Goal: Task Accomplishment & Management: Manage account settings

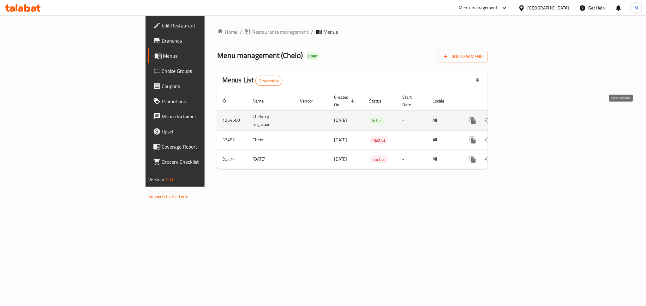
click at [526, 118] on link "enhanced table" at bounding box center [518, 120] width 15 height 15
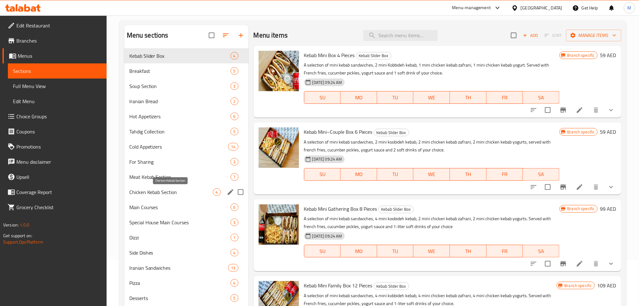
scroll to position [110, 0]
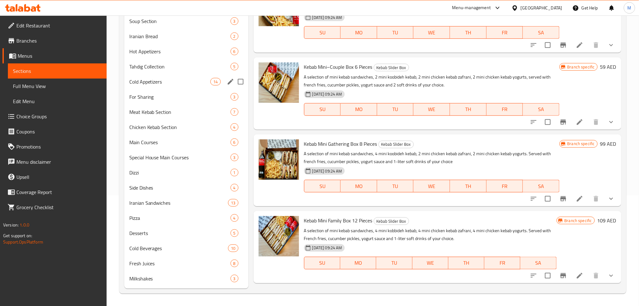
click at [241, 82] on input "Menu sections" at bounding box center [240, 81] width 13 height 13
checkbox input "true"
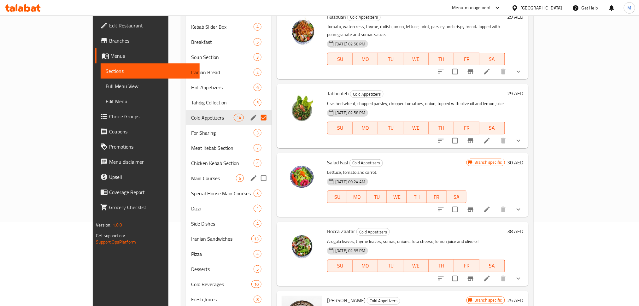
scroll to position [110, 0]
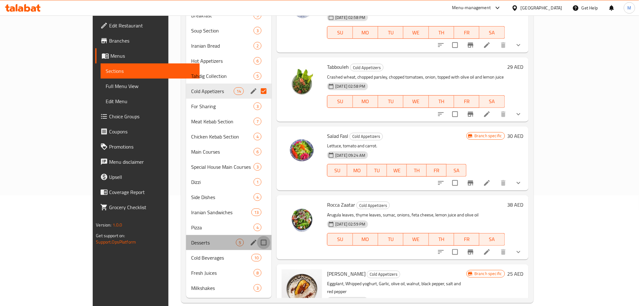
click at [257, 236] on input "Menu sections" at bounding box center [263, 242] width 13 height 13
checkbox input "true"
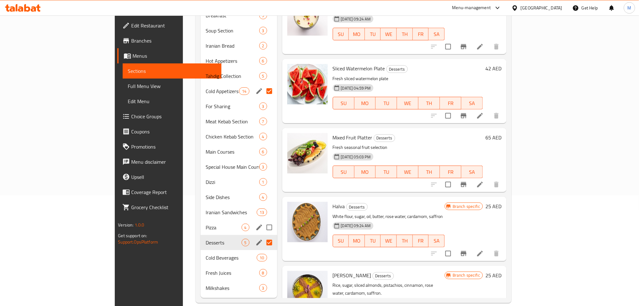
click at [263, 221] on input "Menu sections" at bounding box center [269, 227] width 13 height 13
checkbox input "true"
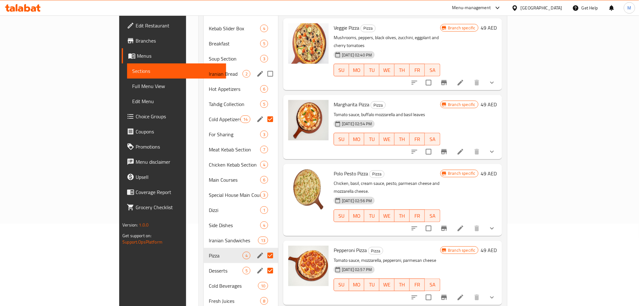
scroll to position [84, 0]
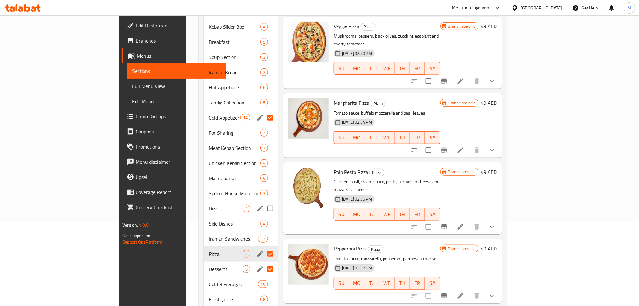
click at [264, 202] on input "Menu sections" at bounding box center [270, 208] width 13 height 13
checkbox input "true"
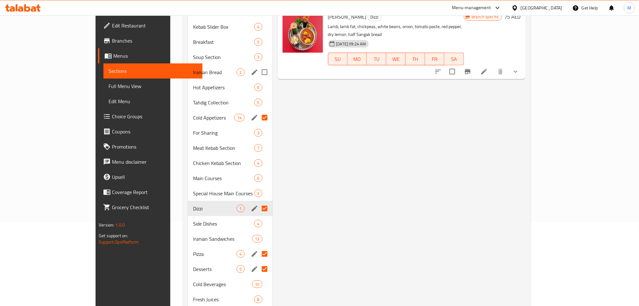
click at [258, 66] on input "Menu sections" at bounding box center [264, 72] width 13 height 13
checkbox input "true"
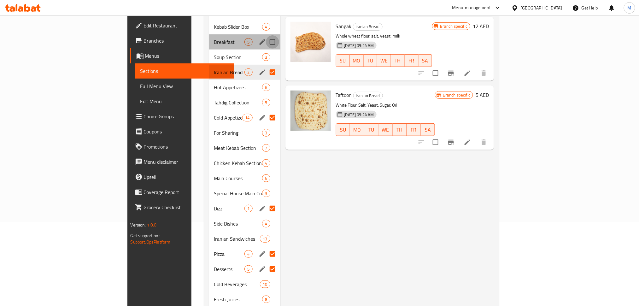
click at [266, 35] on input "Menu sections" at bounding box center [272, 41] width 13 height 13
checkbox input "true"
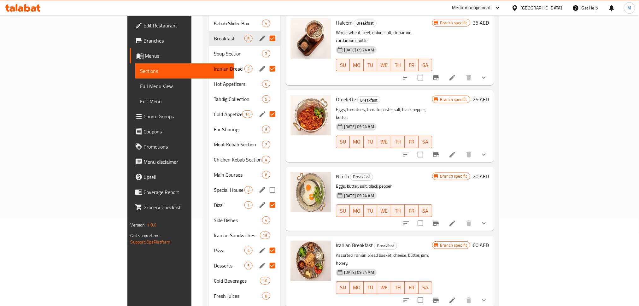
scroll to position [68, 0]
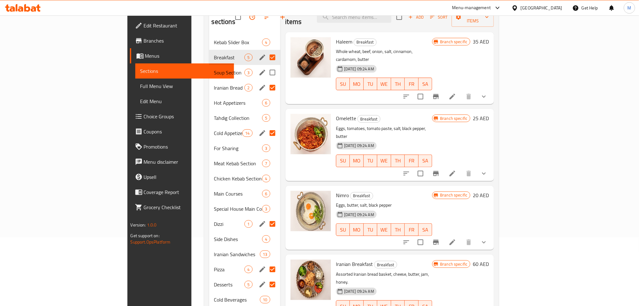
click at [266, 66] on input "Menu sections" at bounding box center [272, 72] width 13 height 13
checkbox input "true"
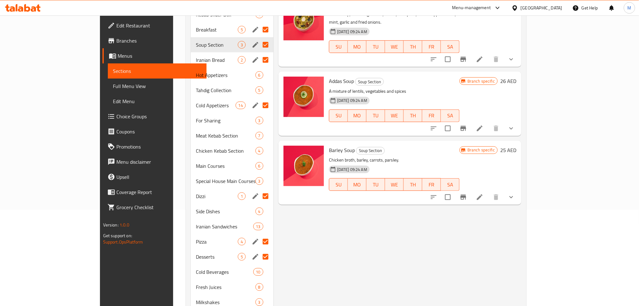
scroll to position [110, 0]
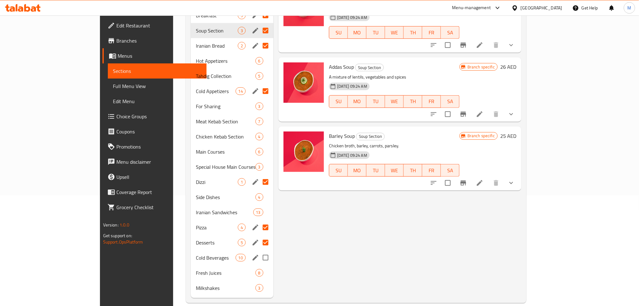
click at [259, 251] on input "Menu sections" at bounding box center [265, 257] width 13 height 13
checkbox input "true"
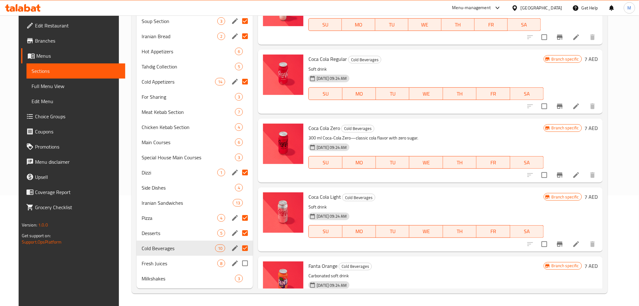
click at [241, 263] on input "Menu sections" at bounding box center [245, 263] width 13 height 13
checkbox input "true"
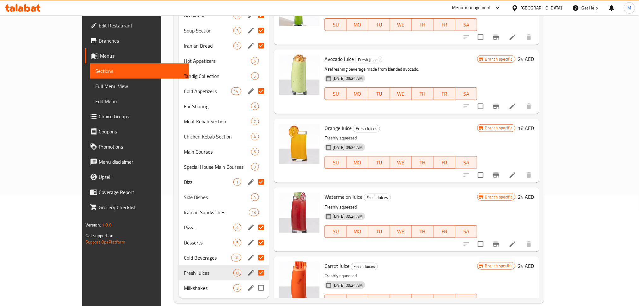
click at [255, 282] on input "Menu sections" at bounding box center [261, 288] width 13 height 13
checkbox input "true"
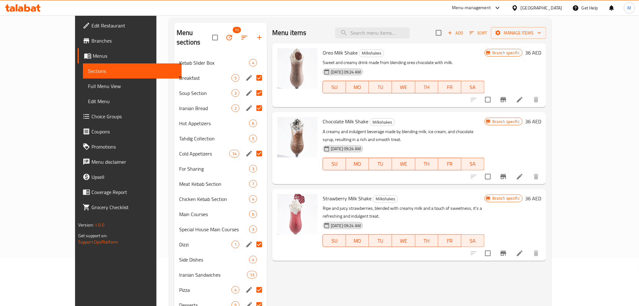
scroll to position [84, 0]
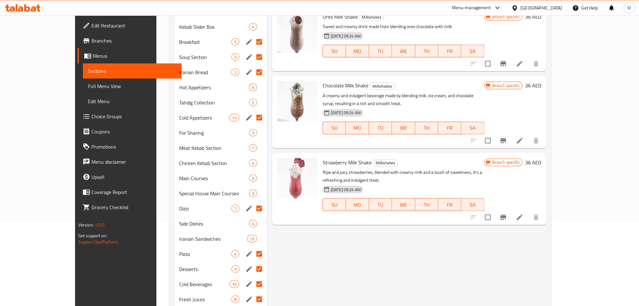
drag, startPoint x: 181, startPoint y: 227, endPoint x: 288, endPoint y: 240, distance: 108.1
click at [288, 240] on div "Menu sections 10 Kebab Slider Box 4 Breakfast 5 Soup Section 3 Iranian Bread 2 …" at bounding box center [360, 156] width 372 height 338
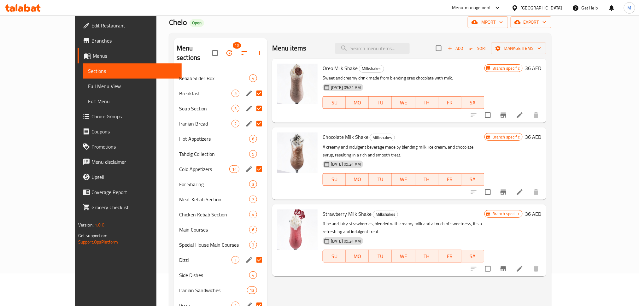
scroll to position [0, 0]
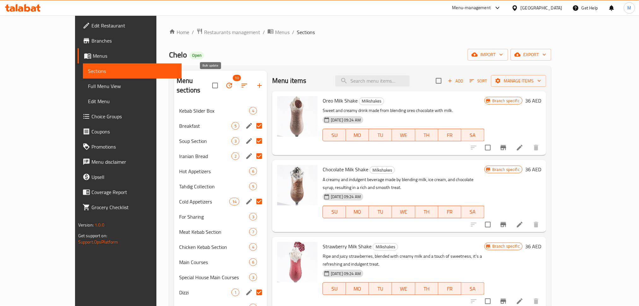
click at [227, 83] on icon "button" at bounding box center [230, 86] width 6 height 6
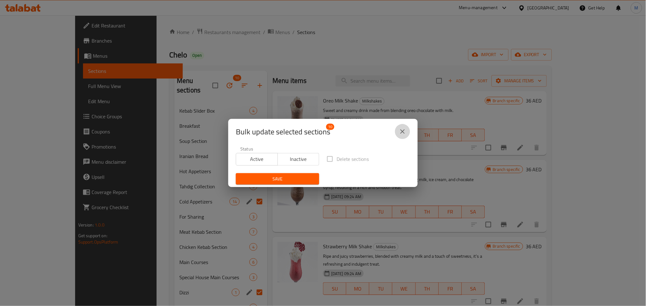
click at [403, 128] on icon "close" at bounding box center [403, 132] width 8 height 8
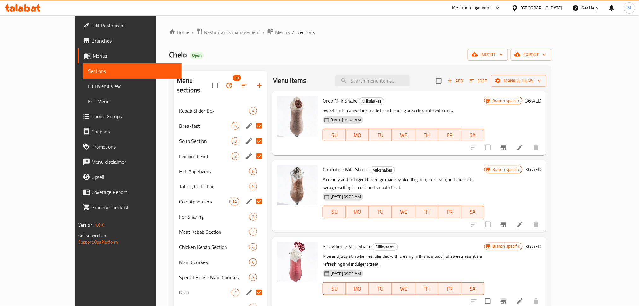
click at [253, 119] on input "Menu sections" at bounding box center [259, 125] width 13 height 13
checkbox input "false"
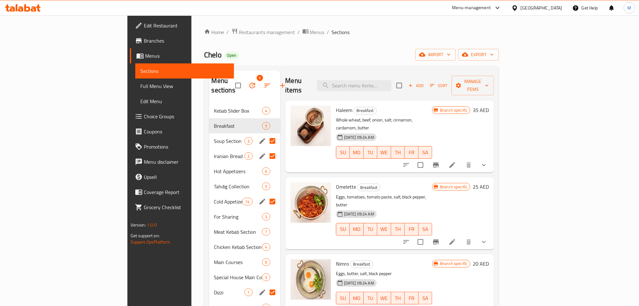
click at [266, 134] on input "Menu sections" at bounding box center [272, 140] width 13 height 13
checkbox input "false"
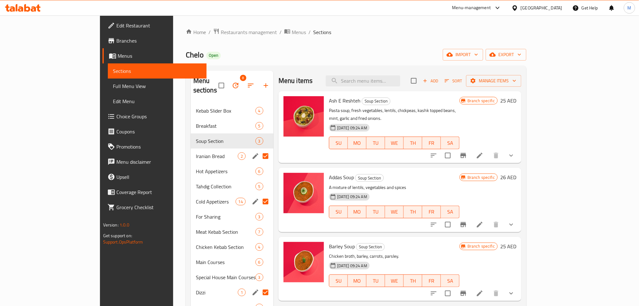
click at [259, 150] on input "Menu sections" at bounding box center [265, 156] width 13 height 13
checkbox input "false"
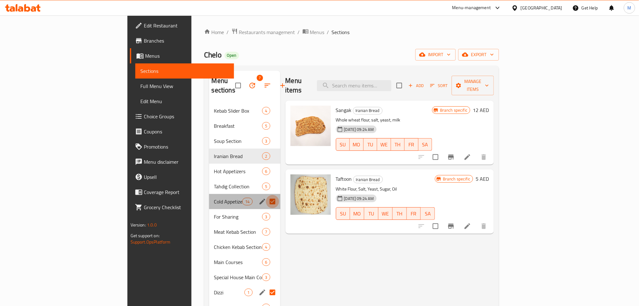
click at [266, 195] on input "Menu sections" at bounding box center [272, 201] width 13 height 13
checkbox input "false"
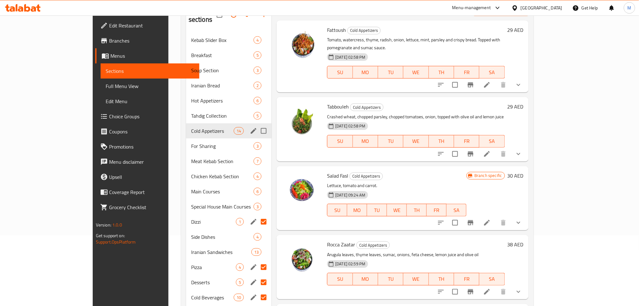
scroll to position [110, 0]
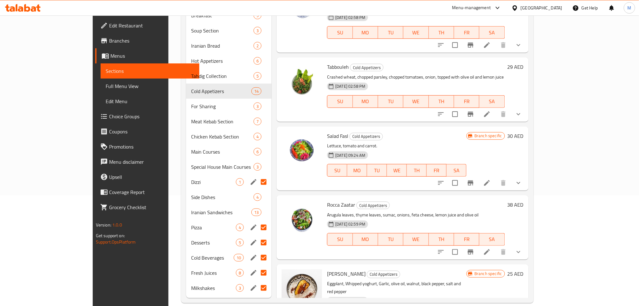
click at [257, 177] on input "Menu sections" at bounding box center [263, 181] width 13 height 13
checkbox input "false"
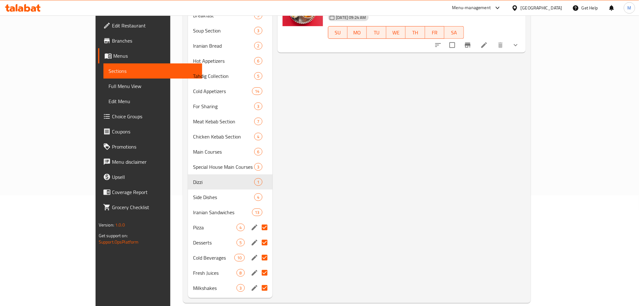
click at [258, 221] on input "Menu sections" at bounding box center [264, 227] width 13 height 13
checkbox input "false"
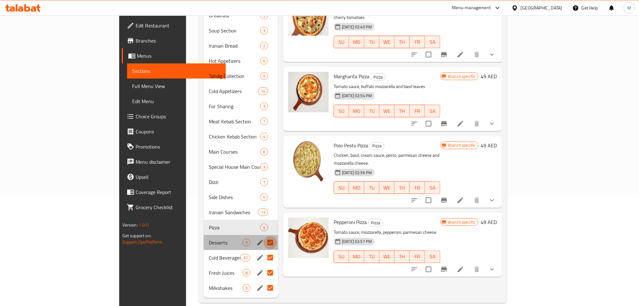
click at [264, 236] on input "Menu sections" at bounding box center [270, 242] width 13 height 13
checkbox input "false"
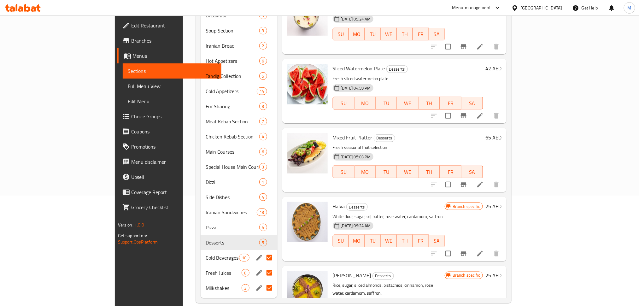
click at [263, 251] on input "Menu sections" at bounding box center [269, 257] width 13 height 13
checkbox input "false"
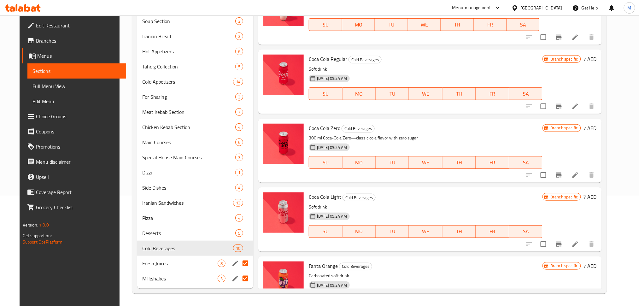
click at [239, 264] on input "Menu sections" at bounding box center [245, 263] width 13 height 13
checkbox input "false"
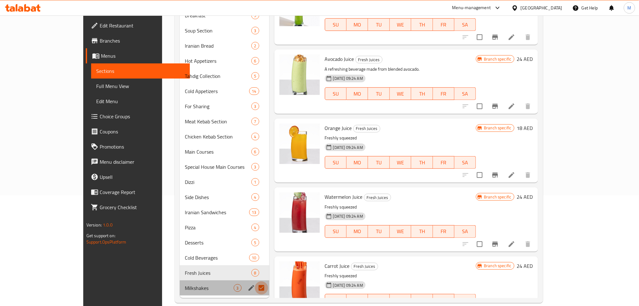
click at [255, 282] on input "Menu sections" at bounding box center [261, 288] width 13 height 13
checkbox input "false"
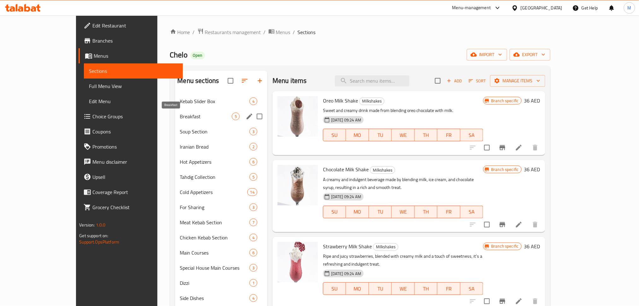
click at [186, 114] on span "Breakfast" at bounding box center [206, 117] width 52 height 8
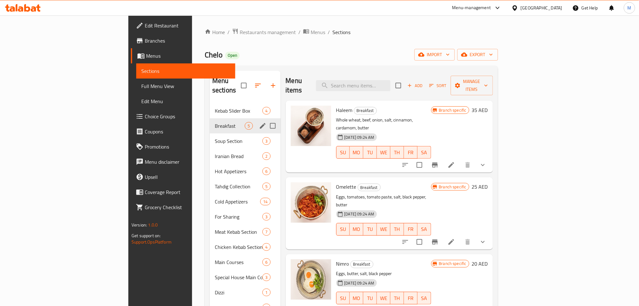
click at [266, 119] on input "Menu sections" at bounding box center [272, 125] width 13 height 13
checkbox input "false"
click at [215, 122] on span "Breakfast" at bounding box center [230, 126] width 30 height 8
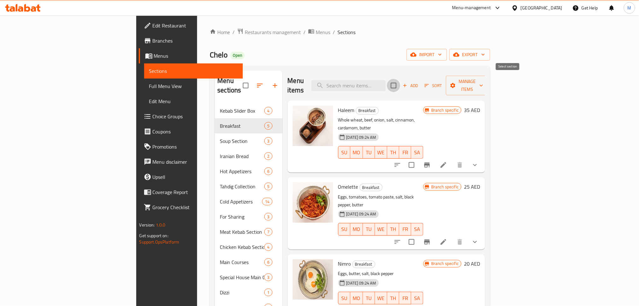
click at [401, 79] on input "checkbox" at bounding box center [393, 85] width 13 height 13
checkbox input "true"
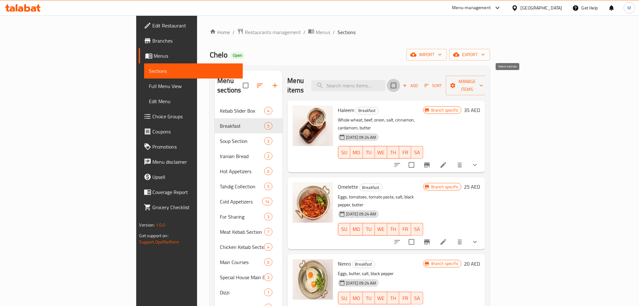
checkbox input "true"
click at [484, 81] on span "Manage items" at bounding box center [467, 86] width 32 height 16
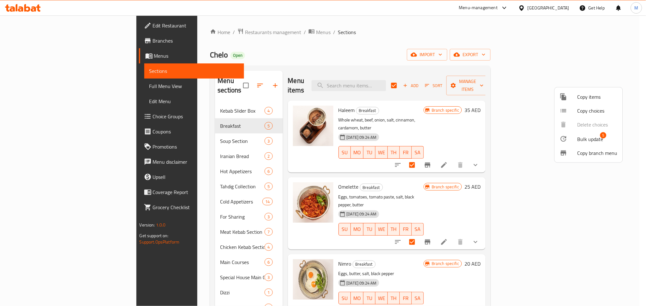
click at [589, 137] on span "Bulk update" at bounding box center [590, 139] width 26 height 8
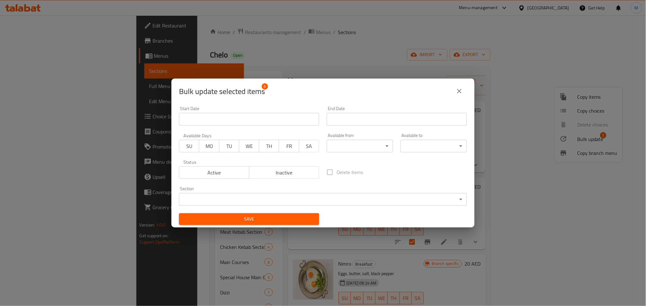
click at [330, 141] on body "​ Menu-management United Arab Emirates Get Help M Edit Restaurant Branches Menu…" at bounding box center [323, 160] width 646 height 291
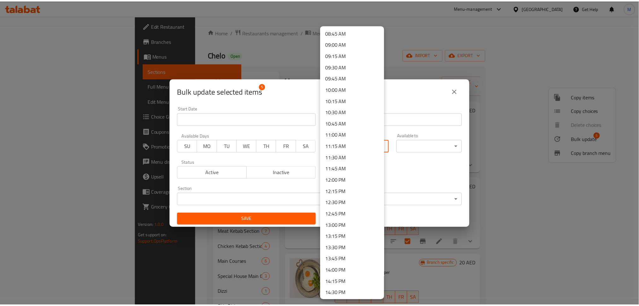
scroll to position [379, 0]
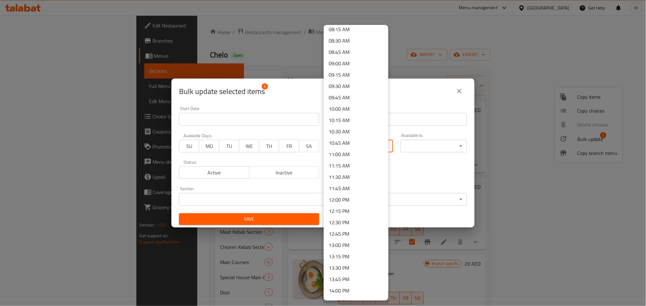
click at [347, 64] on li "09:00 AM" at bounding box center [356, 63] width 65 height 11
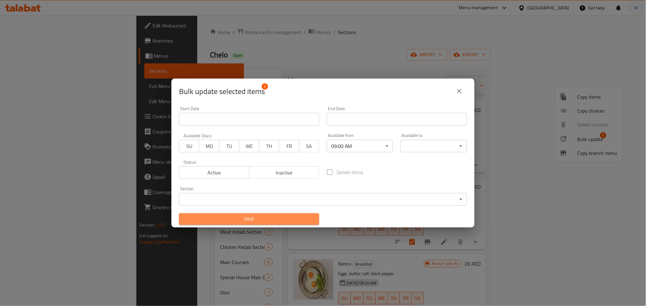
click at [305, 217] on span "Save" at bounding box center [249, 219] width 130 height 8
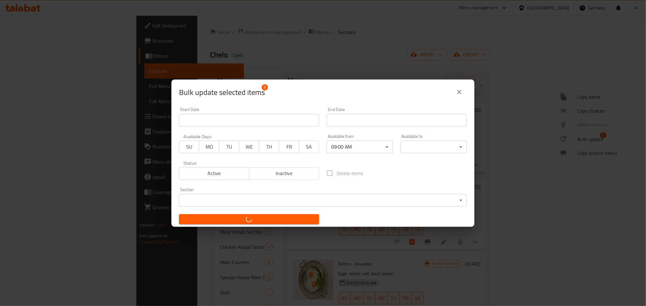
checkbox input "false"
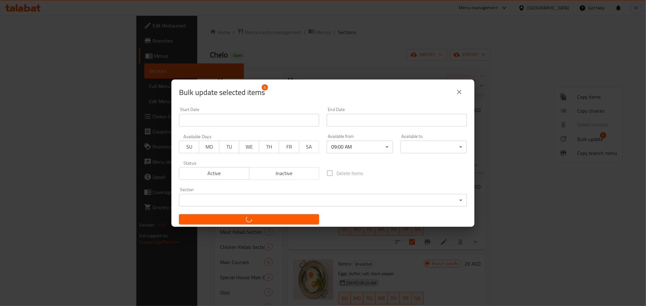
checkbox input "false"
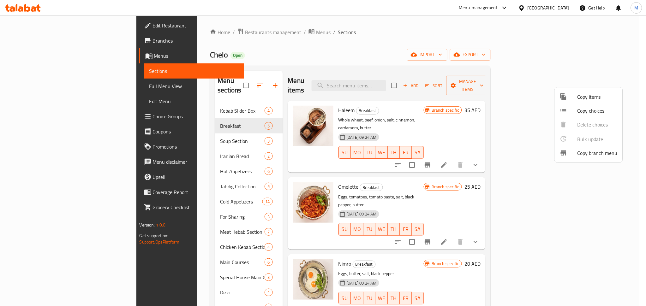
click at [511, 79] on div at bounding box center [323, 153] width 646 height 306
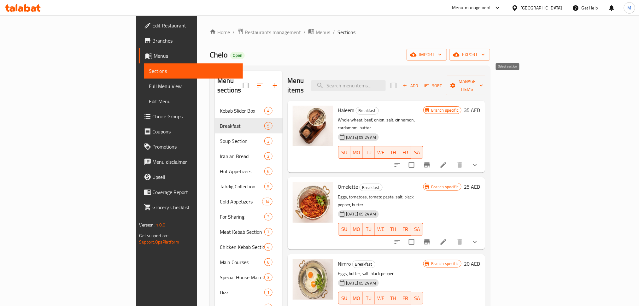
click at [401, 80] on input "checkbox" at bounding box center [393, 85] width 13 height 13
checkbox input "true"
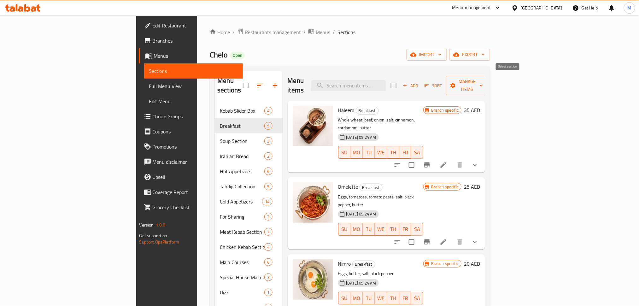
checkbox input "true"
click at [484, 83] on span "Manage items" at bounding box center [467, 86] width 32 height 16
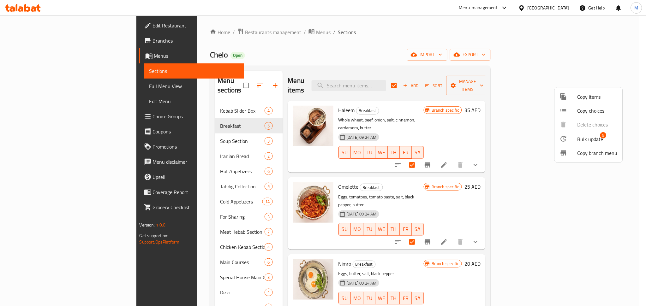
click at [581, 138] on span "Bulk update" at bounding box center [590, 139] width 26 height 8
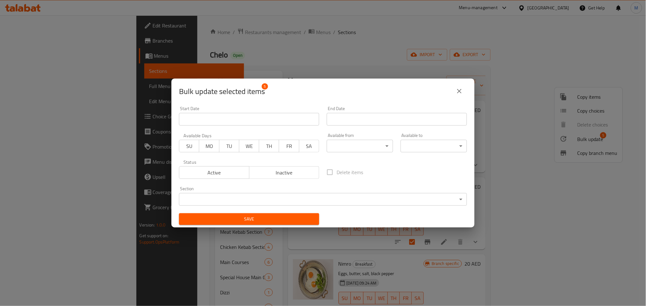
click at [354, 147] on body "​ Menu-management United Arab Emirates Get Help M Edit Restaurant Branches Menu…" at bounding box center [323, 160] width 646 height 291
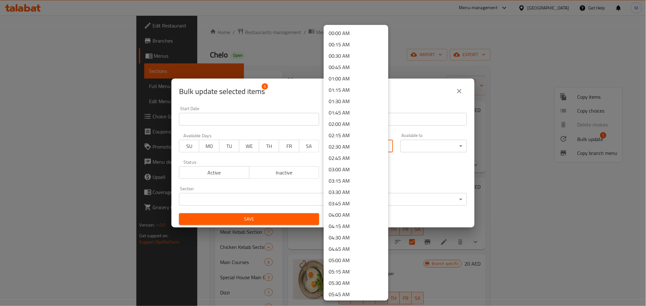
click at [420, 183] on div at bounding box center [323, 153] width 646 height 306
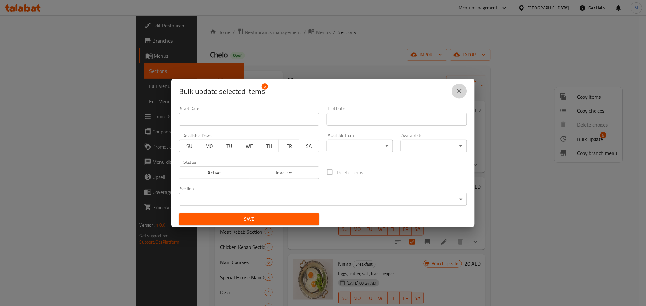
click at [459, 92] on icon "close" at bounding box center [459, 91] width 8 height 8
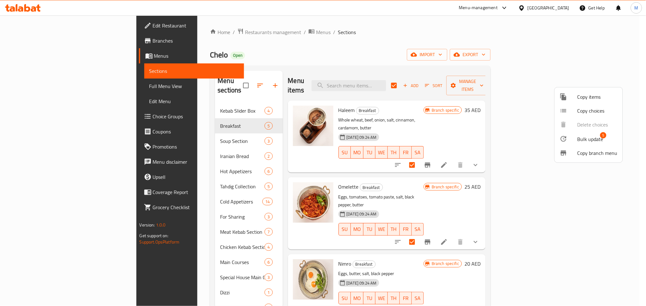
click at [243, 116] on div at bounding box center [323, 153] width 646 height 306
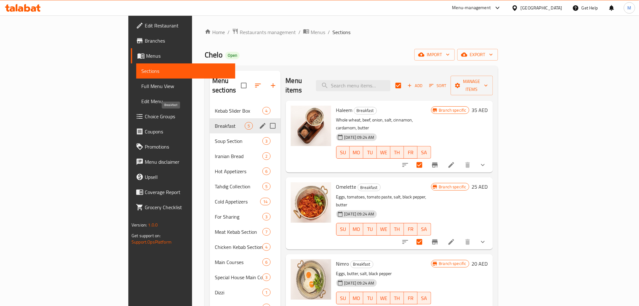
click at [215, 122] on span "Breakfast" at bounding box center [230, 126] width 30 height 8
click at [266, 119] on input "Menu sections" at bounding box center [272, 125] width 13 height 13
checkbox input "false"
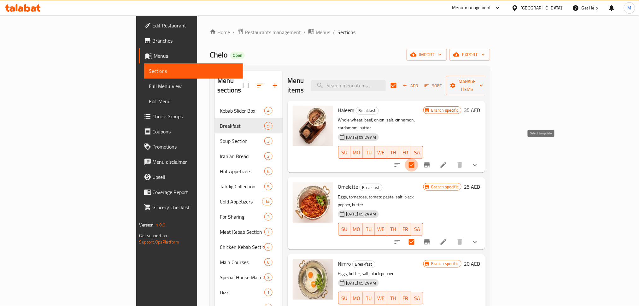
click at [419, 158] on input "checkbox" at bounding box center [411, 164] width 13 height 13
checkbox input "false"
click at [401, 83] on input "checkbox" at bounding box center [393, 85] width 13 height 13
checkbox input "true"
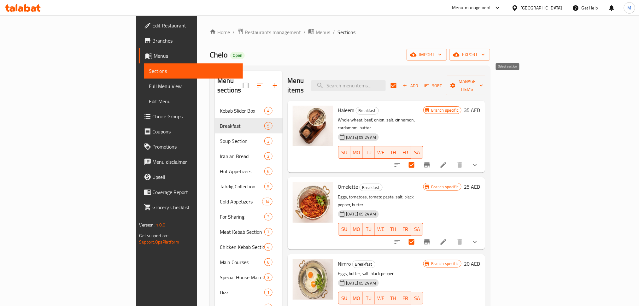
click at [401, 83] on input "checkbox" at bounding box center [393, 85] width 13 height 13
checkbox input "false"
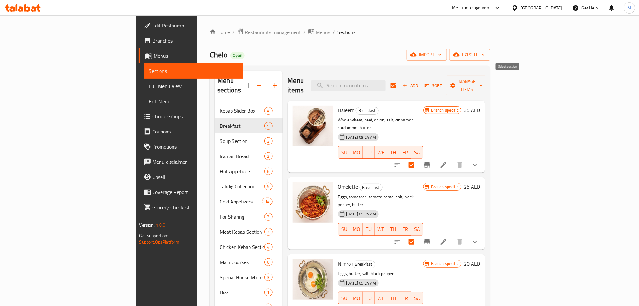
checkbox input "false"
click at [448, 161] on icon at bounding box center [444, 165] width 8 height 8
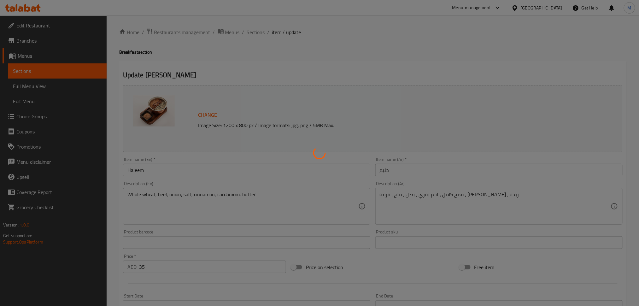
type input "إضافة الحلويات"
type input "0"
type input "5"
type input "إضافات"
type input "0"
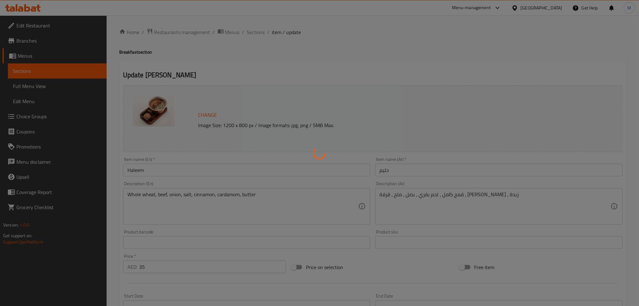
type input "9"
type input "خبز إضافي"
type input "0"
type input "2"
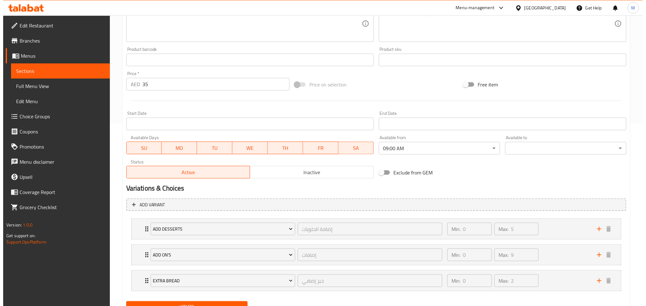
scroll to position [169, 0]
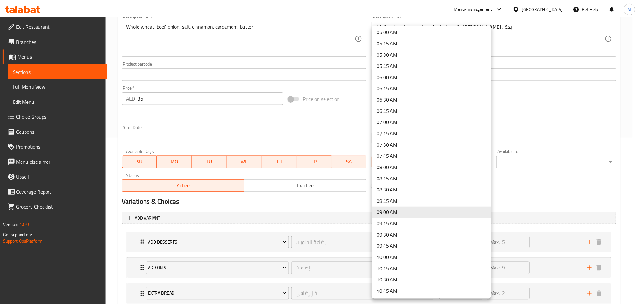
scroll to position [0, 0]
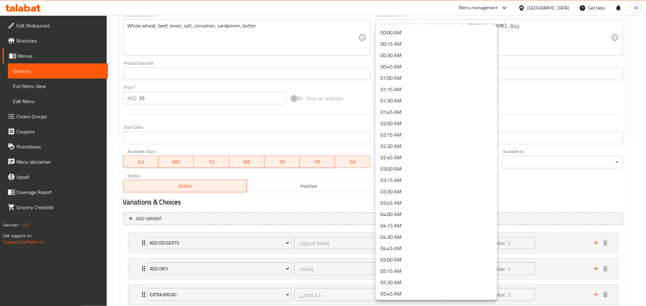
click at [512, 194] on div at bounding box center [323, 153] width 646 height 306
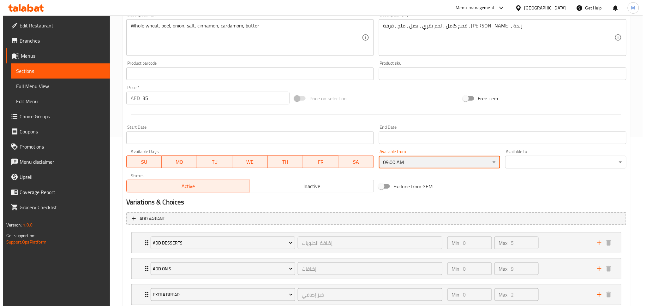
scroll to position [243, 0]
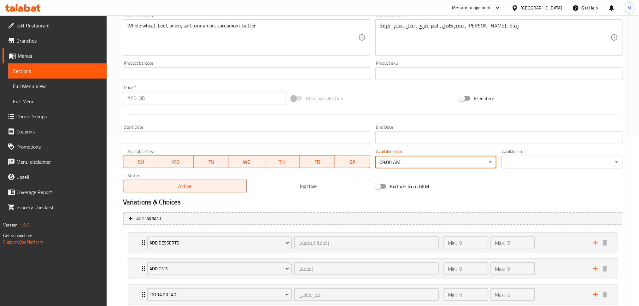
drag, startPoint x: 452, startPoint y: 165, endPoint x: 471, endPoint y: 176, distance: 22.0
click at [484, 184] on div "Exclude from GEM" at bounding box center [457, 186] width 168 height 17
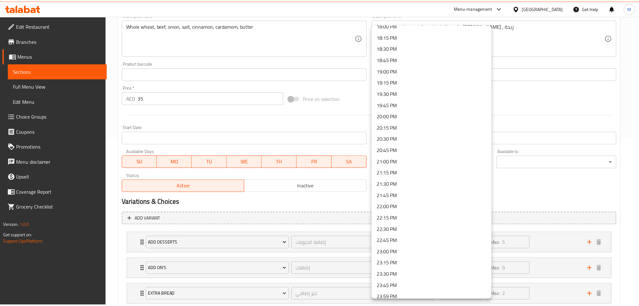
scroll to position [831, 0]
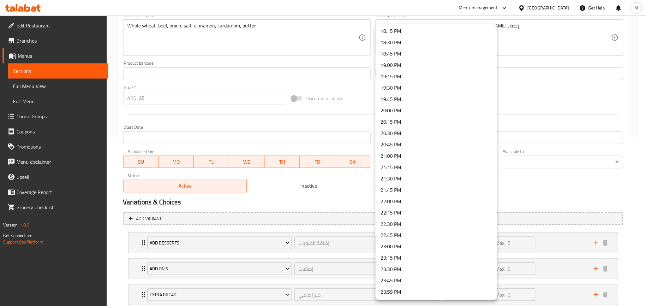
click at [538, 184] on div at bounding box center [323, 153] width 646 height 306
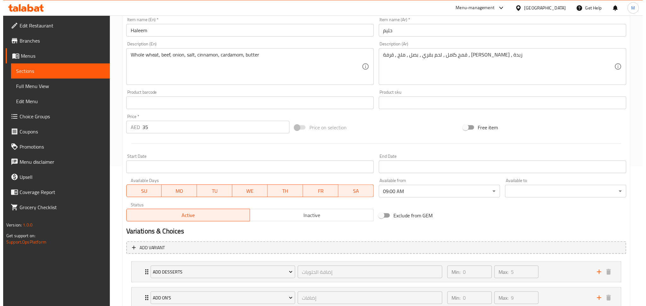
scroll to position [127, 0]
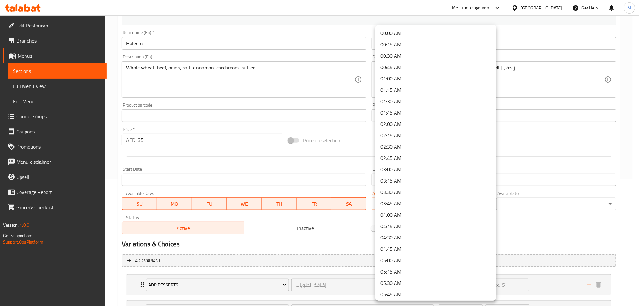
click at [417, 179] on body "​ Menu-management United Arab Emirates Get Help M Edit Restaurant Branches Menu…" at bounding box center [319, 34] width 639 height 291
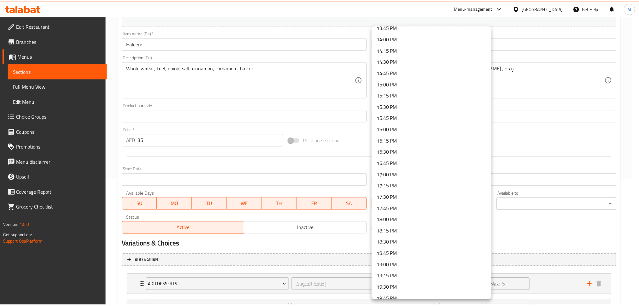
scroll to position [831, 0]
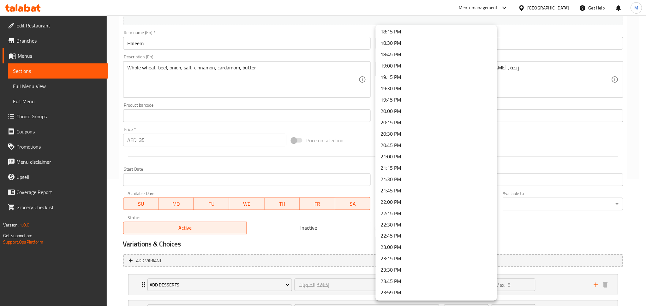
click at [540, 239] on div at bounding box center [323, 153] width 646 height 306
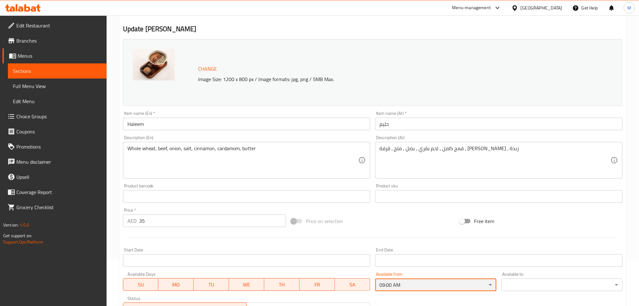
scroll to position [0, 0]
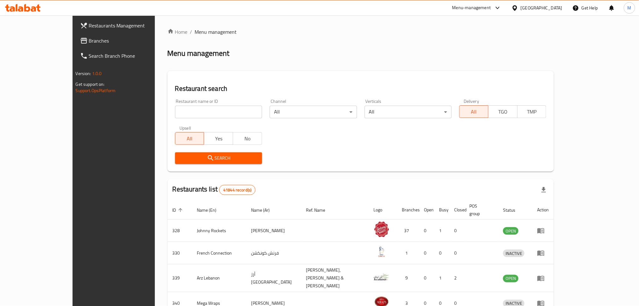
click at [89, 42] on span "Branches" at bounding box center [131, 41] width 85 height 8
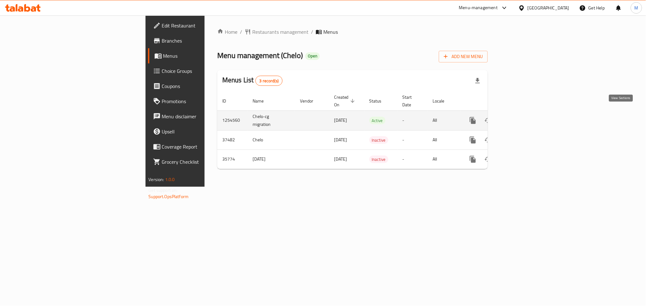
click at [526, 115] on link "enhanced table" at bounding box center [518, 120] width 15 height 15
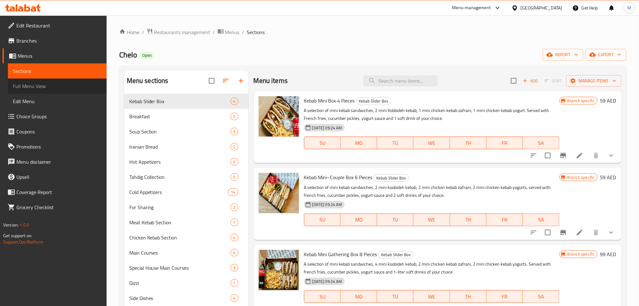
click at [49, 90] on span "Full Menu View" at bounding box center [57, 86] width 89 height 8
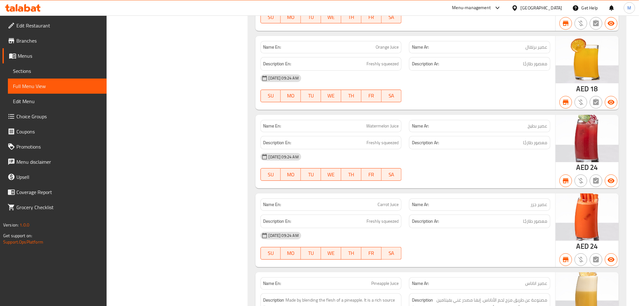
scroll to position [15185, 0]
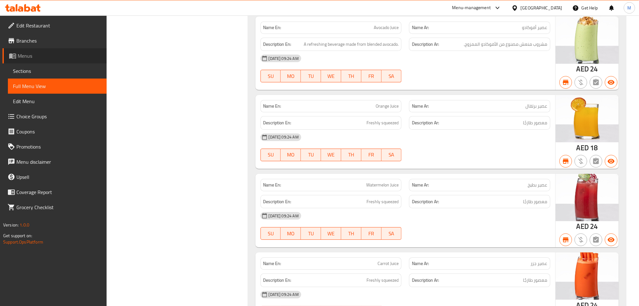
click at [52, 54] on span "Menus" at bounding box center [60, 56] width 84 height 8
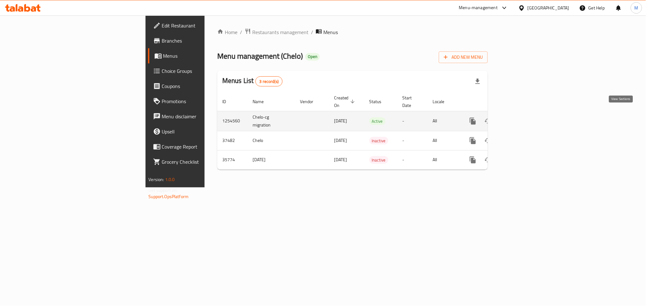
click at [522, 117] on icon "enhanced table" at bounding box center [518, 121] width 8 height 8
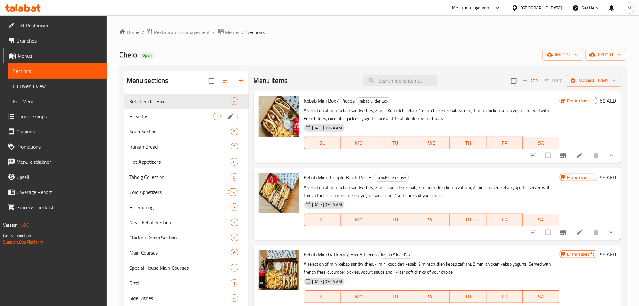
click at [244, 116] on input "Menu sections" at bounding box center [240, 116] width 13 height 13
checkbox input "true"
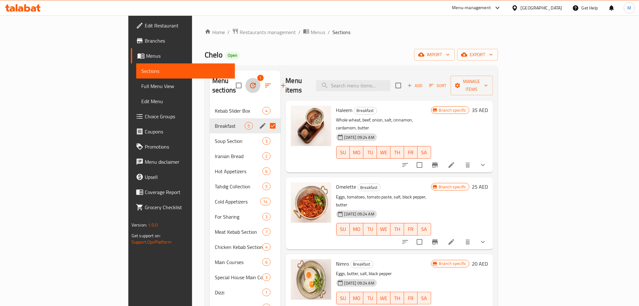
click at [249, 82] on icon "button" at bounding box center [253, 86] width 8 height 8
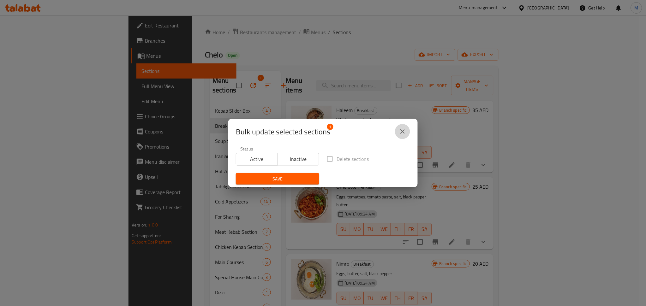
click at [400, 134] on icon "close" at bounding box center [403, 132] width 8 height 8
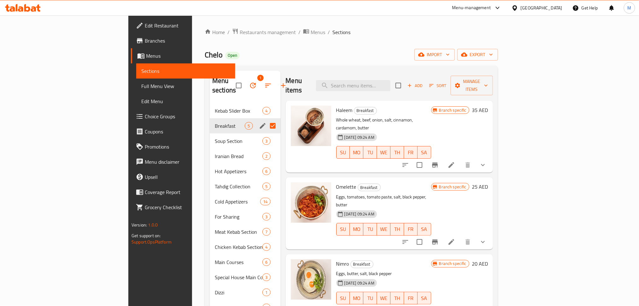
click at [215, 122] on span "Breakfast" at bounding box center [230, 126] width 30 height 8
click at [455, 161] on icon at bounding box center [452, 165] width 8 height 8
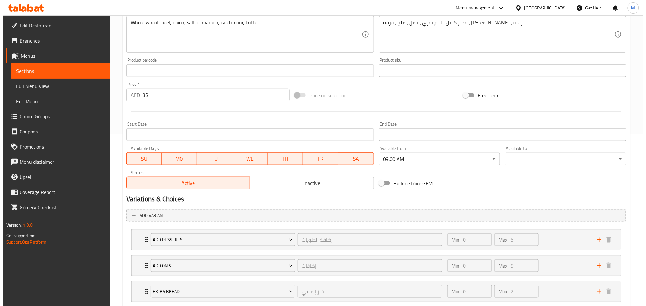
scroll to position [210, 0]
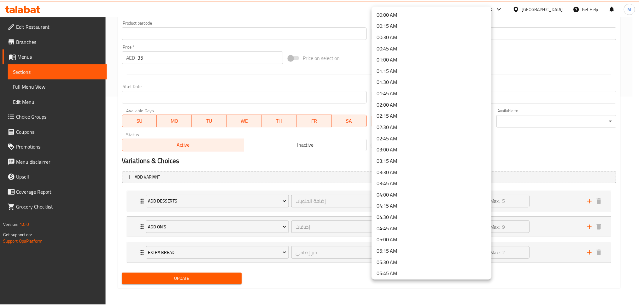
scroll to position [279, 0]
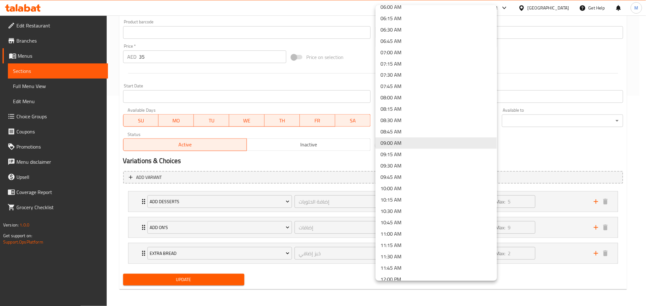
click at [571, 158] on div at bounding box center [323, 153] width 646 height 306
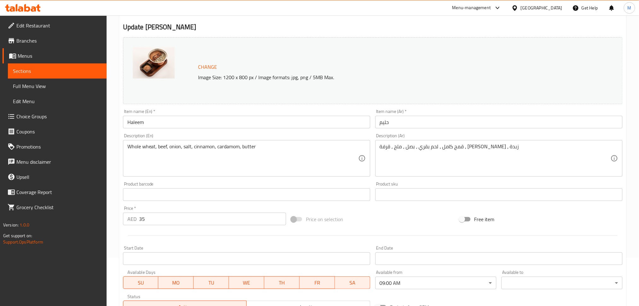
scroll to position [0, 0]
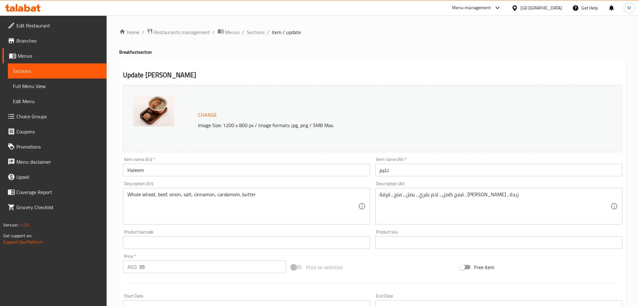
click at [261, 37] on div "Home / Restaurants management / Menus / Sections / item / update Breakfast sect…" at bounding box center [373, 266] width 508 height 477
click at [260, 35] on span "Sections" at bounding box center [256, 32] width 18 height 8
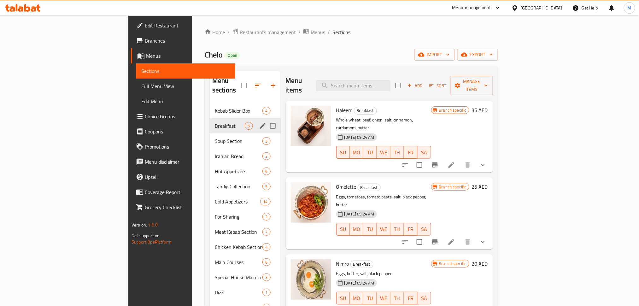
click at [210, 105] on div "Kebab Slider Box 4" at bounding box center [245, 110] width 71 height 15
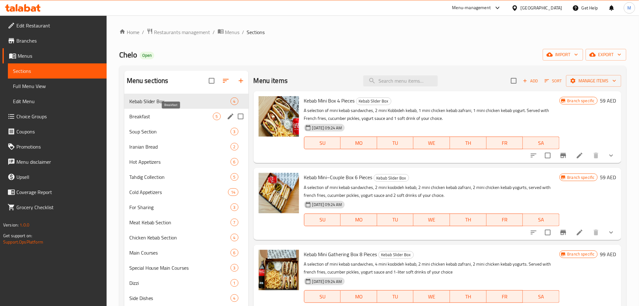
click at [169, 117] on span "Breakfast" at bounding box center [171, 117] width 84 height 8
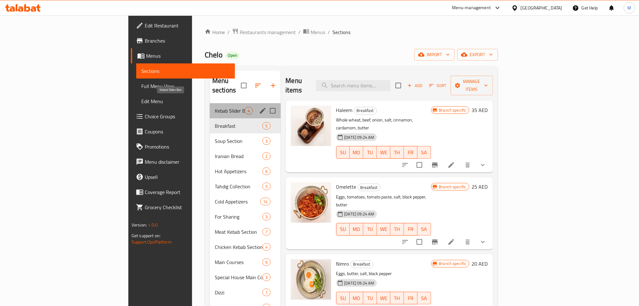
click at [215, 107] on span "Kebab Slider Box" at bounding box center [230, 111] width 30 height 8
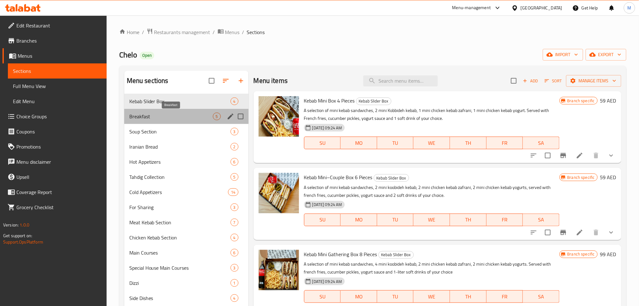
click at [175, 115] on span "Breakfast" at bounding box center [171, 117] width 84 height 8
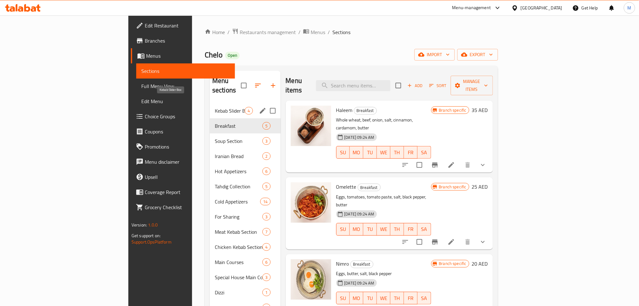
click at [215, 107] on span "Kebab Slider Box" at bounding box center [230, 111] width 30 height 8
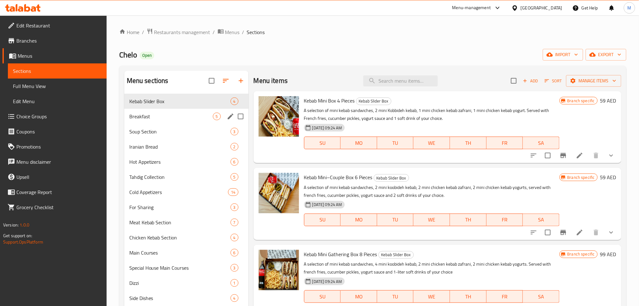
click at [175, 116] on span "Breakfast" at bounding box center [171, 117] width 84 height 8
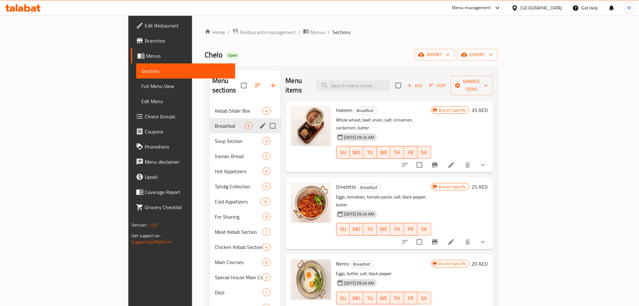
drag, startPoint x: 239, startPoint y: 116, endPoint x: 238, endPoint y: 120, distance: 4.5
click at [266, 119] on input "Menu sections" at bounding box center [272, 125] width 13 height 13
checkbox input "false"
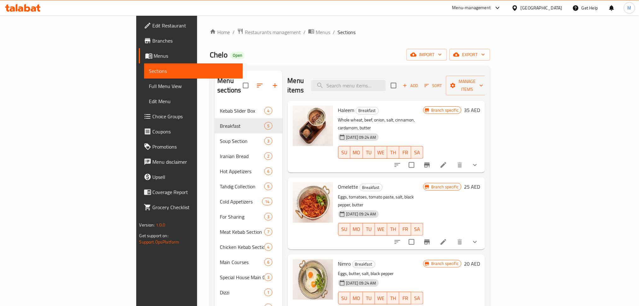
click at [316, 66] on div "Menu sections Kebab Slider Box 4 Breakfast 5 Soup Section 3 Iranian Bread 2 Hot…" at bounding box center [350, 240] width 281 height 348
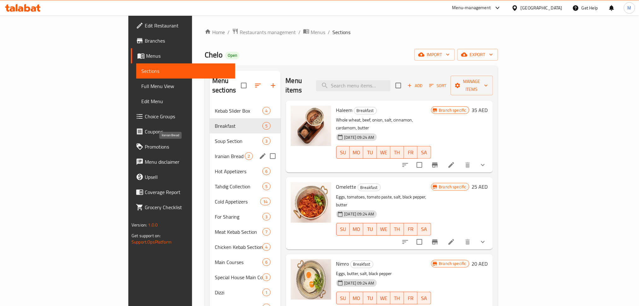
click at [215, 152] on span "Iranian Bread" at bounding box center [230, 156] width 30 height 8
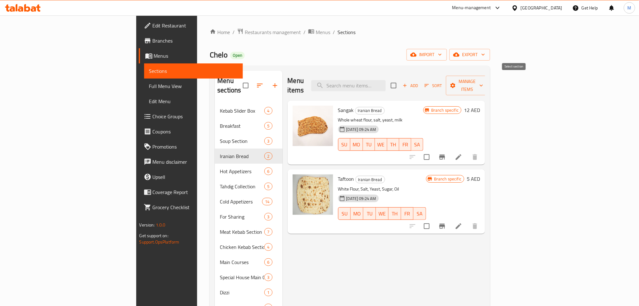
click at [401, 81] on input "checkbox" at bounding box center [393, 85] width 13 height 13
checkbox input "true"
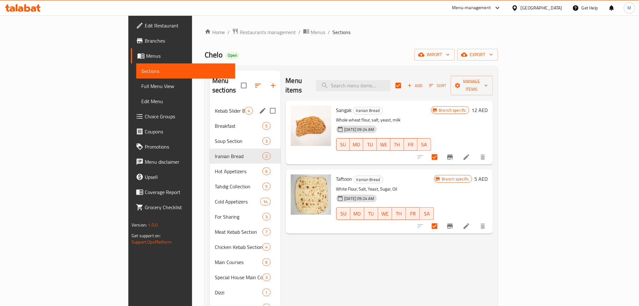
click at [266, 104] on input "Menu sections" at bounding box center [272, 110] width 13 height 13
checkbox input "true"
checkbox input "false"
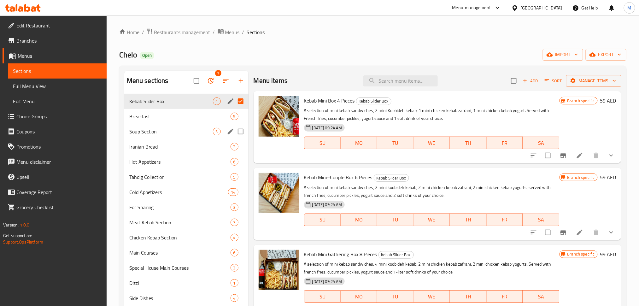
click at [244, 132] on input "Menu sections" at bounding box center [240, 131] width 13 height 13
checkbox input "true"
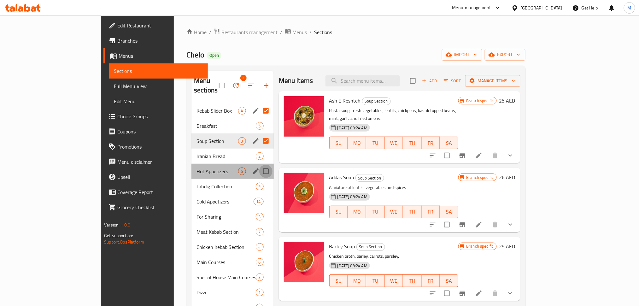
click at [259, 167] on input "Menu sections" at bounding box center [265, 171] width 13 height 13
checkbox input "true"
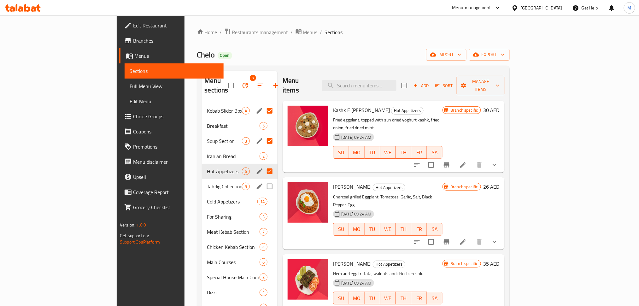
click at [263, 181] on input "Menu sections" at bounding box center [269, 186] width 13 height 13
checkbox input "true"
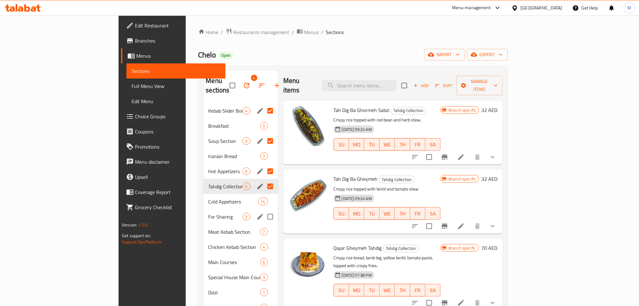
click at [264, 212] on input "Menu sections" at bounding box center [270, 216] width 13 height 13
checkbox input "true"
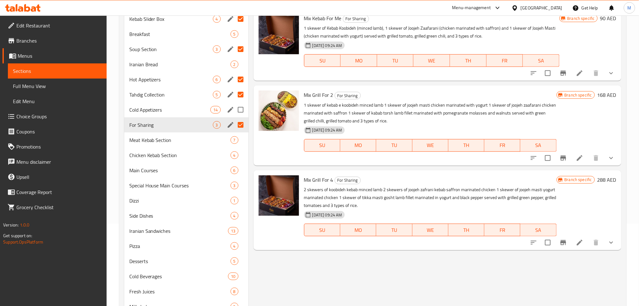
scroll to position [84, 0]
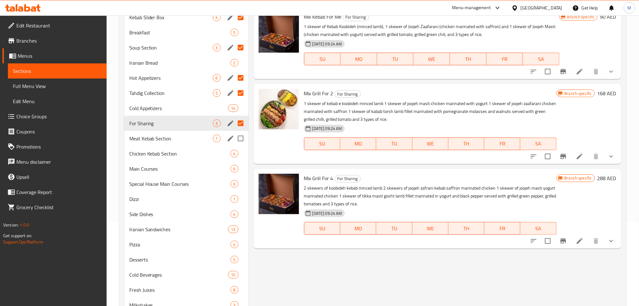
click at [242, 140] on input "Menu sections" at bounding box center [240, 138] width 13 height 13
checkbox input "true"
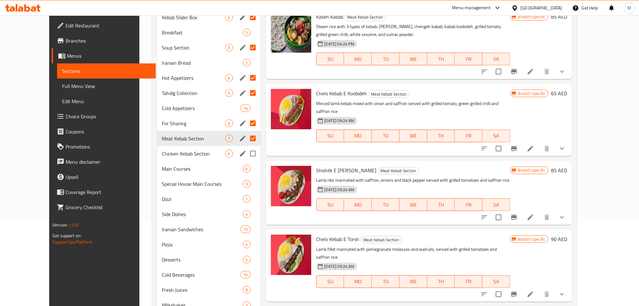
click at [247, 151] on input "Menu sections" at bounding box center [253, 153] width 13 height 13
checkbox input "true"
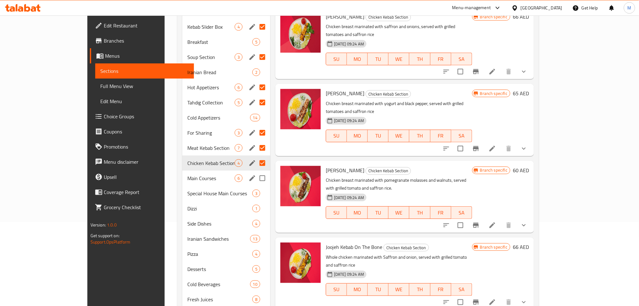
click at [256, 172] on input "Menu sections" at bounding box center [262, 178] width 13 height 13
checkbox input "true"
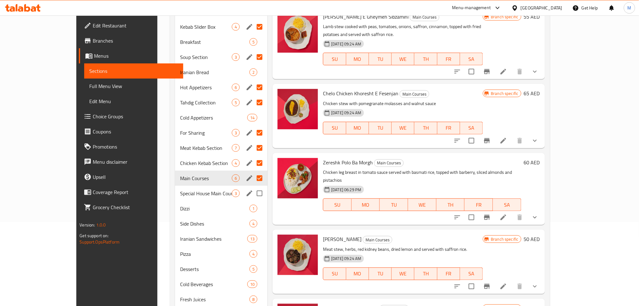
click at [253, 187] on input "Menu sections" at bounding box center [259, 193] width 13 height 13
checkbox input "true"
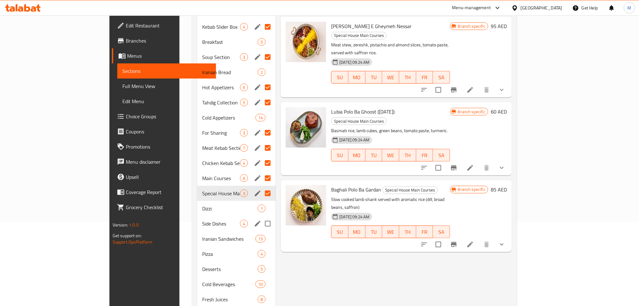
click at [261, 217] on input "Menu sections" at bounding box center [267, 223] width 13 height 13
checkbox input "true"
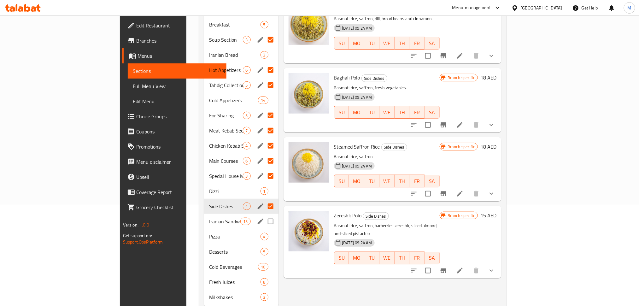
scroll to position [110, 0]
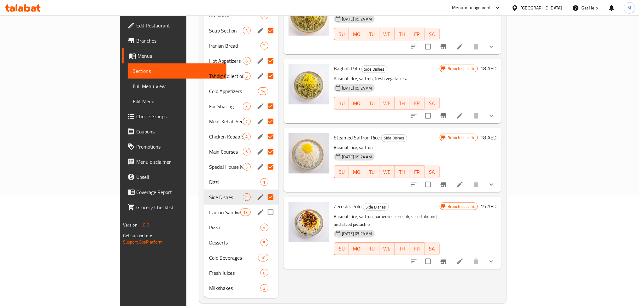
click at [264, 206] on input "Menu sections" at bounding box center [270, 212] width 13 height 13
checkbox input "true"
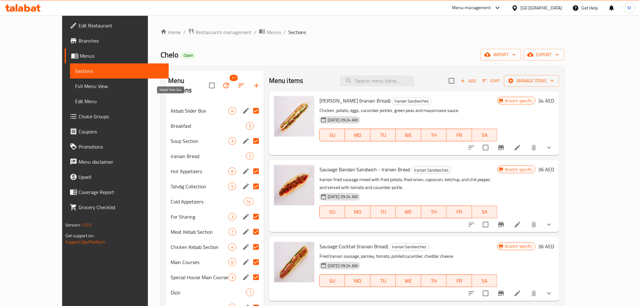
click at [171, 107] on span "Kebab Slider Box" at bounding box center [200, 111] width 58 height 8
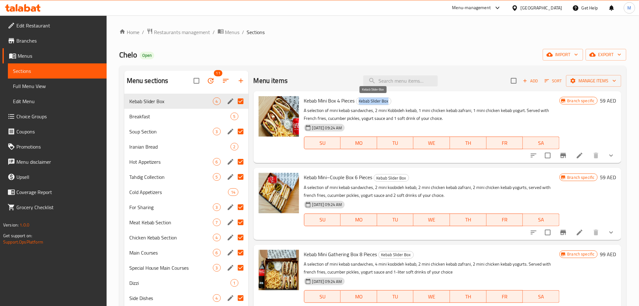
drag, startPoint x: 389, startPoint y: 100, endPoint x: 360, endPoint y: 103, distance: 29.8
click at [360, 103] on span "Kebab Slider Box" at bounding box center [374, 101] width 35 height 7
copy span "Kebab Slider Box"
click at [167, 130] on span "Soup Section" at bounding box center [171, 132] width 84 height 8
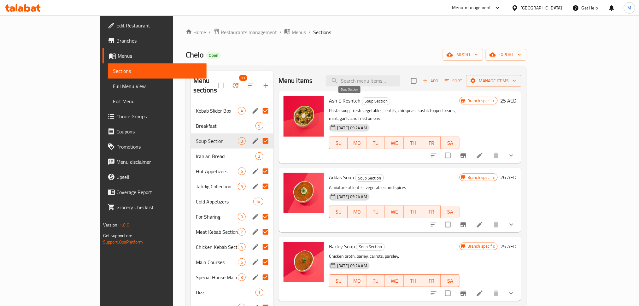
click at [362, 103] on span "Soup Section" at bounding box center [376, 101] width 28 height 7
click at [362, 102] on span "Soup Section" at bounding box center [376, 101] width 28 height 7
copy span "Soup Section"
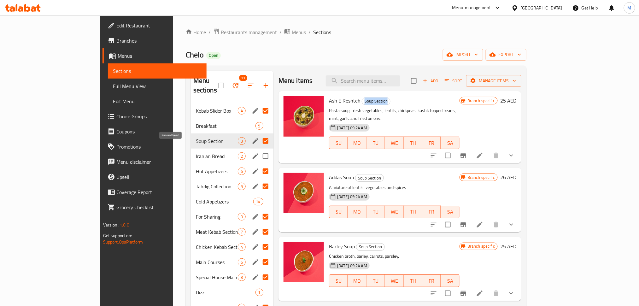
click at [196, 152] on span "Iranian Bread" at bounding box center [217, 156] width 42 height 8
checkbox input "true"
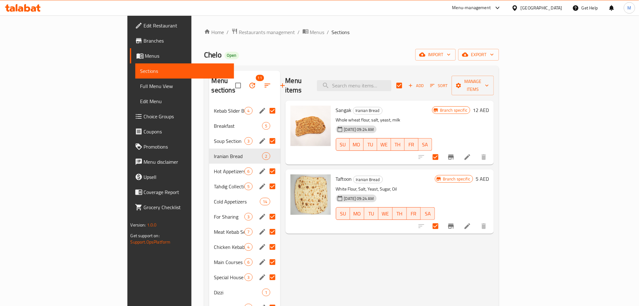
click at [266, 134] on input "Menu sections" at bounding box center [272, 140] width 13 height 13
checkbox input "false"
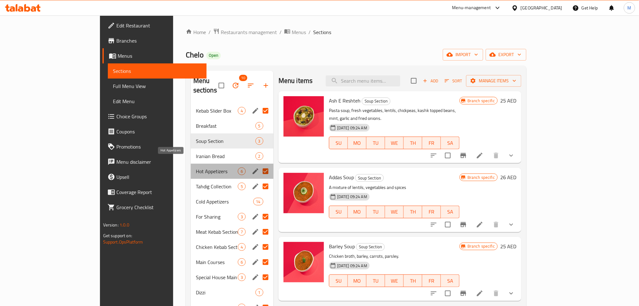
click at [196, 168] on span "Hot Appetizers" at bounding box center [217, 172] width 42 height 8
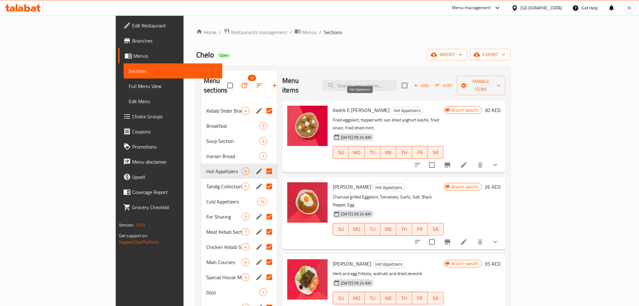
click at [391, 107] on span "Hot Appetizers" at bounding box center [407, 110] width 32 height 7
copy span "Hot Appetizers"
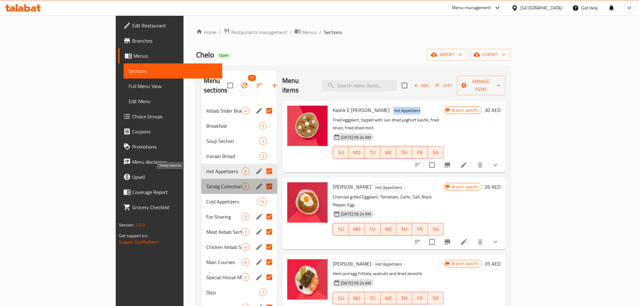
click at [206, 183] on span "Tahdig Collection" at bounding box center [223, 187] width 35 height 8
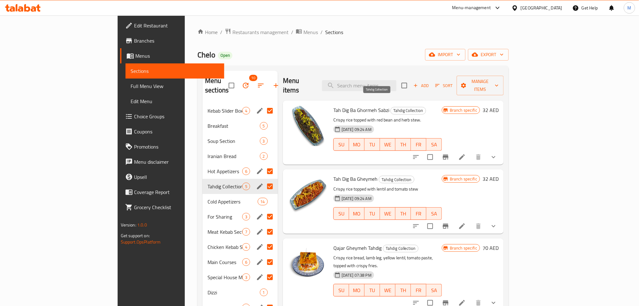
click at [391, 107] on span "Tahdig Collection" at bounding box center [408, 110] width 35 height 7
copy span "Tahdig Collection"
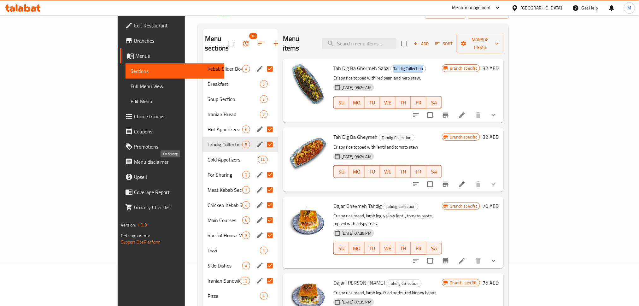
drag, startPoint x: 161, startPoint y: 166, endPoint x: 174, endPoint y: 168, distance: 13.1
click at [208, 171] on span "For Sharing" at bounding box center [225, 175] width 35 height 8
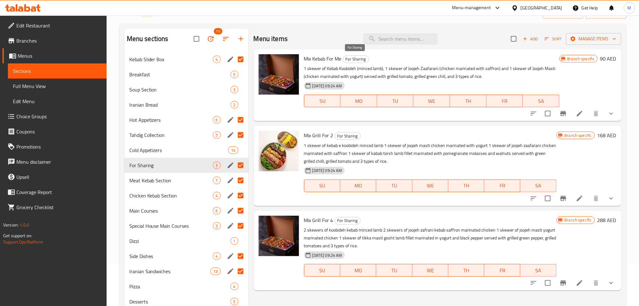
click at [352, 59] on span "For Sharing" at bounding box center [356, 59] width 26 height 7
copy span "For Sharing"
drag, startPoint x: 152, startPoint y: 177, endPoint x: 178, endPoint y: 172, distance: 26.6
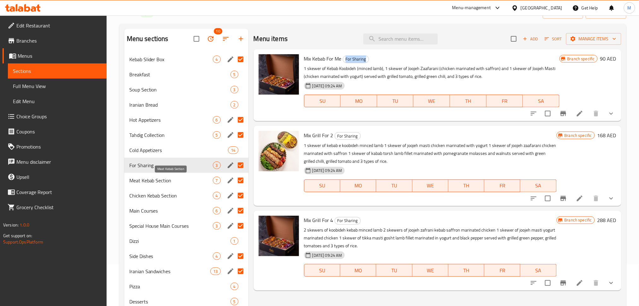
click at [152, 177] on span "Meat Kebab Section" at bounding box center [171, 181] width 84 height 8
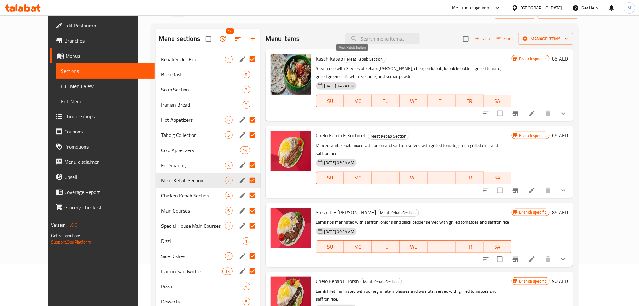
click at [356, 56] on span "Meat Kebab Section" at bounding box center [365, 59] width 41 height 7
copy span "Meat Kebab Section"
click at [161, 193] on span "Chicken Kebab Section" at bounding box center [193, 196] width 64 height 8
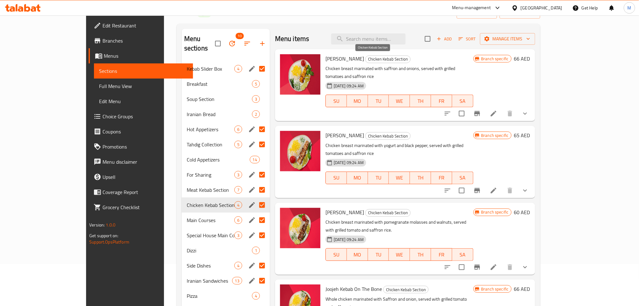
click at [369, 59] on span "Chicken Kebab Section" at bounding box center [388, 59] width 45 height 7
copy span "Chicken Kebab Section"
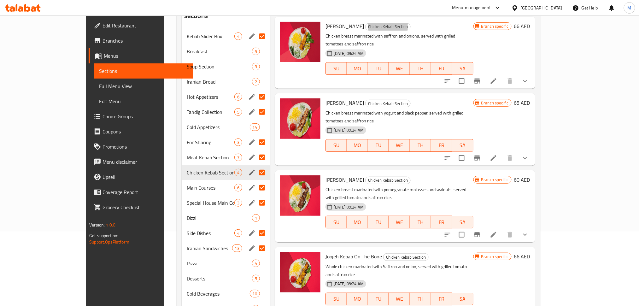
scroll to position [84, 0]
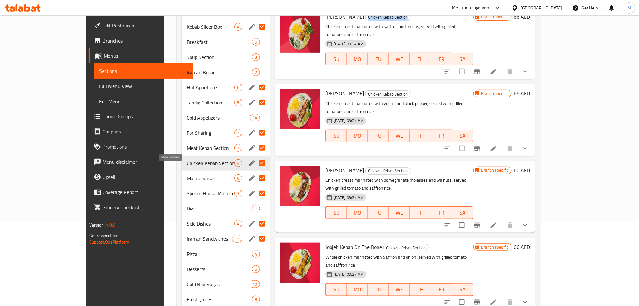
click at [187, 175] on span "Main Courses" at bounding box center [211, 179] width 48 height 8
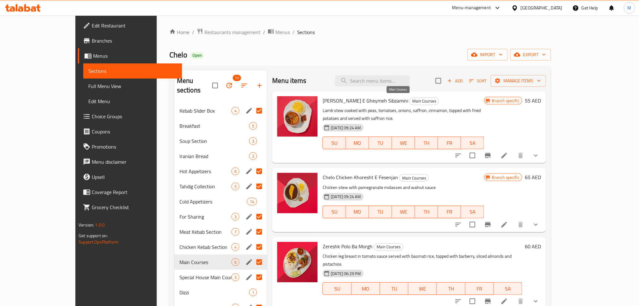
click at [410, 99] on span "Main Courses" at bounding box center [424, 101] width 29 height 7
copy span "Main Courses"
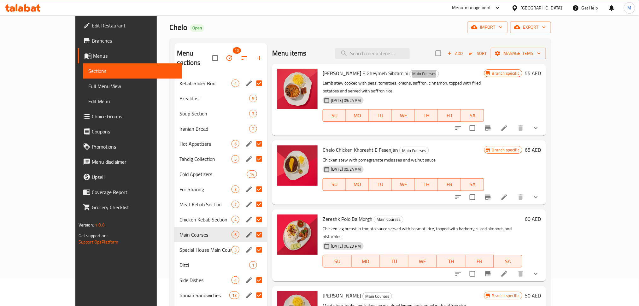
scroll to position [42, 0]
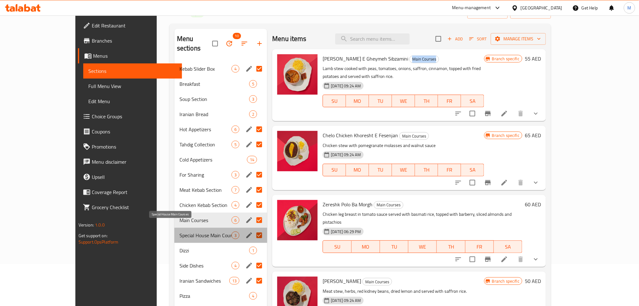
click at [180, 232] on span "Special House Main Courses" at bounding box center [206, 236] width 52 height 8
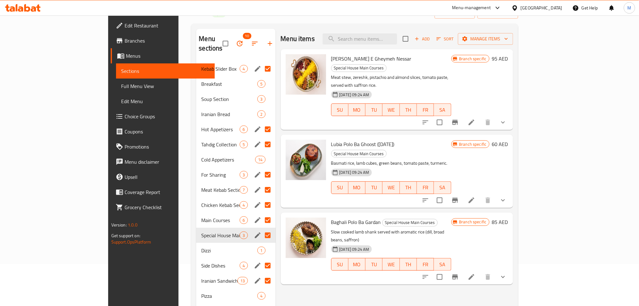
click at [396, 74] on p "Meat stew, zereshk, pistachio and almond slices, tomato paste, served with saff…" at bounding box center [391, 82] width 120 height 16
click at [387, 64] on span "Special House Main Courses" at bounding box center [359, 67] width 55 height 7
copy span "Special House Main Courses"
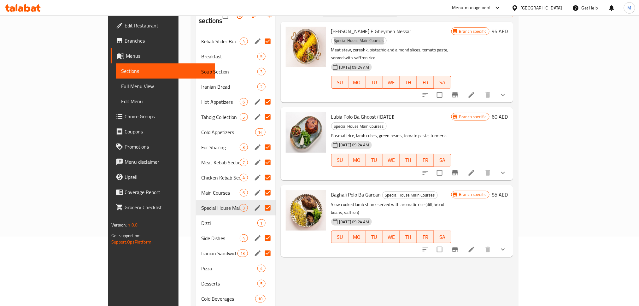
scroll to position [84, 0]
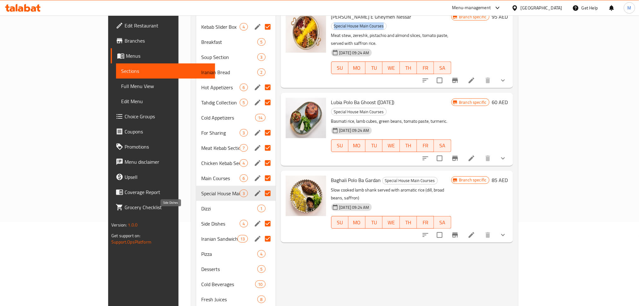
click at [201, 220] on span "Side Dishes" at bounding box center [220, 224] width 39 height 8
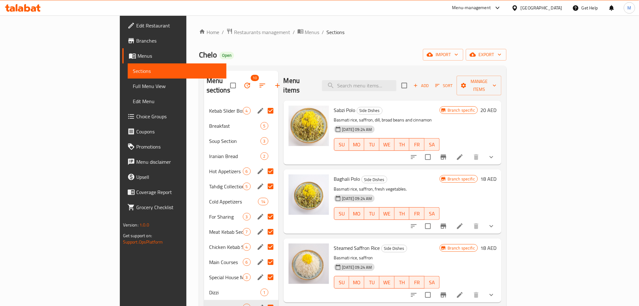
click at [357, 107] on span "Side Dishes" at bounding box center [369, 110] width 25 height 7
copy span "Side Dishes"
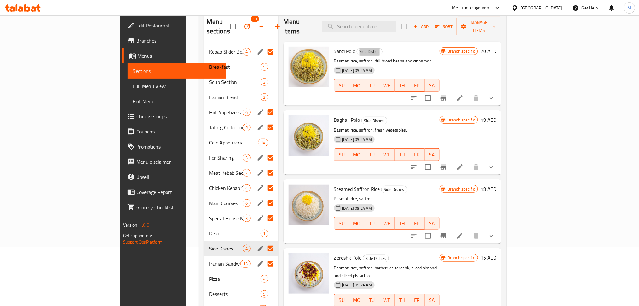
scroll to position [110, 0]
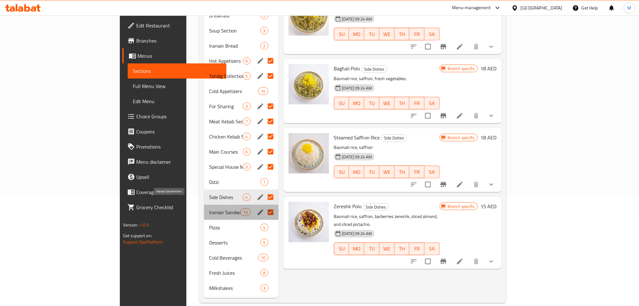
click at [209, 209] on span "Iranian Sandwiches" at bounding box center [225, 213] width 32 height 8
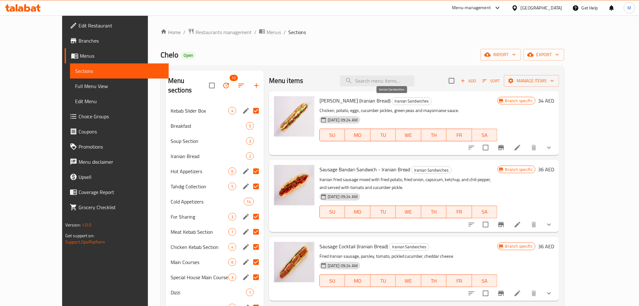
click at [392, 100] on span "Iranian Sandwiches" at bounding box center [411, 101] width 39 height 7
click at [250, 104] on input "Menu sections" at bounding box center [256, 110] width 13 height 13
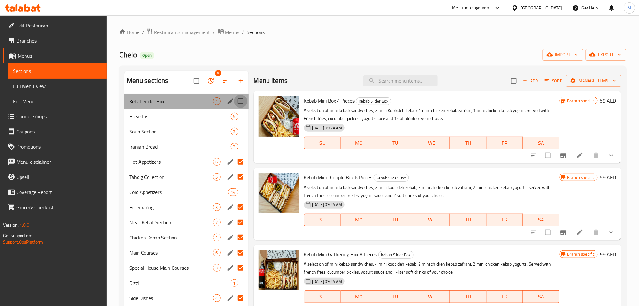
click at [241, 101] on input "Menu sections" at bounding box center [240, 101] width 13 height 13
checkbox input "true"
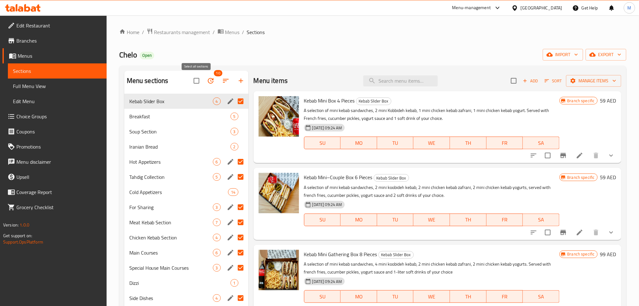
click at [195, 82] on input "checkbox" at bounding box center [196, 80] width 13 height 13
checkbox input "false"
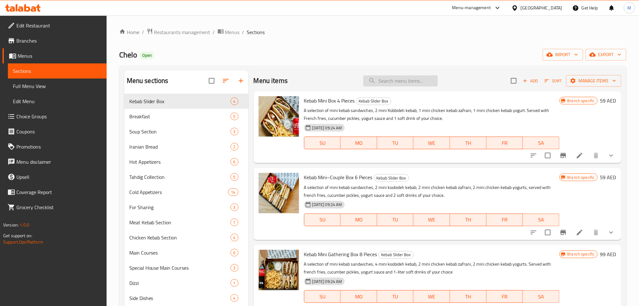
click at [382, 81] on input "search" at bounding box center [401, 80] width 74 height 11
click at [160, 146] on span "Iranian Bread" at bounding box center [171, 147] width 84 height 8
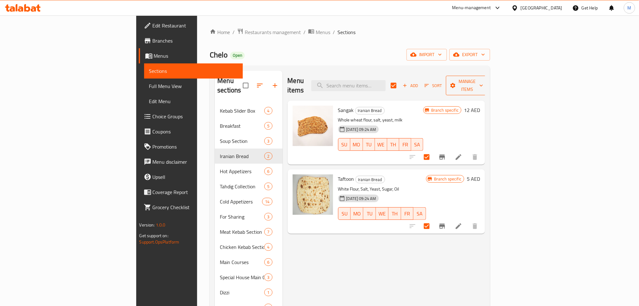
click at [484, 84] on span "Manage items" at bounding box center [467, 86] width 32 height 16
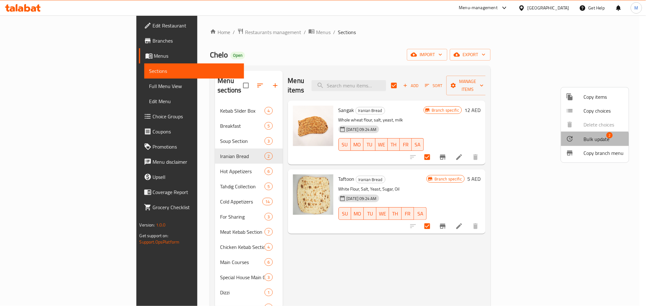
click at [581, 141] on div at bounding box center [575, 139] width 18 height 8
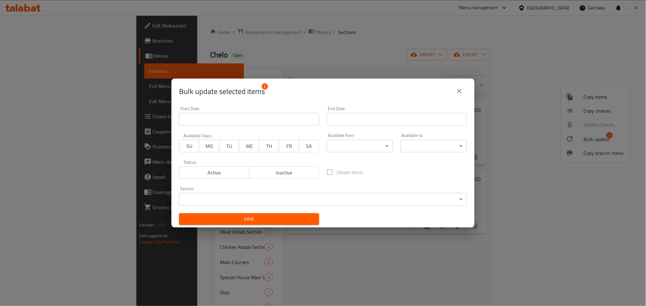
click at [348, 140] on body "​ Menu-management United Arab Emirates Get Help M Edit Restaurant Branches Menu…" at bounding box center [323, 160] width 646 height 291
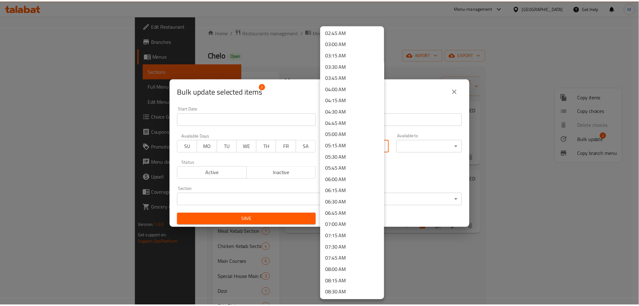
scroll to position [168, 0]
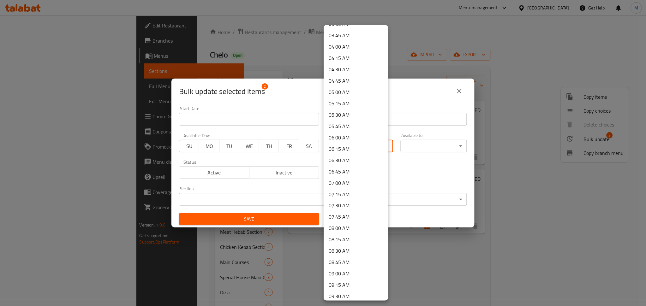
click at [349, 272] on li "09:00 AM" at bounding box center [356, 273] width 65 height 11
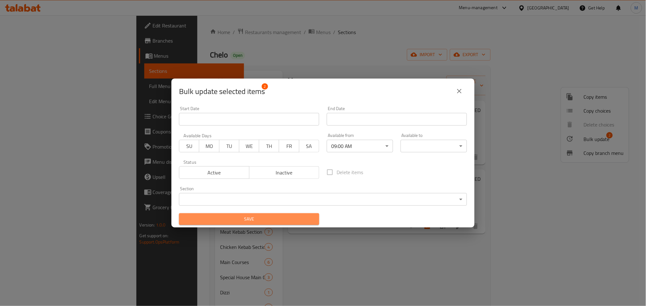
click at [310, 222] on span "Save" at bounding box center [249, 219] width 130 height 8
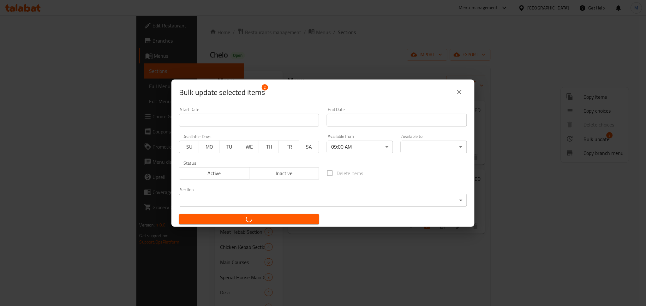
checkbox input "false"
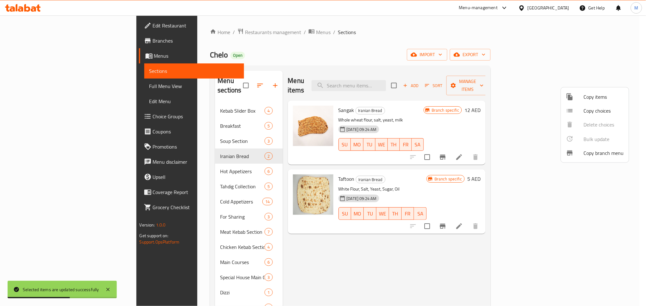
click at [278, 250] on div at bounding box center [323, 153] width 646 height 306
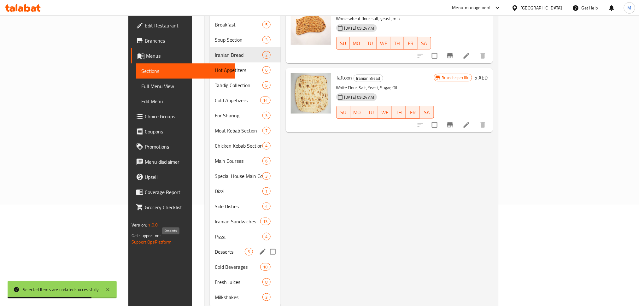
scroll to position [110, 0]
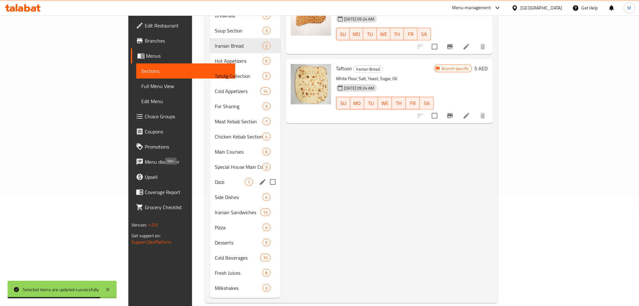
click at [215, 178] on span "Dizzi" at bounding box center [230, 182] width 30 height 8
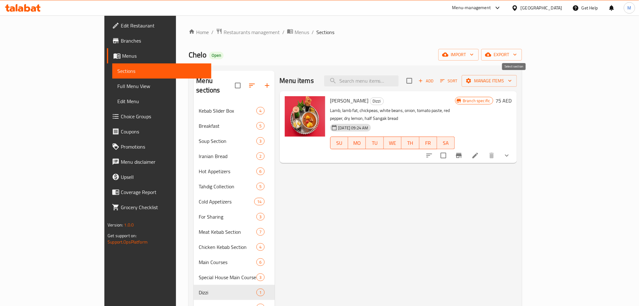
click at [416, 82] on input "checkbox" at bounding box center [409, 80] width 13 height 13
checkbox input "true"
click at [512, 82] on span "Manage items" at bounding box center [489, 81] width 45 height 8
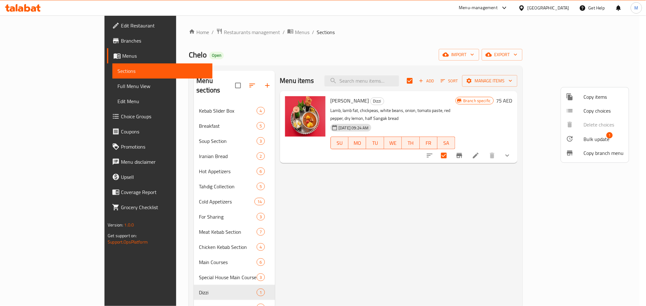
click at [596, 138] on span "Bulk update" at bounding box center [597, 139] width 26 height 8
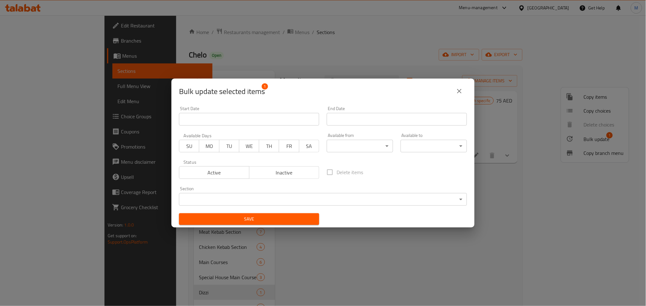
click at [347, 147] on body "​ Menu-management United Arab Emirates Get Help M Edit Restaurant Branches Menu…" at bounding box center [323, 160] width 646 height 291
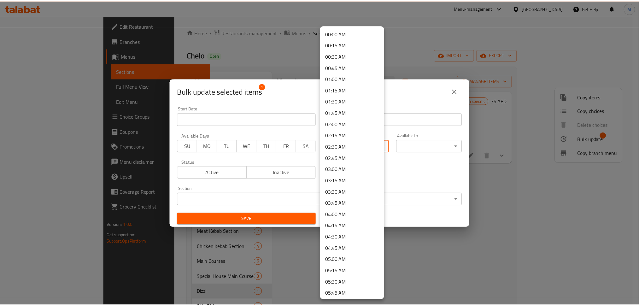
scroll to position [210, 0]
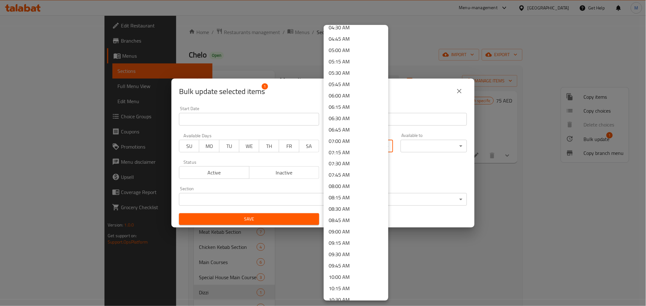
click at [346, 230] on li "09:00 AM" at bounding box center [356, 231] width 65 height 11
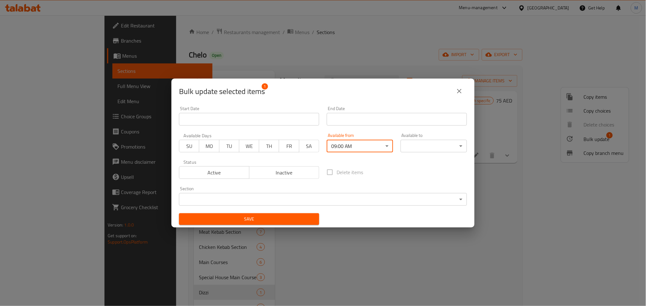
click at [300, 223] on span "Save" at bounding box center [249, 219] width 130 height 8
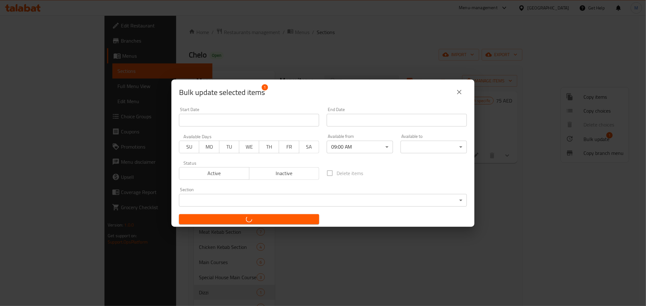
checkbox input "false"
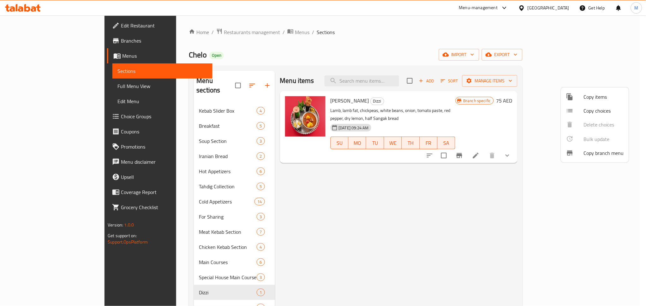
click at [312, 201] on div at bounding box center [323, 153] width 646 height 306
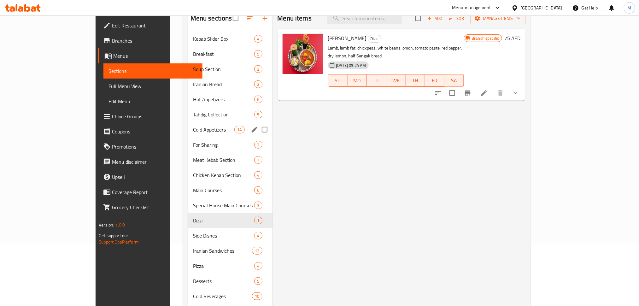
scroll to position [110, 0]
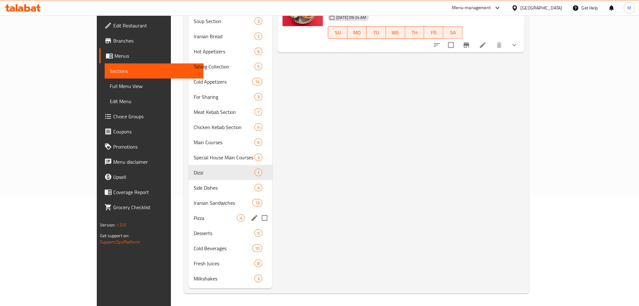
click at [189, 211] on div "Pizza 4" at bounding box center [231, 218] width 84 height 15
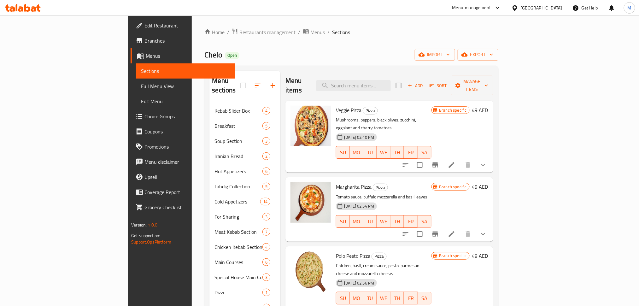
click at [406, 83] on input "checkbox" at bounding box center [398, 85] width 13 height 13
checkbox input "true"
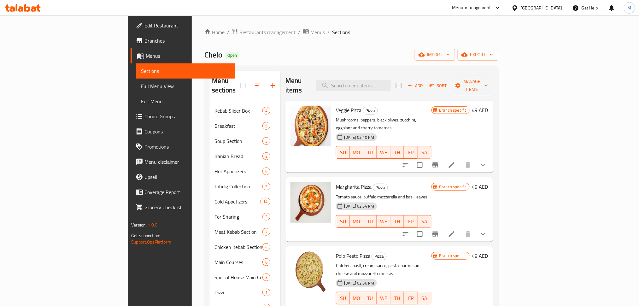
checkbox input "true"
click at [489, 81] on span "Manage items" at bounding box center [472, 86] width 32 height 16
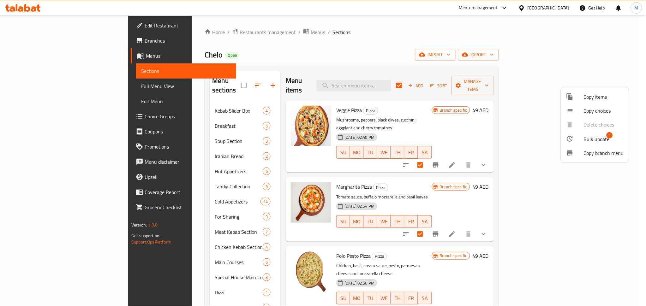
click at [588, 140] on span "Bulk update" at bounding box center [597, 139] width 26 height 8
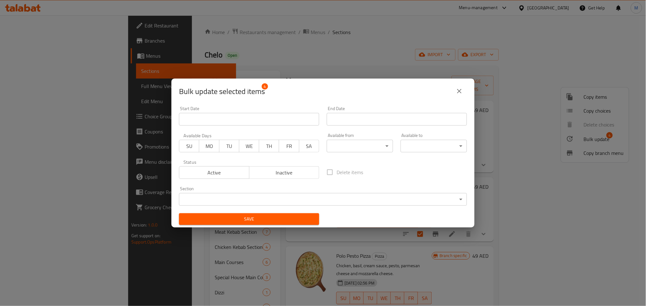
click at [376, 148] on body "​ Menu-management United Arab Emirates Get Help M Edit Restaurant Branches Menu…" at bounding box center [323, 160] width 646 height 291
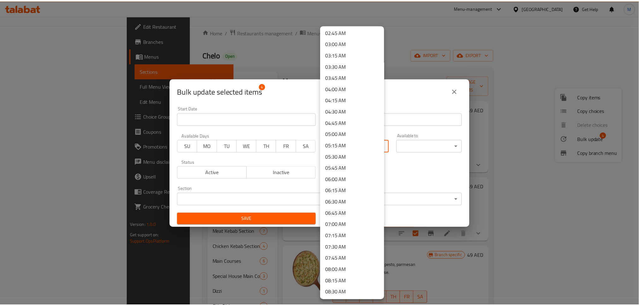
scroll to position [168, 0]
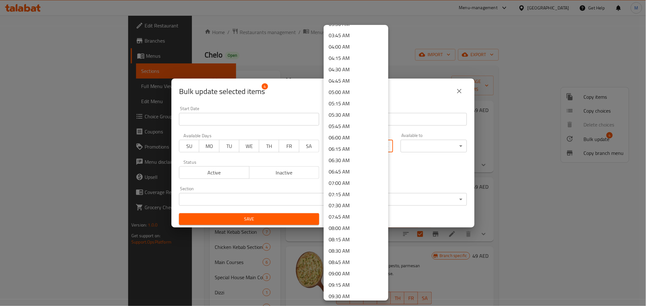
click at [346, 275] on li "09:00 AM" at bounding box center [356, 273] width 65 height 11
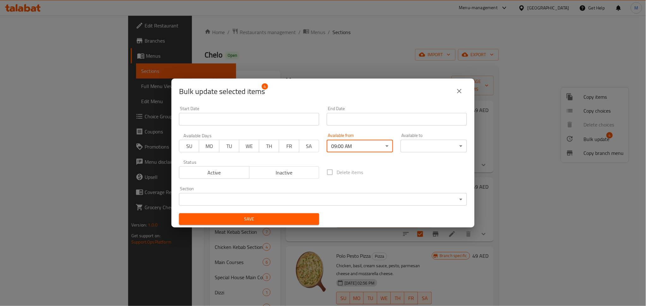
click at [296, 218] on span "Save" at bounding box center [249, 219] width 130 height 8
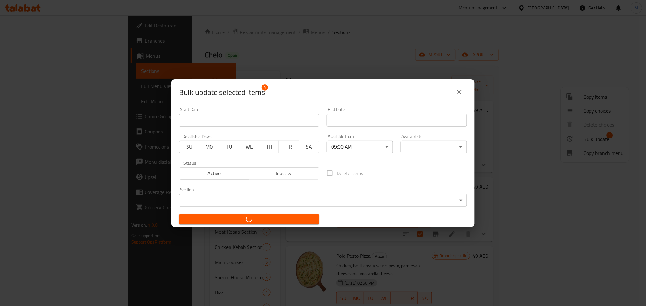
checkbox input "false"
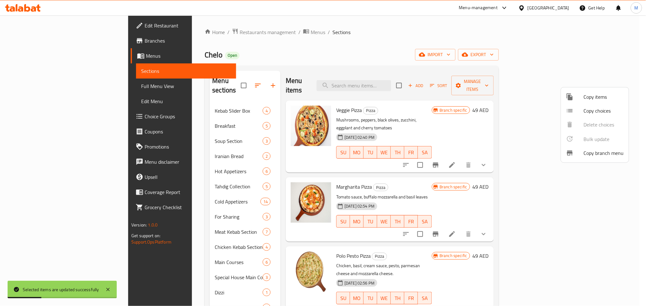
click at [145, 128] on div at bounding box center [323, 153] width 646 height 306
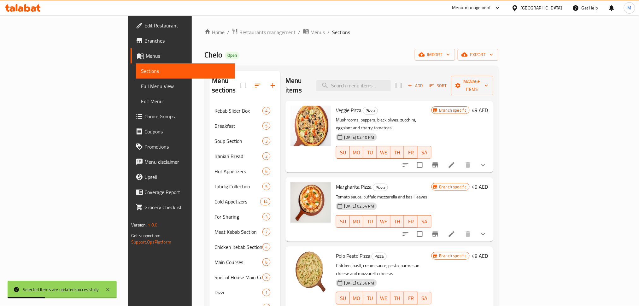
click at [215, 137] on span "Soup Section" at bounding box center [239, 141] width 48 height 8
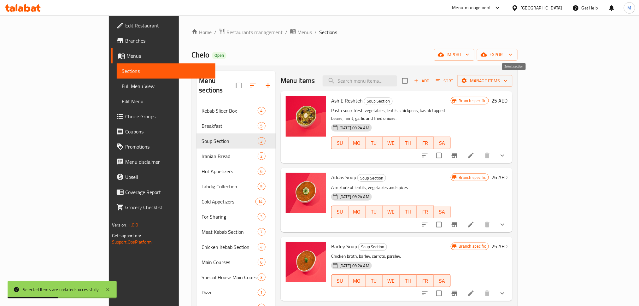
click at [412, 82] on input "checkbox" at bounding box center [405, 80] width 13 height 13
checkbox input "true"
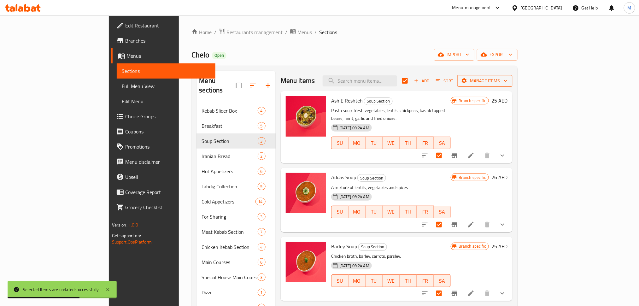
click at [508, 78] on span "Manage items" at bounding box center [485, 81] width 45 height 8
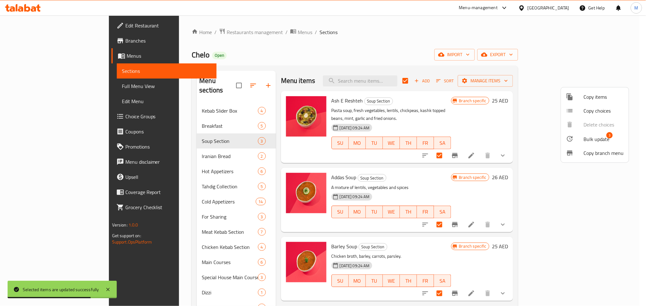
click at [590, 140] on span "Bulk update" at bounding box center [597, 139] width 26 height 8
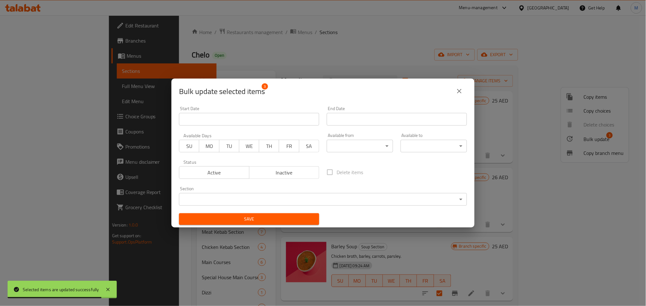
click at [360, 146] on body "Selected items are updated successfully ​ Menu-management United Arab Emirates …" at bounding box center [323, 160] width 646 height 291
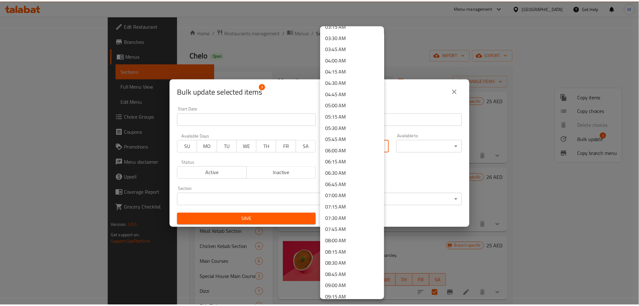
scroll to position [168, 0]
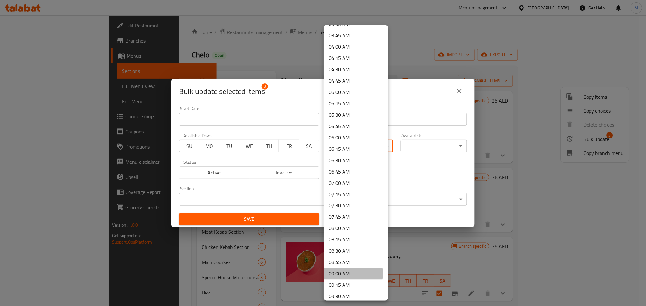
click at [348, 274] on li "09:00 AM" at bounding box center [356, 273] width 65 height 11
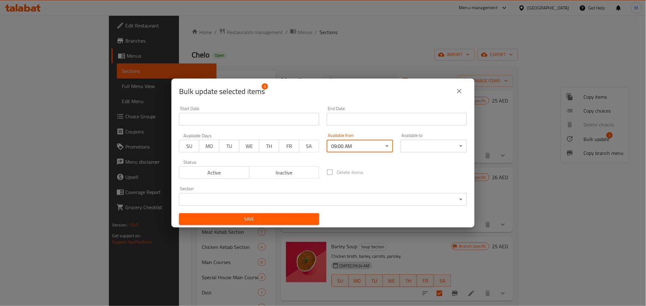
click at [291, 213] on button "Save" at bounding box center [249, 219] width 140 height 12
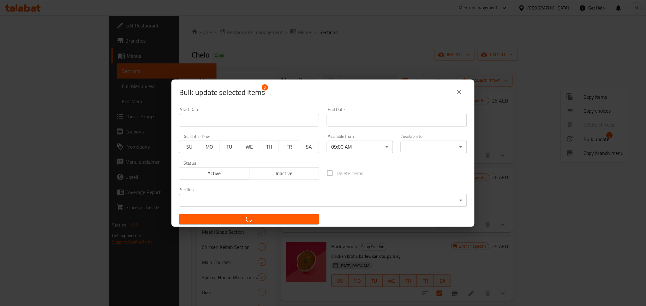
checkbox input "false"
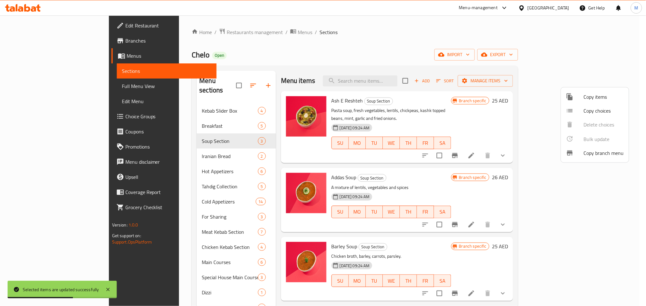
click at [480, 66] on div at bounding box center [323, 153] width 646 height 306
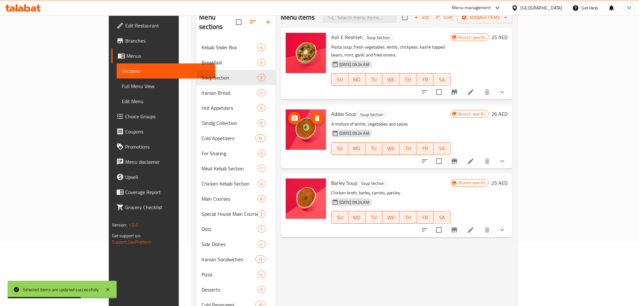
scroll to position [110, 0]
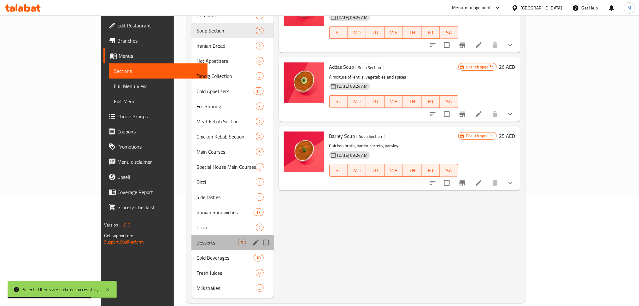
click at [192, 235] on div "Desserts 5" at bounding box center [233, 242] width 82 height 15
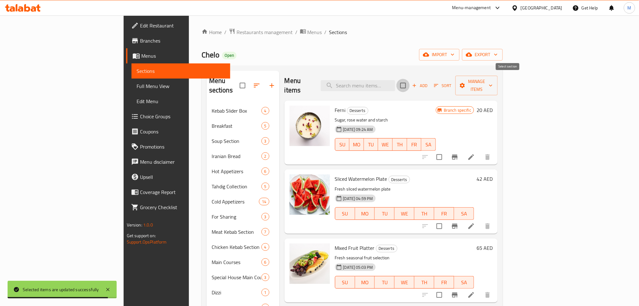
click at [410, 81] on input "checkbox" at bounding box center [403, 85] width 13 height 13
checkbox input "true"
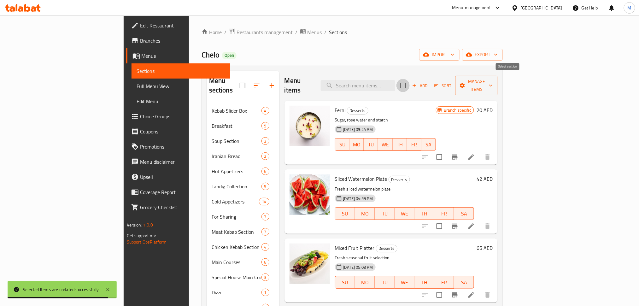
checkbox input "true"
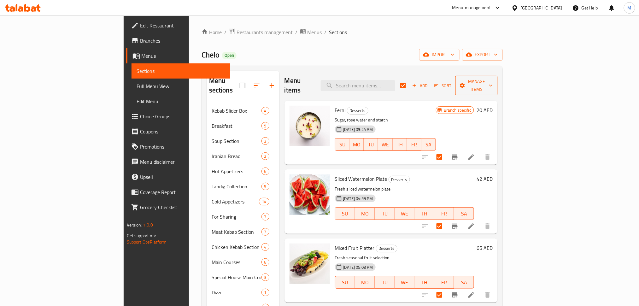
click at [493, 81] on span "Manage items" at bounding box center [477, 86] width 32 height 16
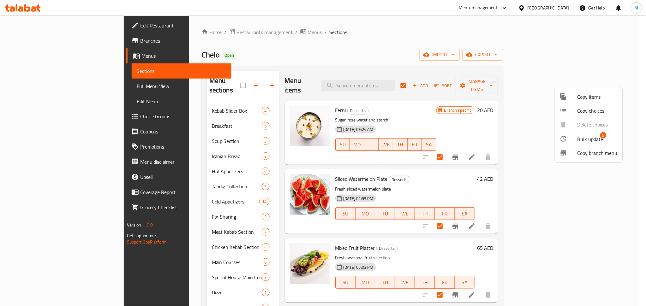
click at [603, 131] on ul "Copy items Copy choices Delete choices Bulk update 5 Copy branch menu" at bounding box center [589, 124] width 68 height 75
click at [602, 135] on span "5" at bounding box center [603, 135] width 6 height 6
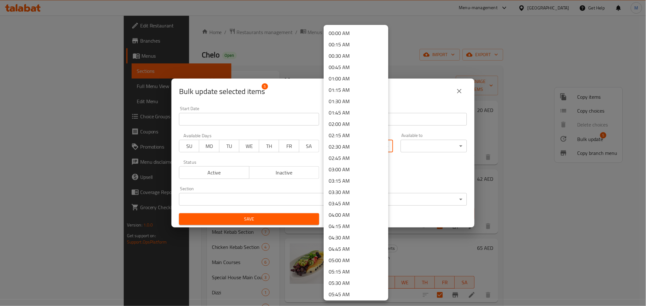
click at [382, 140] on body "​ Menu-management United Arab Emirates Get Help M Edit Restaurant Branches Menu…" at bounding box center [323, 160] width 646 height 291
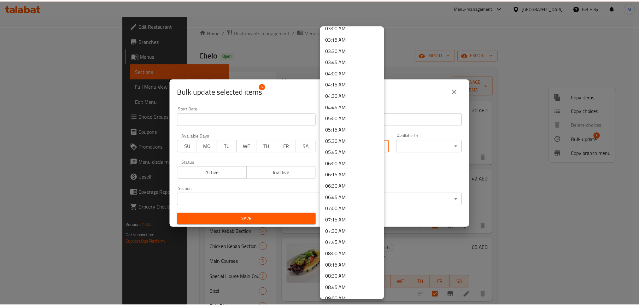
scroll to position [210, 0]
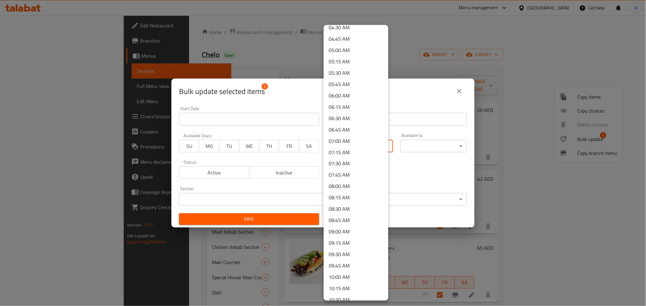
click at [351, 234] on li "09:00 AM" at bounding box center [356, 231] width 65 height 11
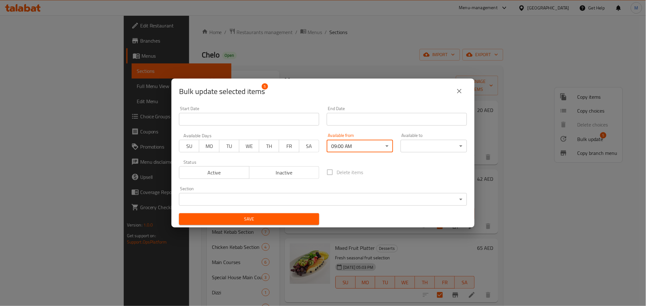
click at [294, 219] on span "Save" at bounding box center [249, 219] width 130 height 8
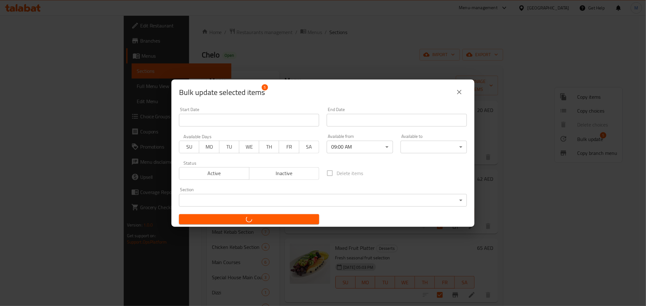
checkbox input "false"
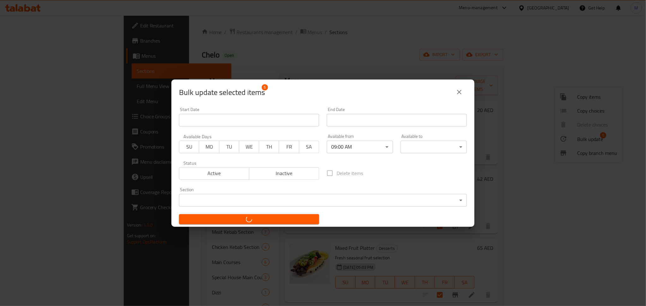
checkbox input "false"
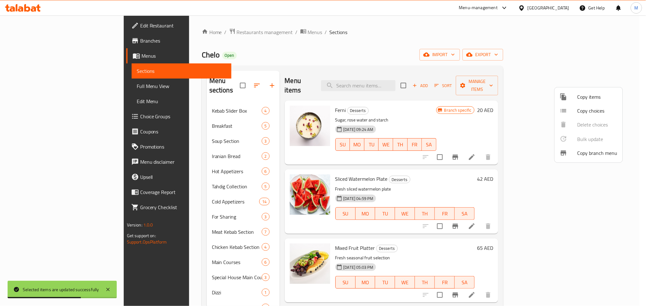
click at [354, 70] on div at bounding box center [323, 153] width 646 height 306
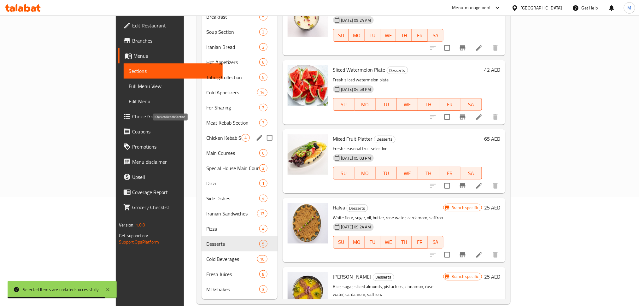
scroll to position [110, 0]
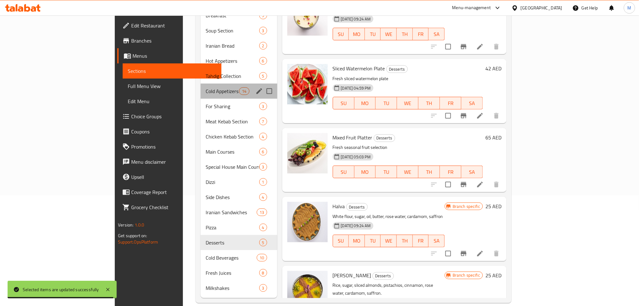
click at [201, 86] on div "Cold Appetizers 14" at bounding box center [239, 91] width 77 height 15
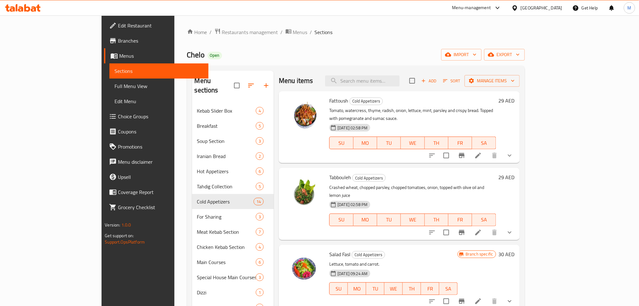
click at [419, 76] on input "checkbox" at bounding box center [412, 80] width 13 height 13
checkbox input "true"
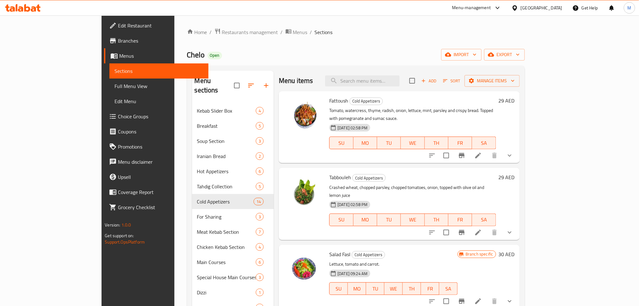
checkbox input "true"
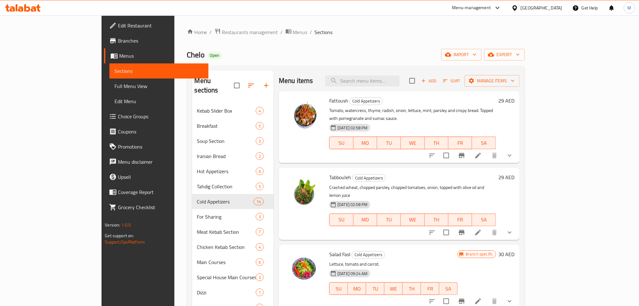
checkbox input "true"
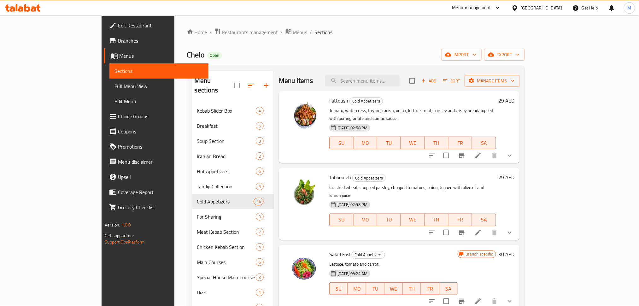
checkbox input "true"
click at [515, 80] on span "Manage items" at bounding box center [492, 81] width 45 height 8
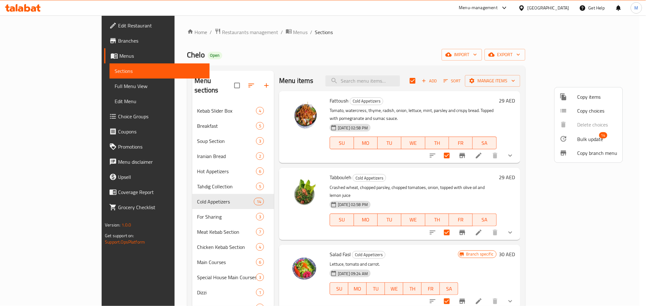
click at [570, 130] on ul "Copy items Copy choices Delete choices Bulk update 14 Copy branch menu" at bounding box center [589, 124] width 68 height 75
click at [560, 151] on icon at bounding box center [564, 153] width 8 height 8
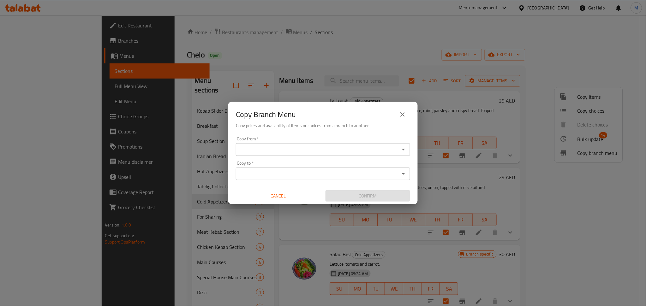
click at [396, 109] on div "Copy Branch Menu" at bounding box center [323, 114] width 174 height 15
click at [399, 109] on button "close" at bounding box center [402, 114] width 15 height 15
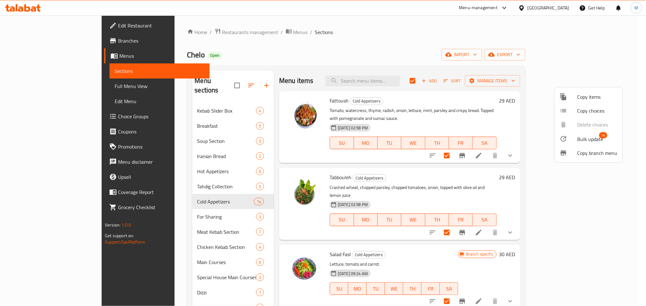
click at [561, 138] on icon at bounding box center [564, 139] width 6 height 6
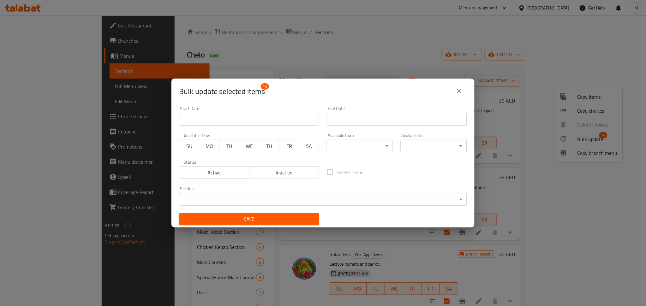
click at [369, 149] on body "​ Menu-management United Arab Emirates Get Help M Edit Restaurant Branches Menu…" at bounding box center [323, 160] width 646 height 291
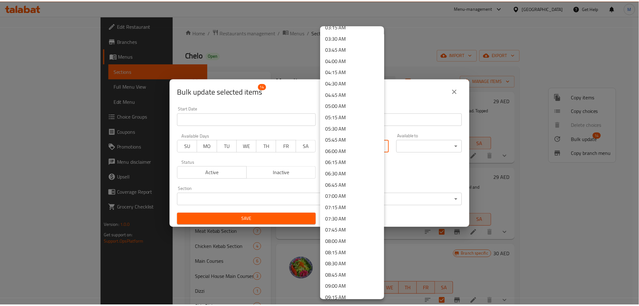
scroll to position [210, 0]
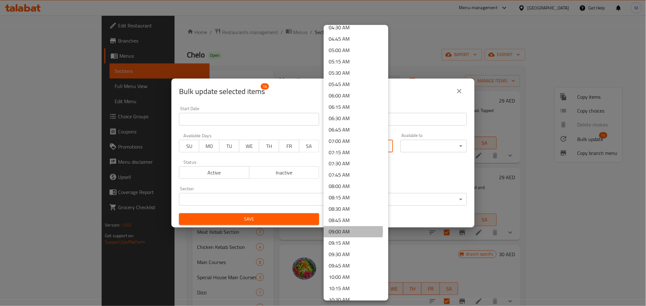
click at [346, 231] on li "09:00 AM" at bounding box center [356, 231] width 65 height 11
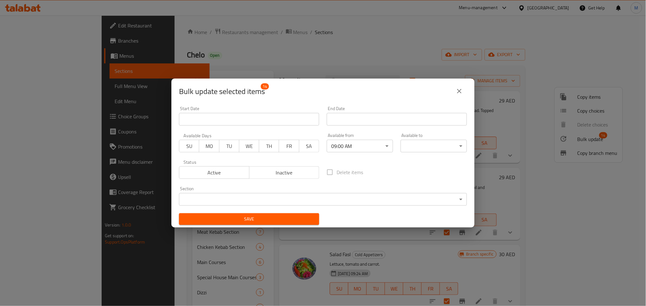
click at [258, 217] on span "Save" at bounding box center [249, 219] width 130 height 8
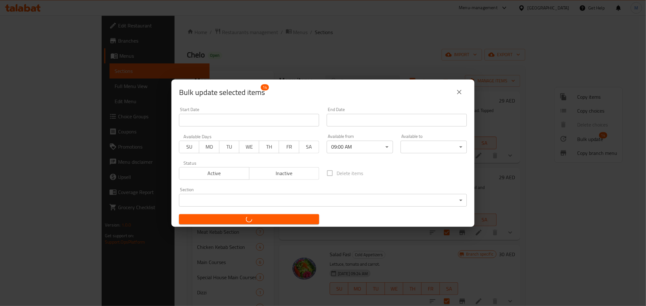
checkbox input "false"
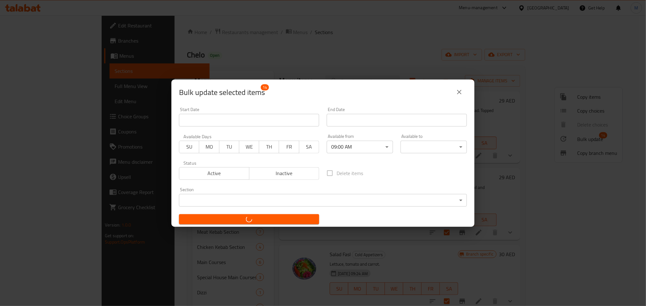
checkbox input "false"
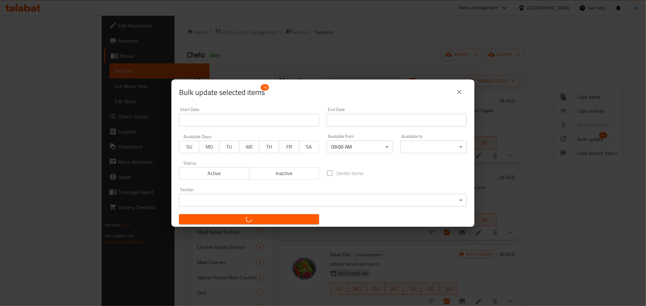
checkbox input "false"
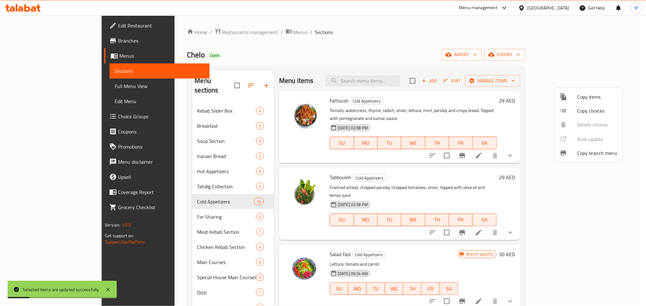
click at [516, 64] on div at bounding box center [323, 153] width 646 height 306
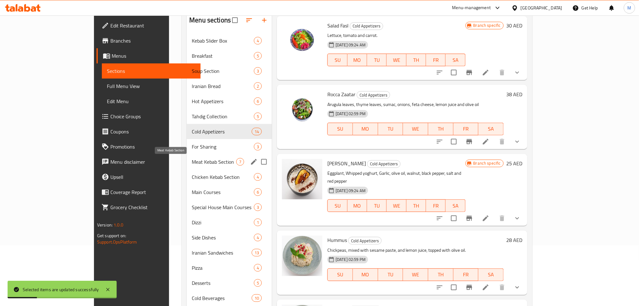
scroll to position [110, 0]
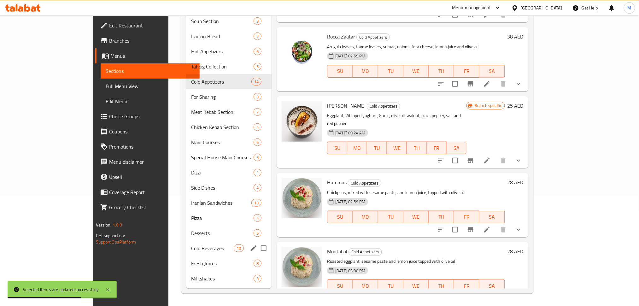
click at [186, 242] on div "Cold Beverages 10" at bounding box center [229, 248] width 86 height 15
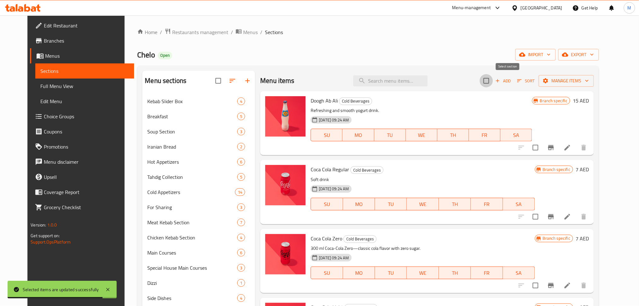
click at [493, 79] on input "checkbox" at bounding box center [486, 80] width 13 height 13
checkbox input "true"
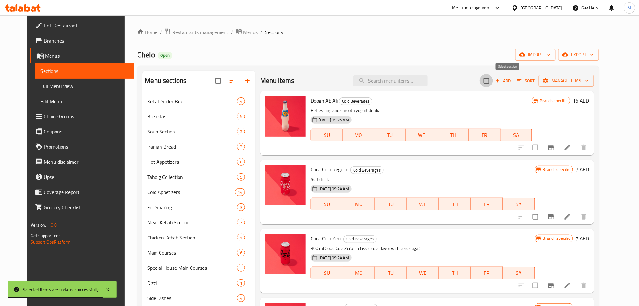
checkbox input "true"
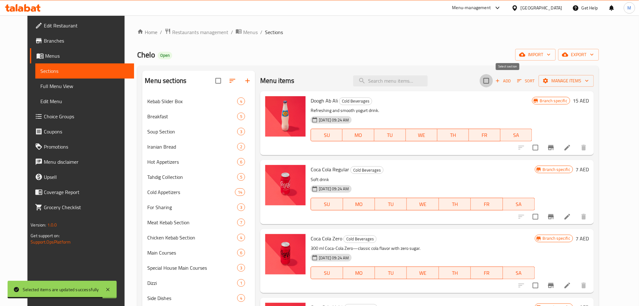
checkbox input "true"
click at [584, 76] on button "Manage items" at bounding box center [566, 81] width 55 height 12
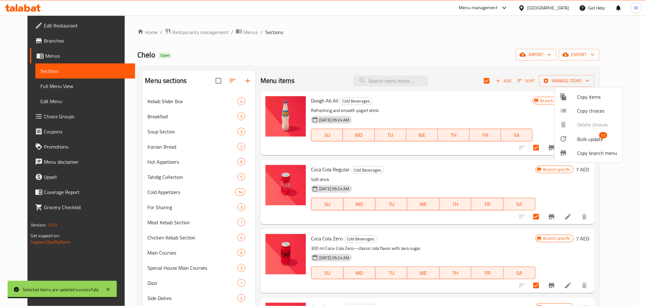
click at [600, 136] on span "10" at bounding box center [603, 135] width 8 height 6
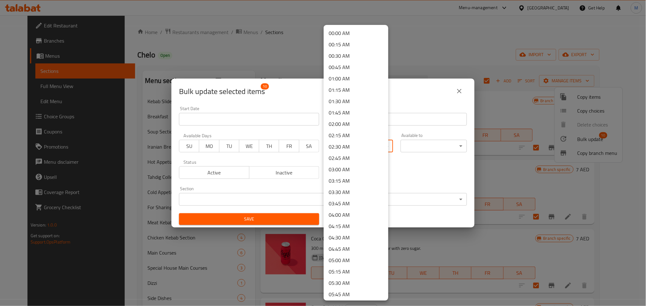
click at [371, 144] on body "​ Menu-management United Arab Emirates Get Help M Edit Restaurant Branches Menu…" at bounding box center [323, 160] width 646 height 291
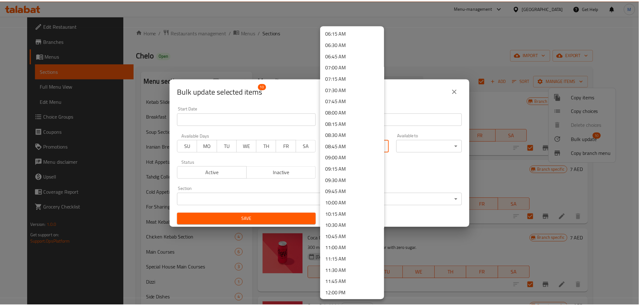
scroll to position [284, 0]
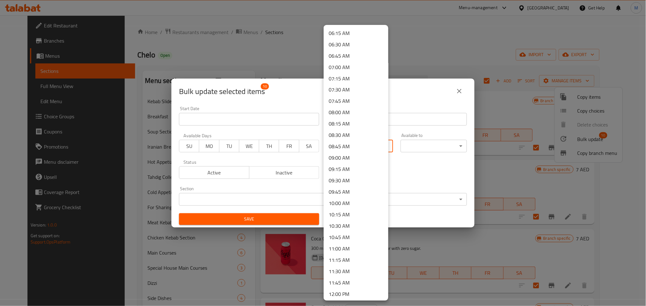
click at [352, 154] on li "09:00 AM" at bounding box center [356, 157] width 65 height 11
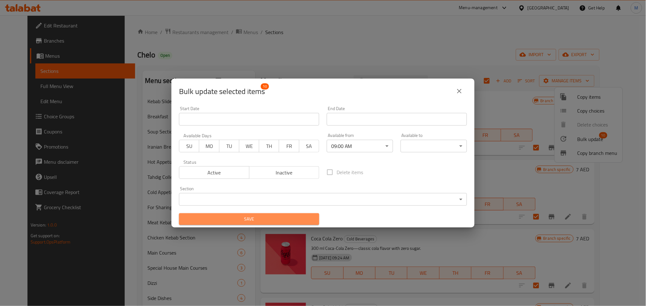
click at [301, 219] on span "Save" at bounding box center [249, 219] width 130 height 8
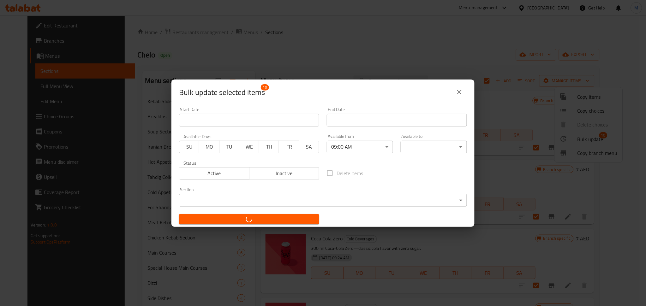
checkbox input "false"
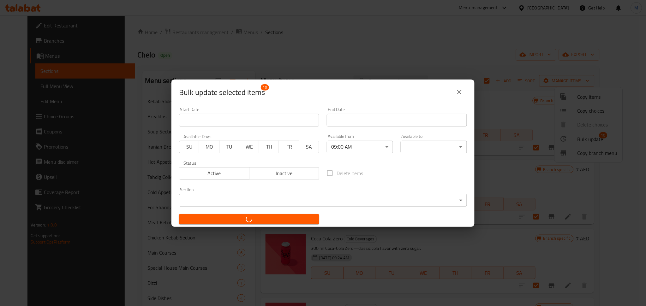
checkbox input "false"
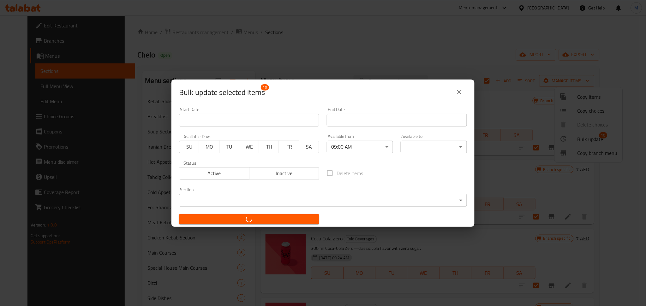
checkbox input "false"
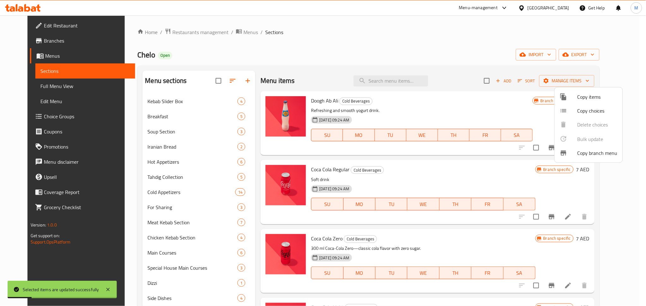
click at [363, 68] on div at bounding box center [323, 153] width 646 height 306
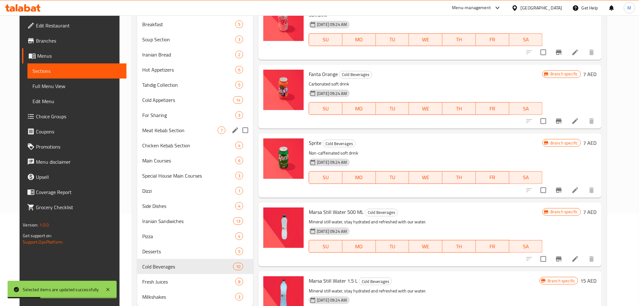
scroll to position [110, 0]
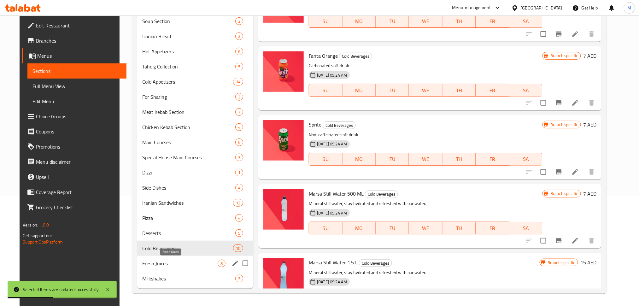
click at [169, 260] on span "Fresh Juices" at bounding box center [179, 264] width 75 height 8
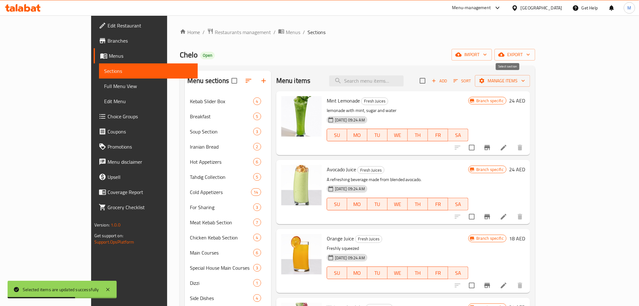
click at [430, 80] on input "checkbox" at bounding box center [422, 80] width 13 height 13
checkbox input "true"
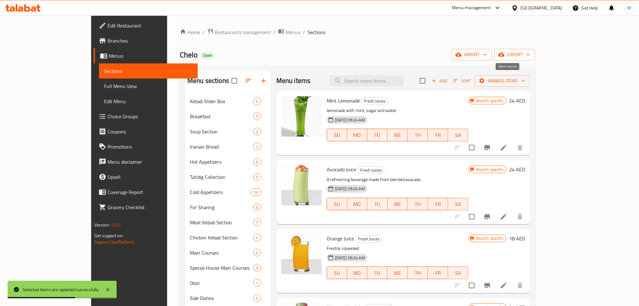
checkbox input "true"
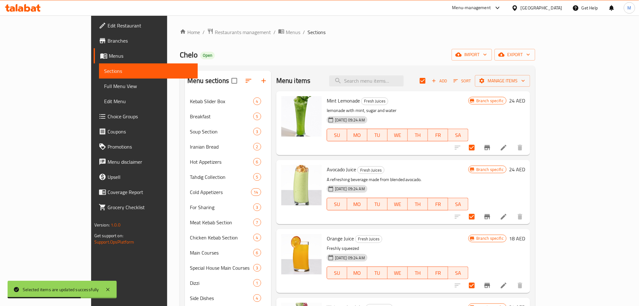
click at [531, 88] on div "Menu items Add Sort Manage items" at bounding box center [403, 81] width 254 height 21
click at [531, 86] on button "Manage items" at bounding box center [502, 81] width 55 height 12
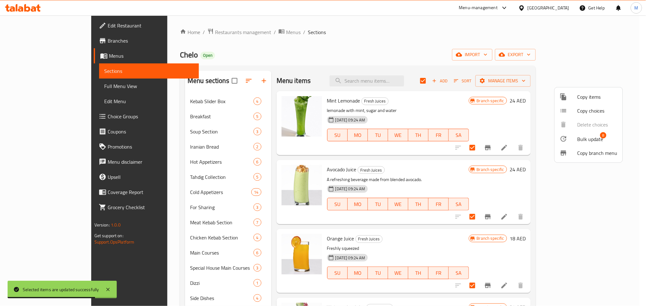
click at [564, 137] on icon at bounding box center [564, 139] width 8 height 8
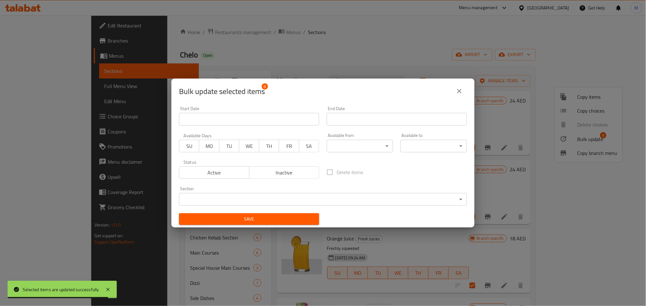
click at [368, 143] on body "Selected items are updated successfully ​ Menu-management United Arab Emirates …" at bounding box center [323, 160] width 646 height 291
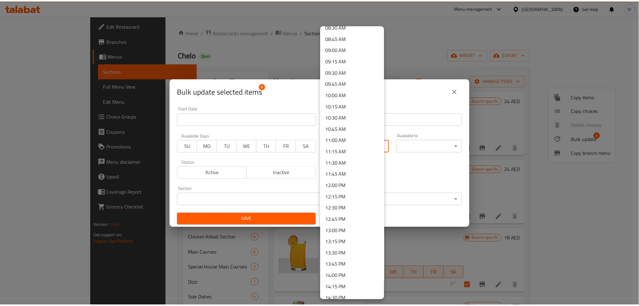
scroll to position [379, 0]
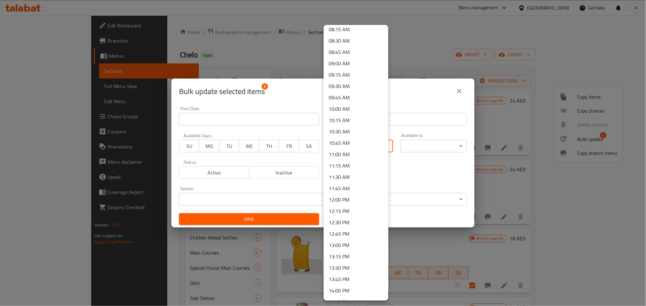
click at [351, 62] on li "09:00 AM" at bounding box center [356, 63] width 65 height 11
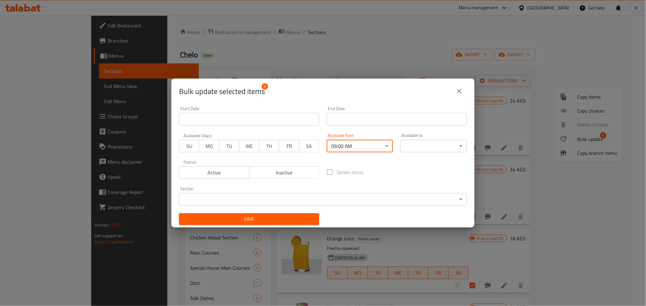
click at [299, 219] on span "Save" at bounding box center [249, 219] width 130 height 8
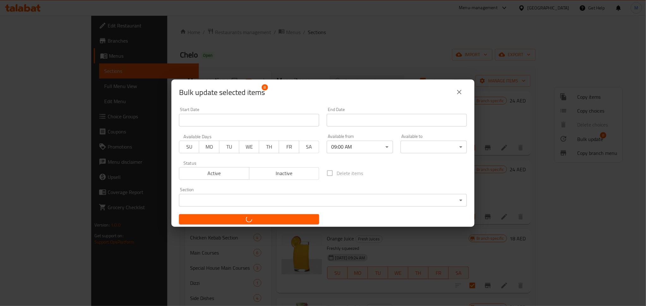
checkbox input "false"
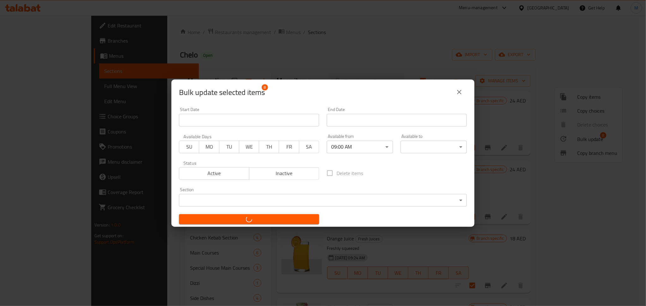
checkbox input "false"
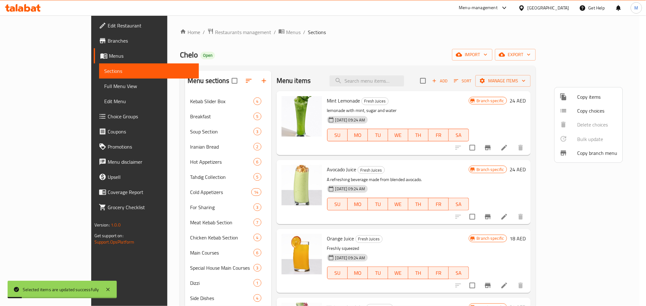
click at [344, 61] on div at bounding box center [323, 153] width 646 height 306
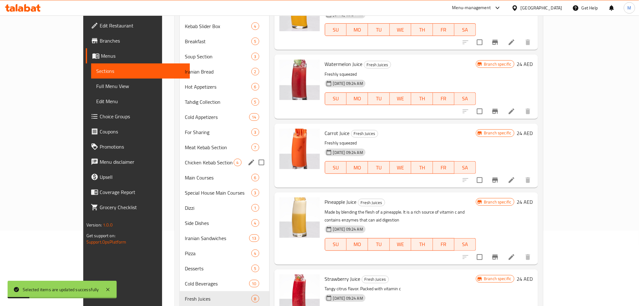
scroll to position [110, 0]
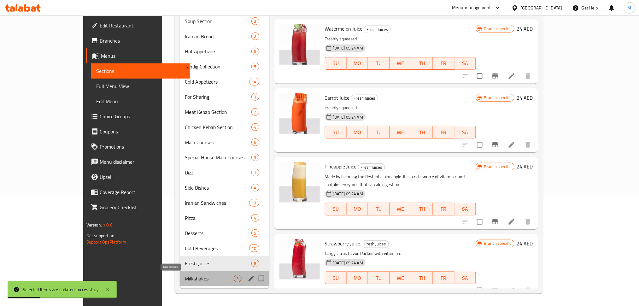
click at [185, 275] on span "Milkshakes" at bounding box center [209, 279] width 49 height 8
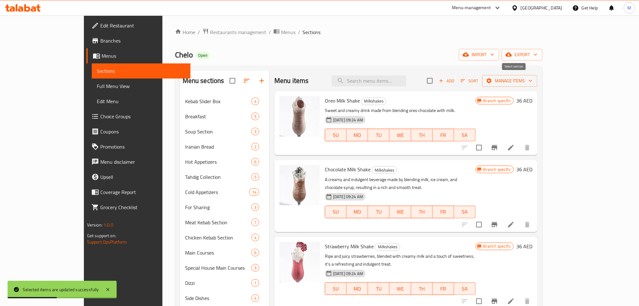
click at [437, 82] on input "checkbox" at bounding box center [430, 80] width 13 height 13
checkbox input "true"
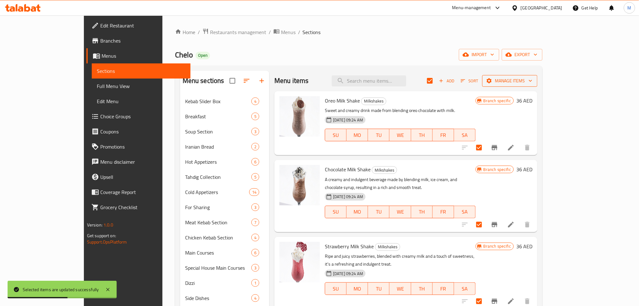
click at [533, 82] on span "Manage items" at bounding box center [510, 81] width 45 height 8
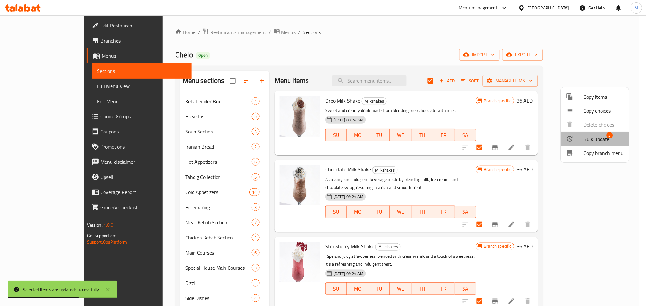
click at [583, 142] on div at bounding box center [575, 139] width 18 height 8
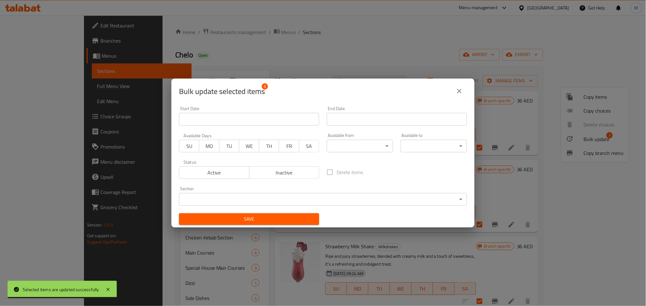
click at [335, 151] on body "Selected items are updated successfully ​ Menu-management United Arab Emirates …" at bounding box center [323, 160] width 646 height 291
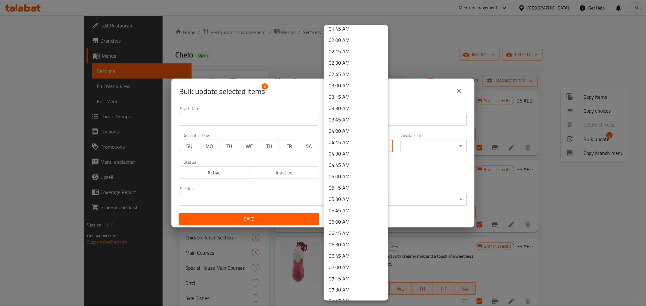
scroll to position [168, 0]
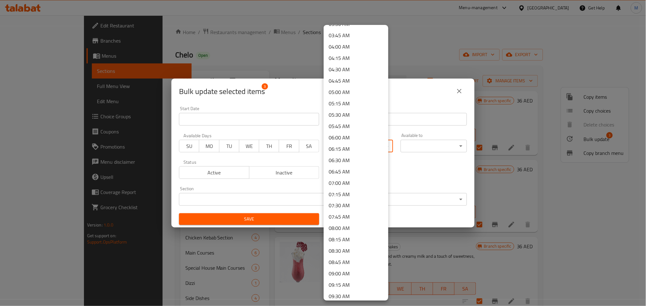
click at [345, 268] on li "08:45 AM" at bounding box center [356, 262] width 65 height 11
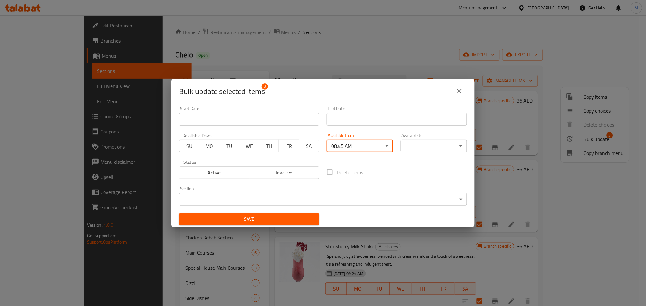
click at [344, 142] on body "​ Menu-management United Arab Emirates Get Help M Edit Restaurant Branches Menu…" at bounding box center [323, 160] width 646 height 291
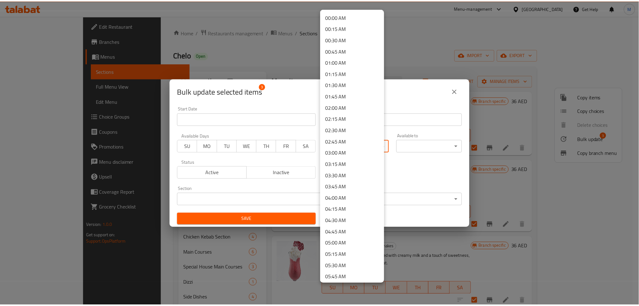
scroll to position [268, 0]
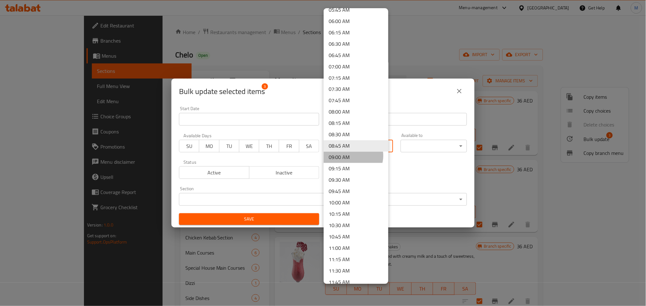
click at [353, 156] on li "09:00 AM" at bounding box center [356, 157] width 65 height 11
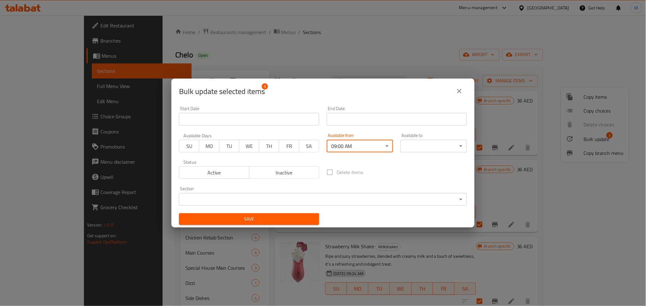
click at [288, 220] on span "Save" at bounding box center [249, 219] width 130 height 8
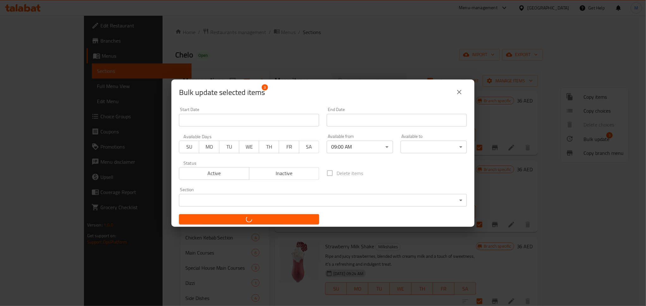
checkbox input "false"
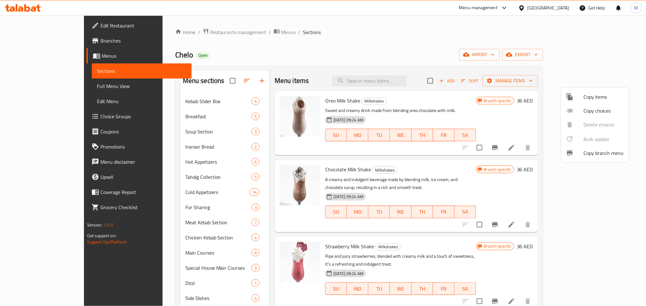
click at [285, 53] on div at bounding box center [323, 153] width 646 height 306
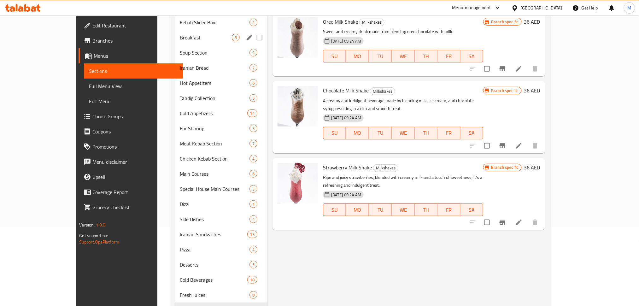
scroll to position [110, 0]
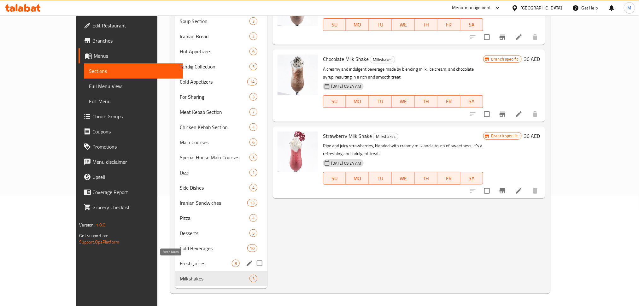
click at [180, 262] on span "Fresh Juices" at bounding box center [206, 264] width 52 height 8
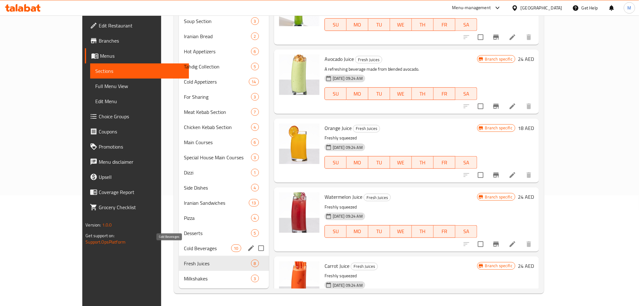
click at [184, 247] on span "Cold Beverages" at bounding box center [207, 249] width 47 height 8
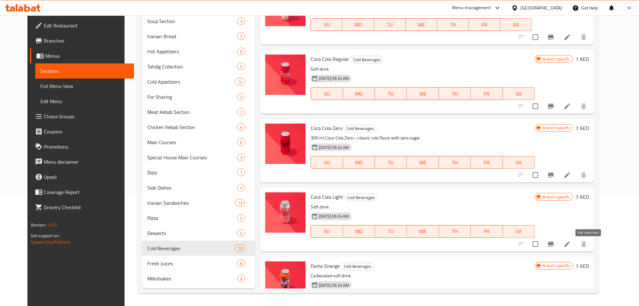
click at [572, 247] on icon at bounding box center [568, 245] width 8 height 8
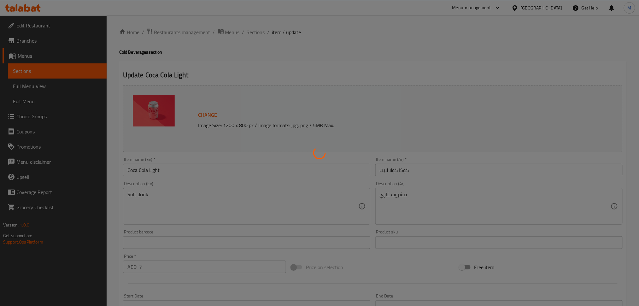
click at [316, 59] on div at bounding box center [319, 153] width 639 height 306
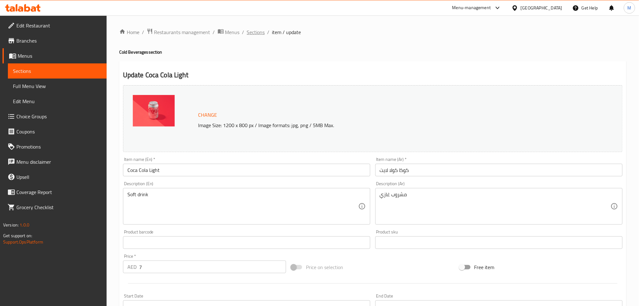
click at [259, 35] on span "Sections" at bounding box center [256, 32] width 18 height 8
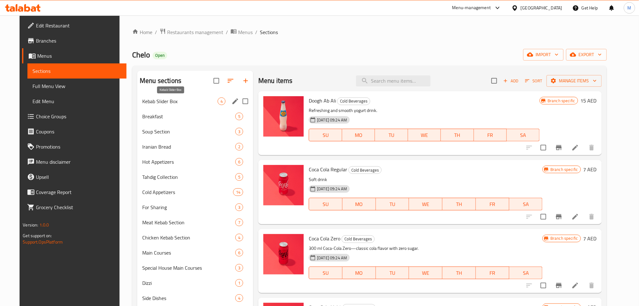
click at [177, 102] on span "Kebab Slider Box" at bounding box center [179, 102] width 75 height 8
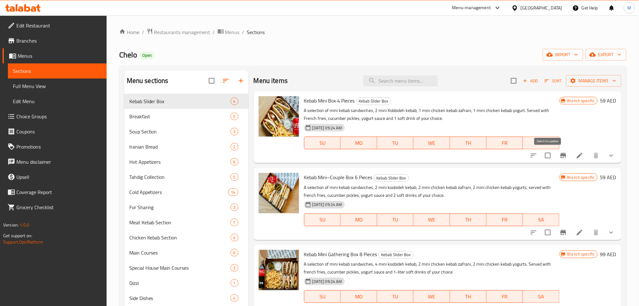
click at [551, 155] on input "checkbox" at bounding box center [548, 155] width 13 height 13
checkbox input "true"
click at [517, 81] on input "checkbox" at bounding box center [514, 80] width 13 height 13
checkbox input "true"
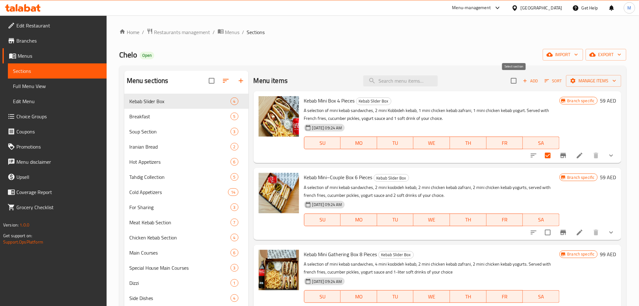
checkbox input "true"
click at [606, 86] on button "Manage items" at bounding box center [594, 81] width 55 height 12
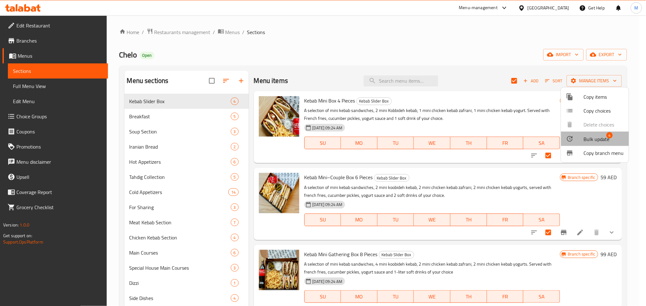
click at [587, 138] on span "Bulk update" at bounding box center [597, 139] width 26 height 8
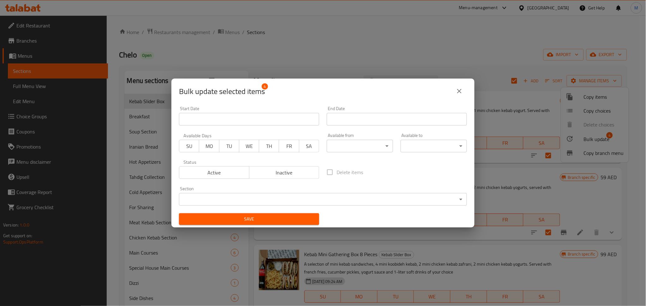
click at [372, 152] on div "Available from ​ ​" at bounding box center [360, 142] width 74 height 27
click at [372, 151] on body "​ Menu-management United Arab Emirates Get Help M Edit Restaurant Branches Menu…" at bounding box center [323, 160] width 646 height 291
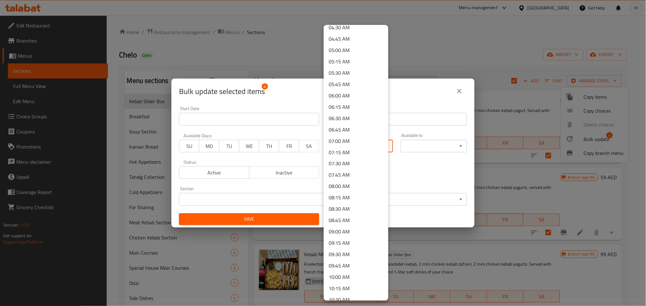
scroll to position [253, 0]
click at [348, 281] on li "11:00 AM" at bounding box center [356, 280] width 65 height 11
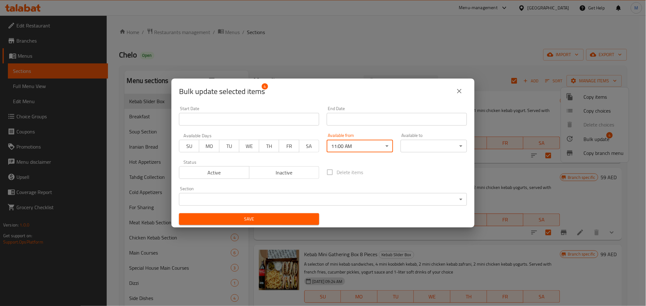
click at [299, 224] on button "Save" at bounding box center [249, 219] width 140 height 12
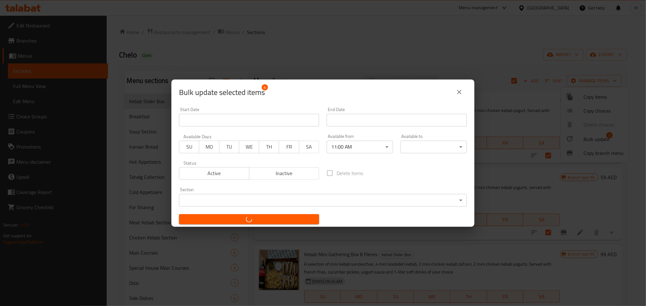
checkbox input "false"
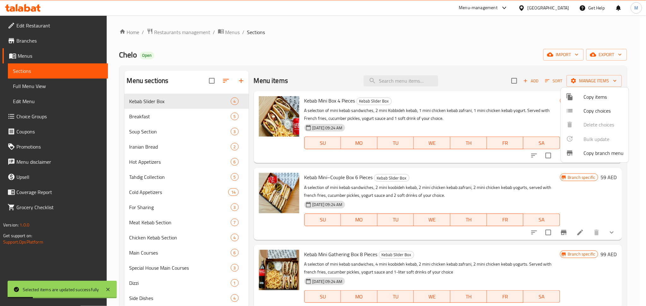
click at [157, 163] on div at bounding box center [323, 153] width 646 height 306
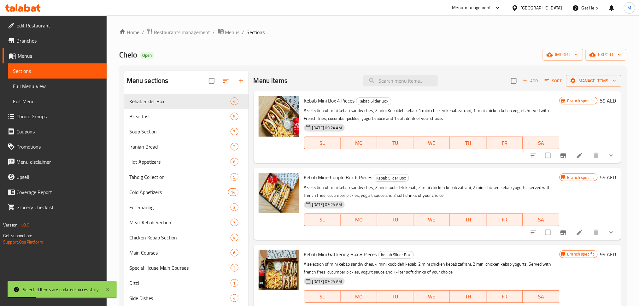
click at [157, 163] on span "Hot Appetizers" at bounding box center [179, 162] width 101 height 8
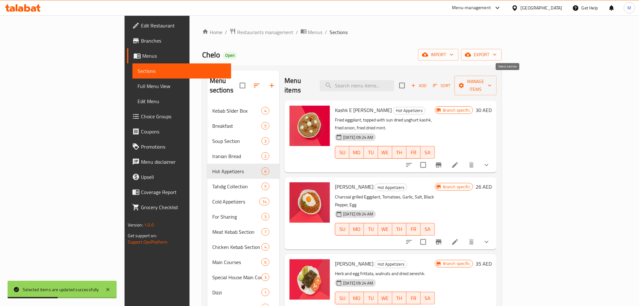
click at [409, 82] on input "checkbox" at bounding box center [402, 85] width 13 height 13
checkbox input "true"
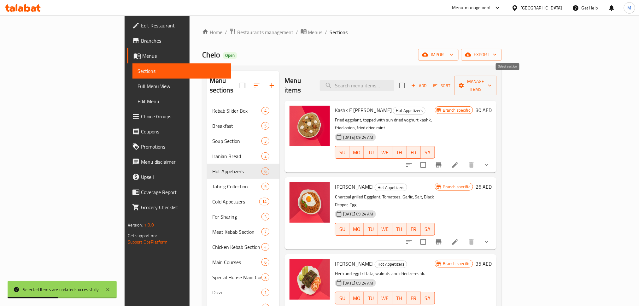
checkbox input "true"
click at [492, 79] on span "Manage items" at bounding box center [476, 86] width 32 height 16
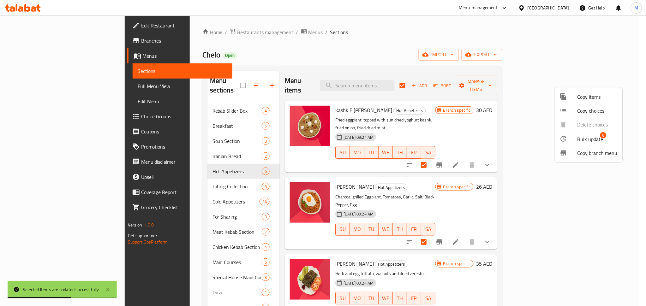
click at [589, 137] on span "Bulk update" at bounding box center [590, 139] width 26 height 8
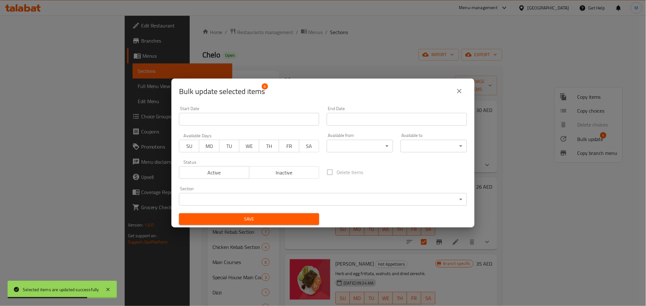
click at [350, 143] on body "Selected items are updated successfully ​ Menu-management United Arab Emirates …" at bounding box center [323, 160] width 646 height 291
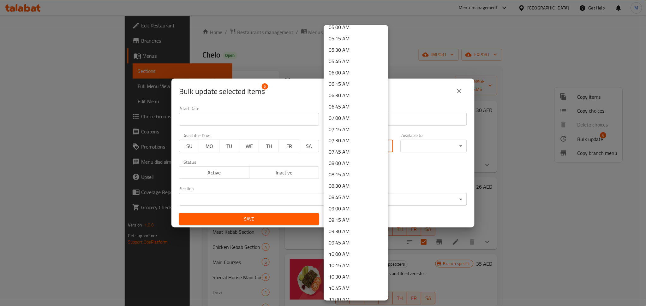
scroll to position [253, 0]
click at [343, 280] on li "11:00 AM" at bounding box center [356, 280] width 65 height 11
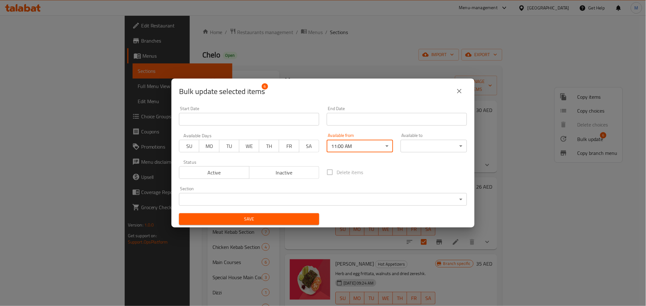
click at [300, 215] on span "Save" at bounding box center [249, 219] width 130 height 8
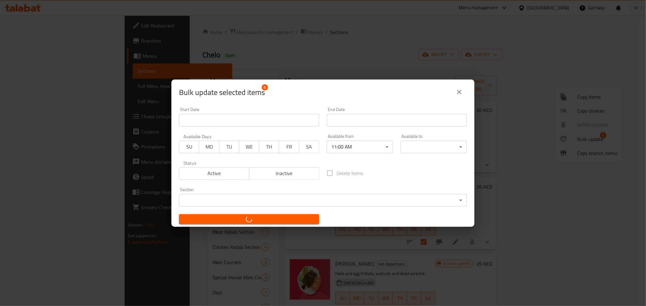
checkbox input "false"
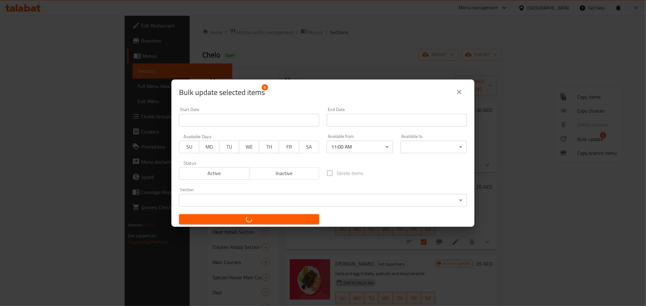
checkbox input "false"
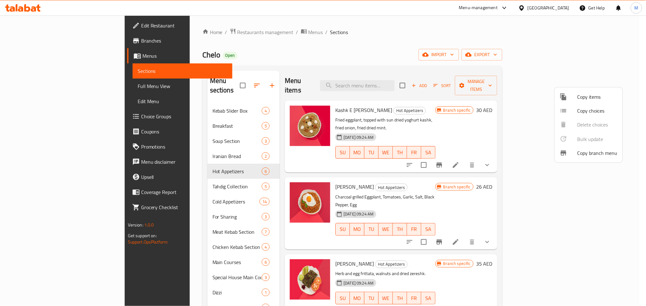
click at [168, 176] on div at bounding box center [323, 153] width 646 height 306
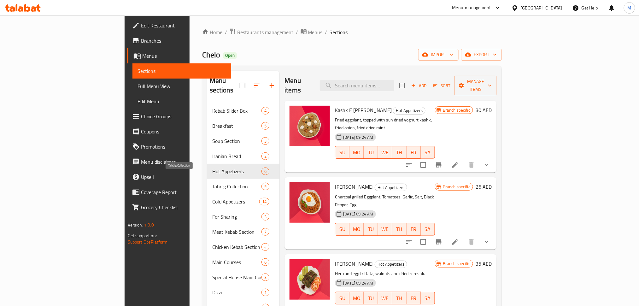
click at [212, 183] on span "Tahdig Collection" at bounding box center [236, 187] width 49 height 8
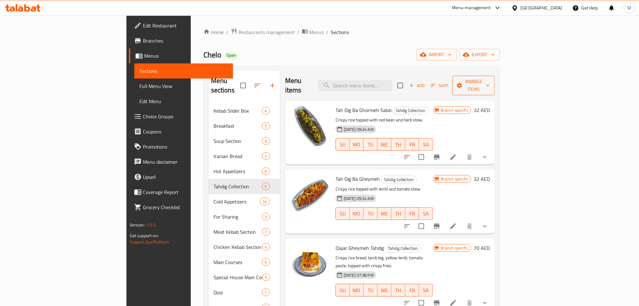
click at [490, 84] on span "Manage items" at bounding box center [474, 86] width 32 height 16
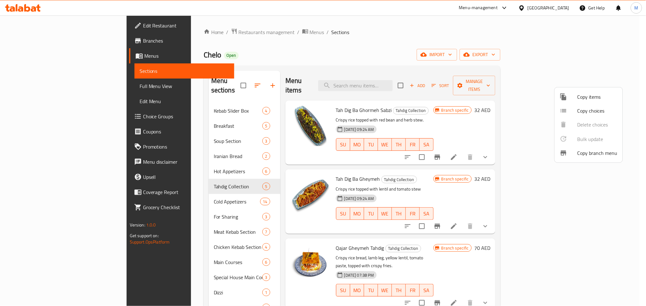
click at [531, 64] on div at bounding box center [323, 153] width 646 height 306
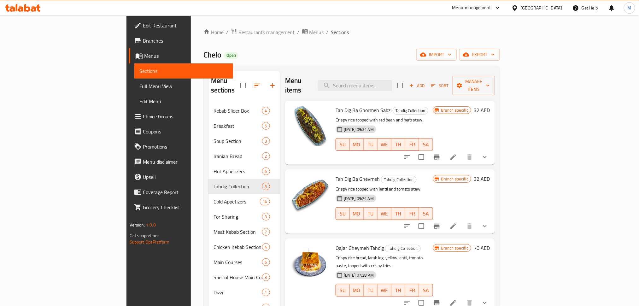
click at [407, 81] on input "checkbox" at bounding box center [400, 85] width 13 height 13
checkbox input "true"
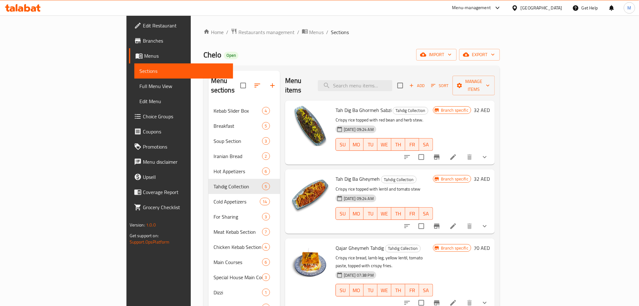
checkbox input "true"
click at [490, 81] on span "Manage items" at bounding box center [474, 86] width 32 height 16
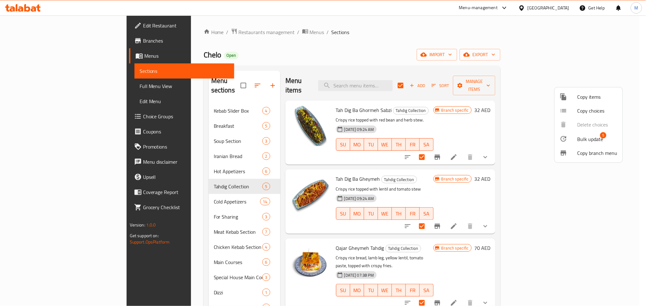
click at [571, 137] on div at bounding box center [569, 139] width 18 height 8
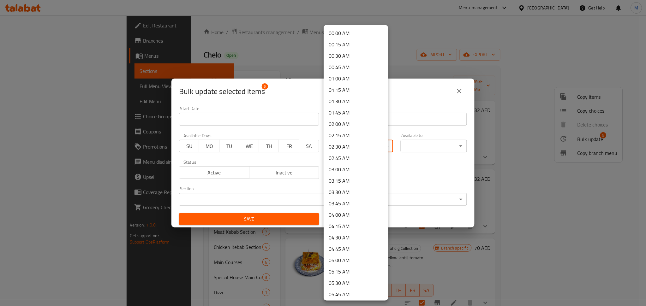
click at [336, 147] on body "​ Menu-management United Arab Emirates Get Help M Edit Restaurant Branches Menu…" at bounding box center [323, 160] width 646 height 291
click at [344, 270] on li "09:00 AM" at bounding box center [356, 273] width 65 height 11
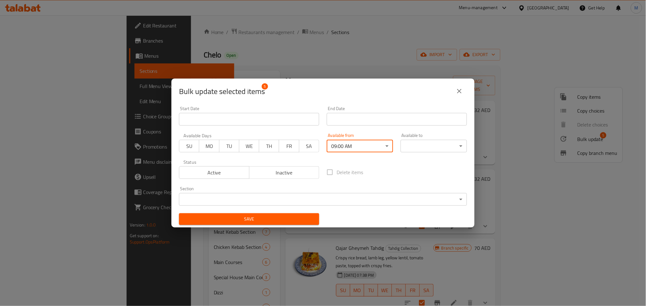
click at [370, 139] on div "Available from 09:00 AM ​" at bounding box center [360, 142] width 66 height 19
click at [365, 142] on body "​ Menu-management United Arab Emirates Get Help M Edit Restaurant Branches Menu…" at bounding box center [323, 160] width 646 height 291
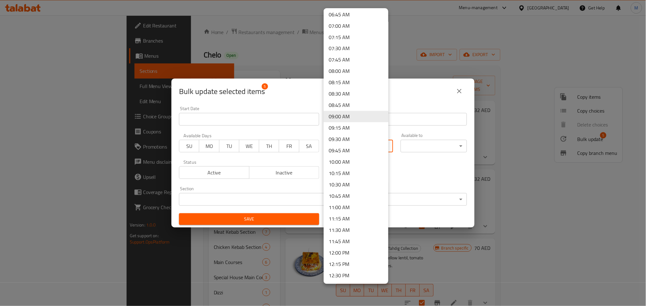
scroll to position [321, 0]
click at [343, 192] on li "11:00 AM" at bounding box center [356, 195] width 65 height 11
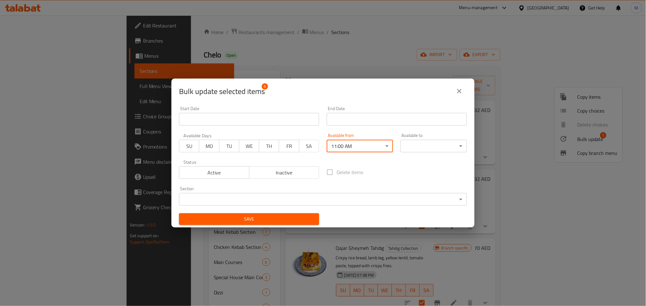
click at [296, 223] on span "Save" at bounding box center [249, 219] width 130 height 8
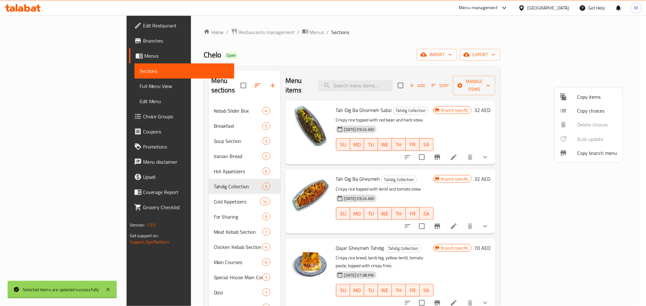
checkbox input "false"
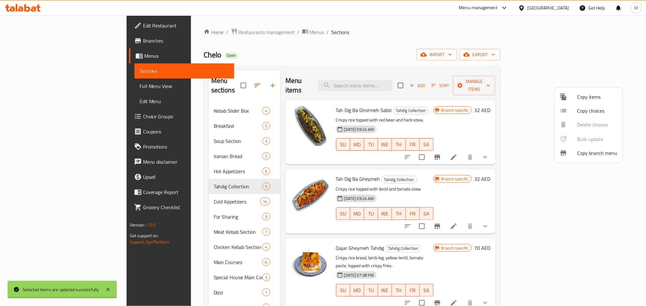
checkbox input "false"
click at [586, 73] on div at bounding box center [323, 153] width 646 height 306
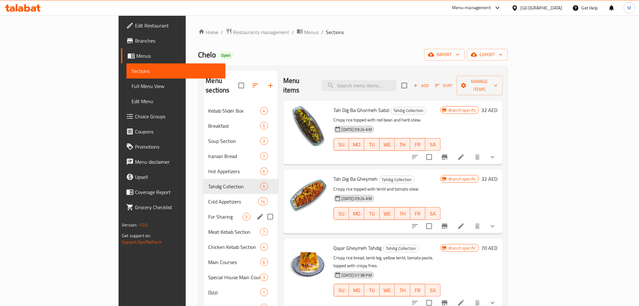
click at [204, 209] on div "For Sharing 3" at bounding box center [241, 216] width 75 height 15
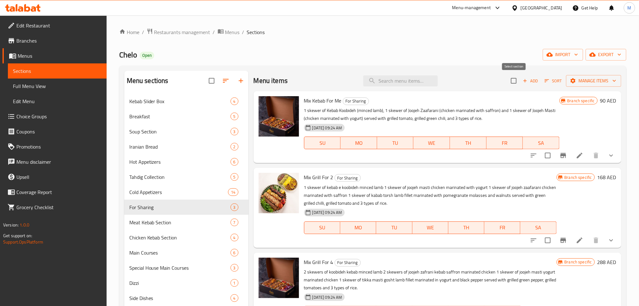
click at [515, 78] on input "checkbox" at bounding box center [514, 80] width 13 height 13
checkbox input "true"
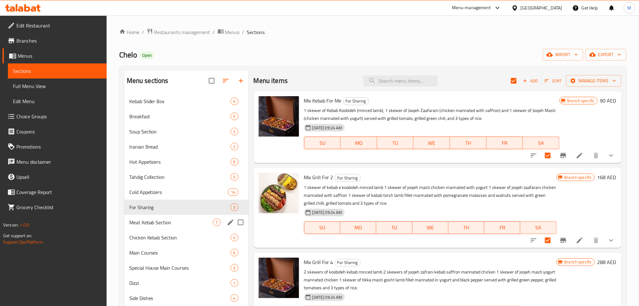
click at [169, 225] on span "Meat Kebab Section" at bounding box center [171, 223] width 84 height 8
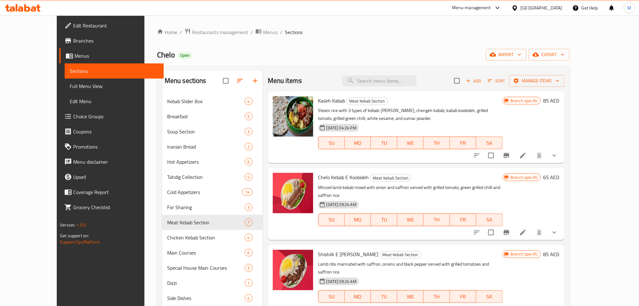
click at [464, 80] on input "checkbox" at bounding box center [457, 80] width 13 height 13
checkbox input "true"
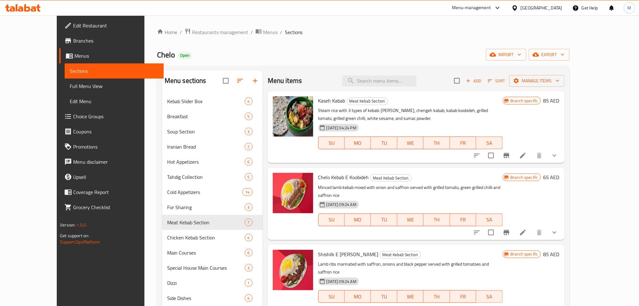
checkbox input "true"
click at [560, 82] on span "Manage items" at bounding box center [537, 81] width 45 height 8
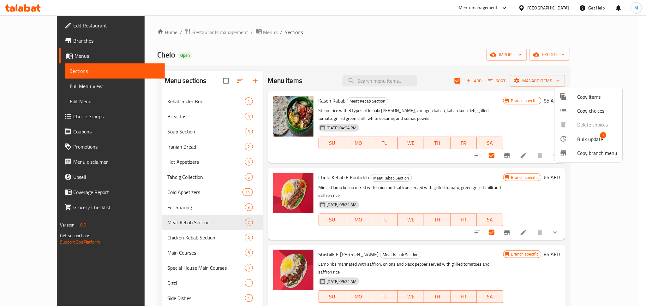
click at [580, 136] on span "Bulk update" at bounding box center [590, 139] width 26 height 8
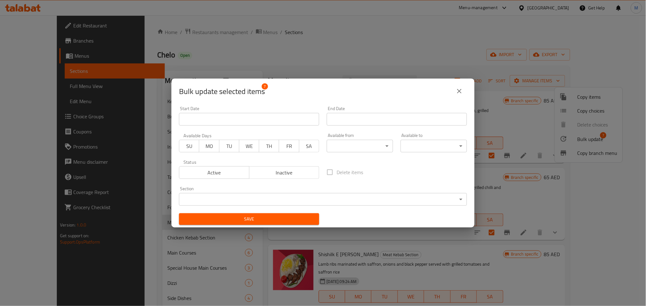
click at [360, 146] on body "​ Menu-management United Arab Emirates Get Help M Edit Restaurant Branches Menu…" at bounding box center [323, 160] width 646 height 291
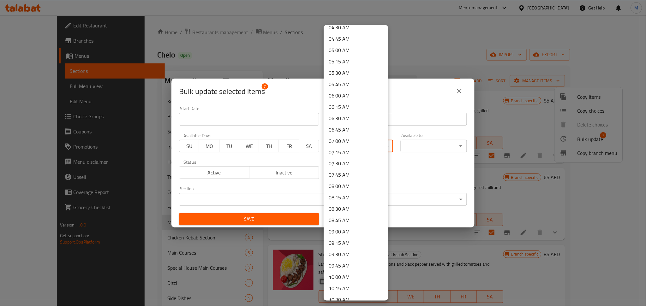
scroll to position [294, 0]
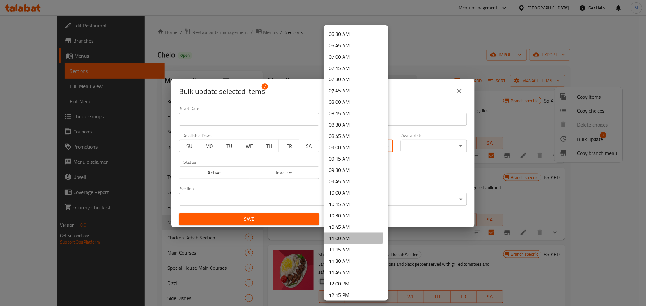
click at [342, 238] on li "11:00 AM" at bounding box center [356, 238] width 65 height 11
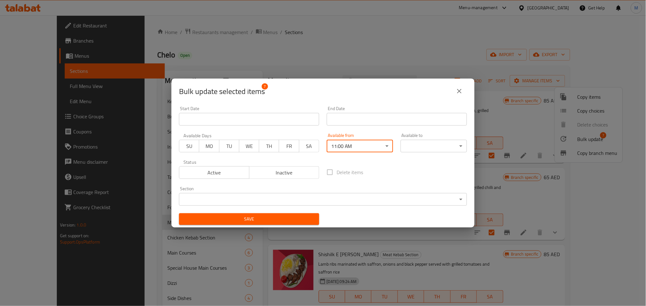
click at [308, 219] on span "Save" at bounding box center [249, 219] width 130 height 8
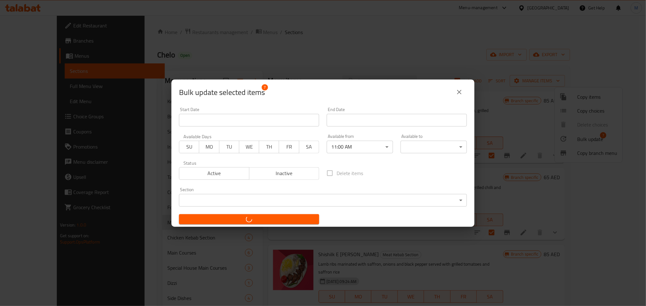
checkbox input "false"
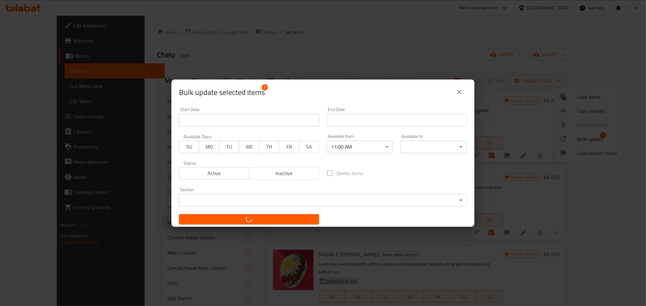
checkbox input "false"
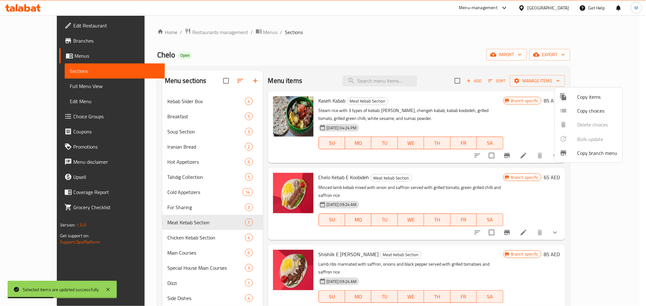
click at [166, 239] on div at bounding box center [323, 153] width 646 height 306
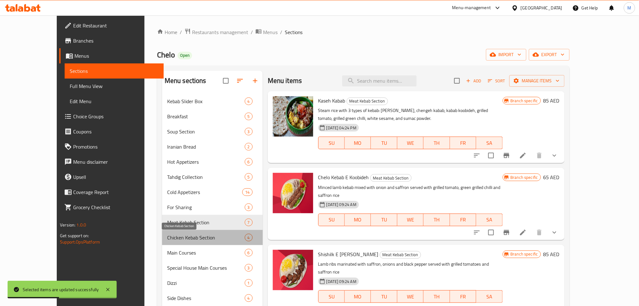
click at [167, 239] on span "Chicken Kebab Section" at bounding box center [206, 238] width 78 height 8
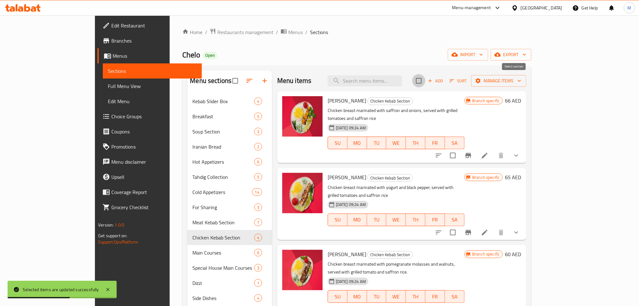
click at [426, 80] on input "checkbox" at bounding box center [419, 80] width 13 height 13
checkbox input "true"
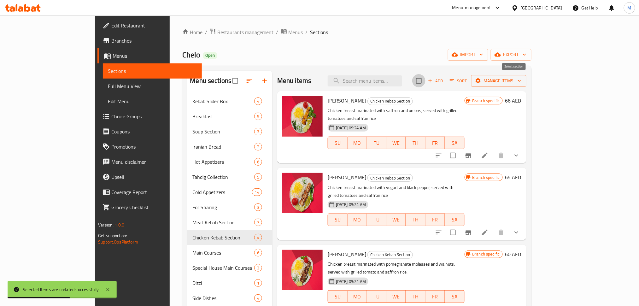
checkbox input "true"
click at [521, 82] on icon "button" at bounding box center [519, 81] width 3 height 2
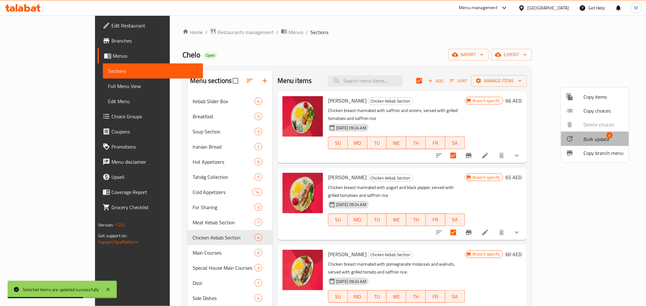
click at [576, 138] on div at bounding box center [575, 139] width 18 height 8
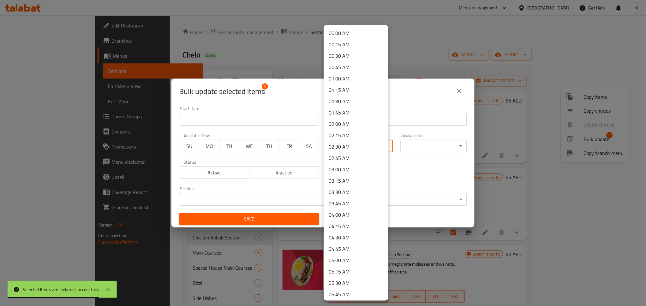
click at [356, 148] on body "Selected items are updated successfully ​ Menu-management United Arab Emirates …" at bounding box center [323, 160] width 646 height 291
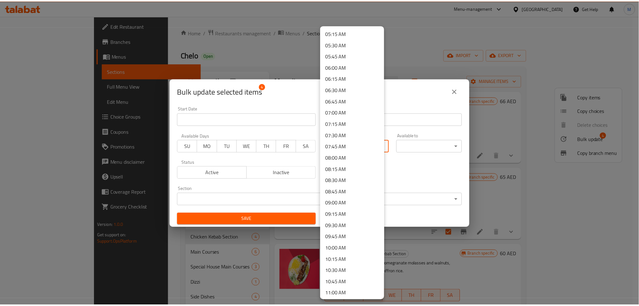
scroll to position [253, 0]
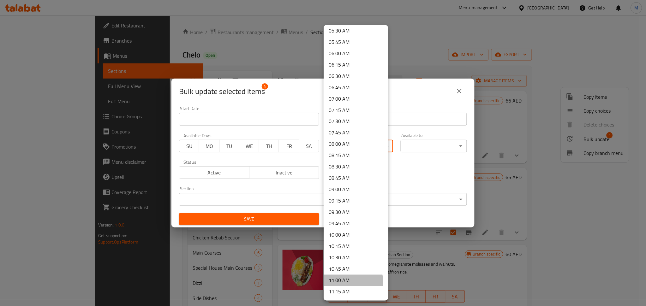
click at [340, 283] on li "11:00 AM" at bounding box center [356, 280] width 65 height 11
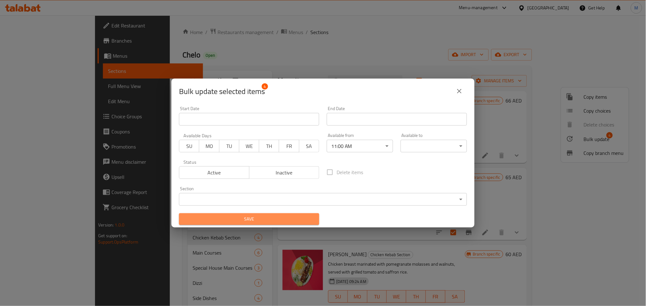
click at [307, 218] on span "Save" at bounding box center [249, 219] width 130 height 8
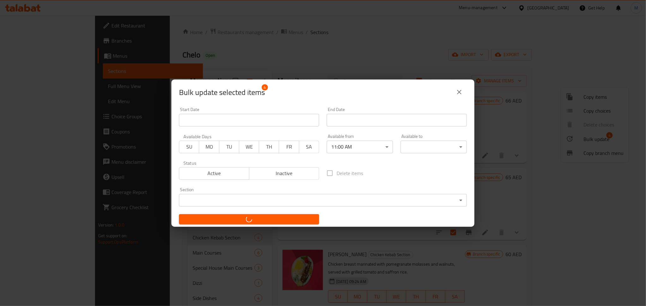
checkbox input "false"
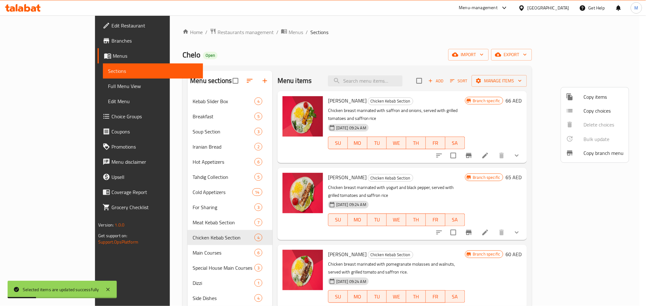
click at [576, 68] on div at bounding box center [323, 153] width 646 height 306
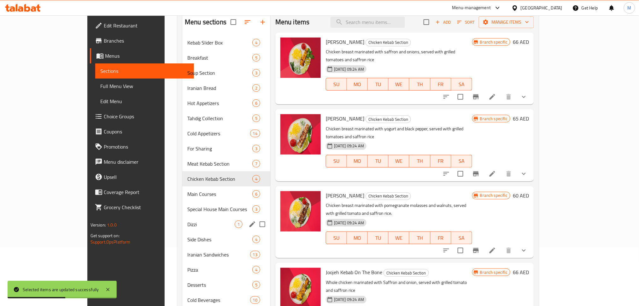
scroll to position [84, 0]
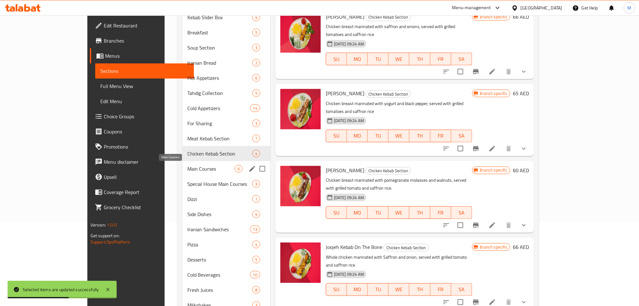
click at [187, 169] on span "Main Courses" at bounding box center [210, 169] width 47 height 8
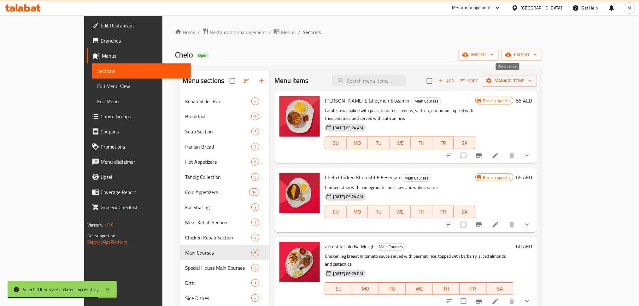
click at [437, 81] on input "checkbox" at bounding box center [429, 80] width 13 height 13
click at [532, 81] on span "Manage items" at bounding box center [509, 81] width 45 height 8
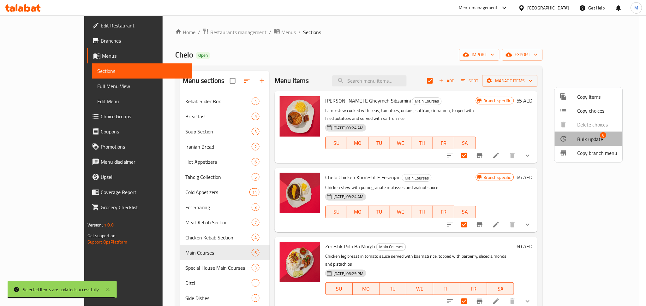
click at [576, 137] on div at bounding box center [569, 139] width 18 height 8
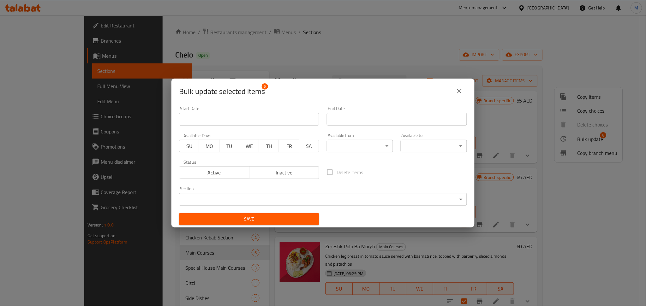
click at [356, 147] on body "​ Menu-management United Arab Emirates Get Help M Edit Restaurant Branches Menu…" at bounding box center [323, 160] width 646 height 291
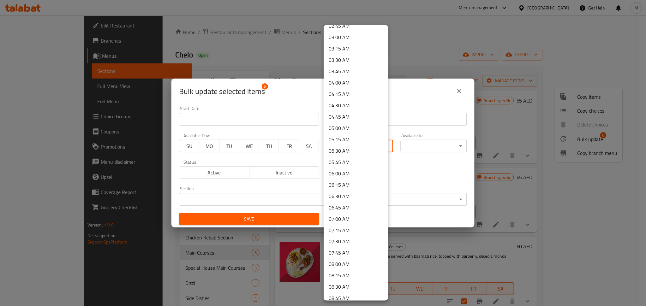
scroll to position [253, 0]
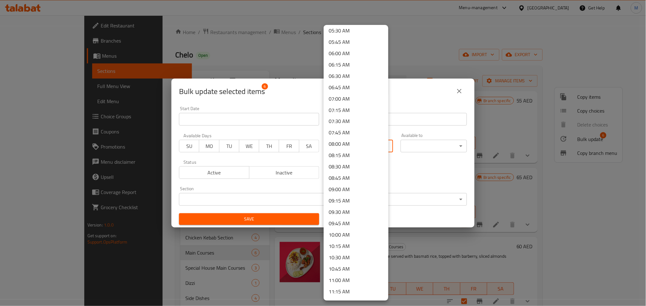
click at [348, 282] on li "11:00 AM" at bounding box center [356, 280] width 65 height 11
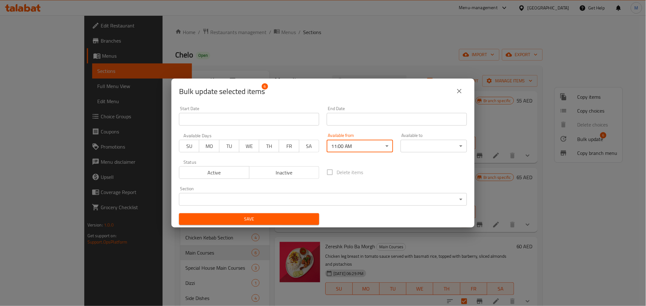
click at [294, 218] on span "Save" at bounding box center [249, 219] width 130 height 8
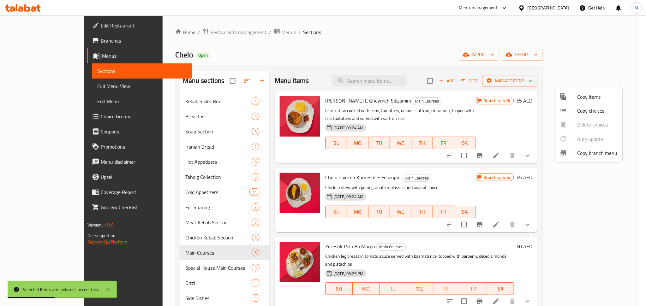
click at [185, 265] on div at bounding box center [323, 153] width 646 height 306
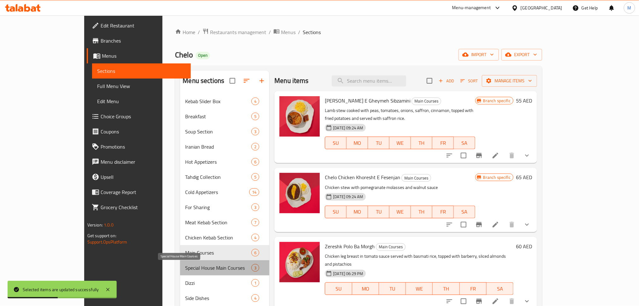
click at [185, 265] on span "Special House Main Courses" at bounding box center [218, 268] width 66 height 8
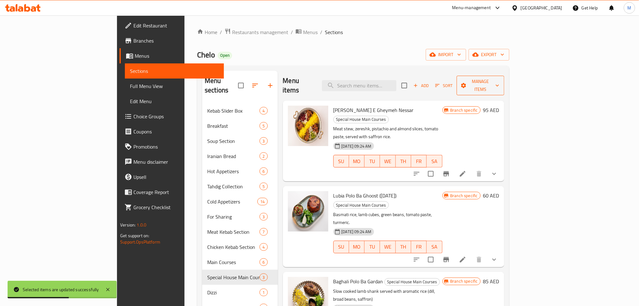
click at [499, 83] on span "Manage items" at bounding box center [480, 86] width 37 height 16
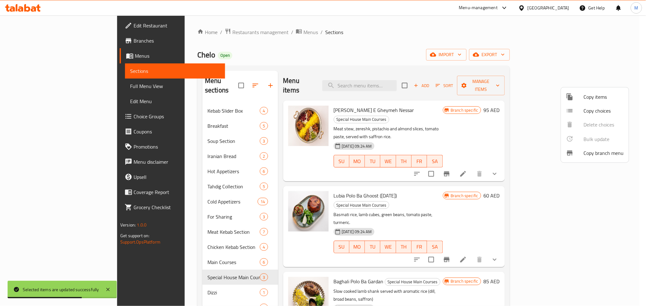
click at [512, 75] on div at bounding box center [323, 153] width 646 height 306
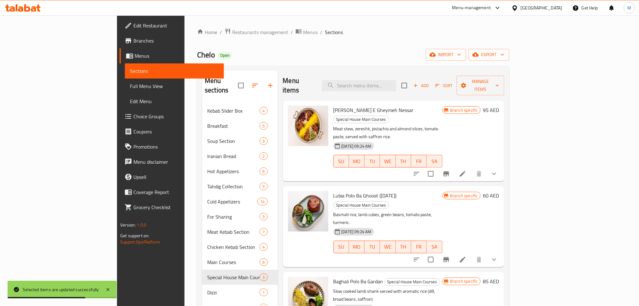
click at [411, 80] on input "checkbox" at bounding box center [404, 85] width 13 height 13
click at [499, 78] on span "Manage items" at bounding box center [480, 86] width 37 height 16
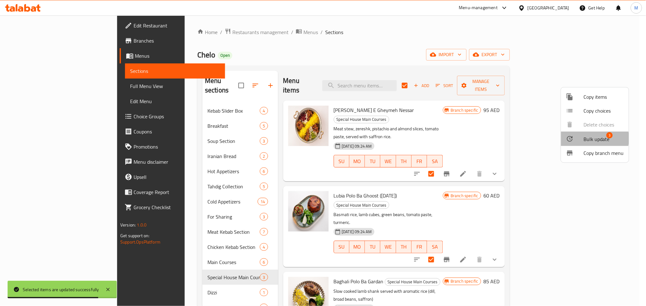
click at [586, 139] on span "Bulk update" at bounding box center [597, 139] width 26 height 8
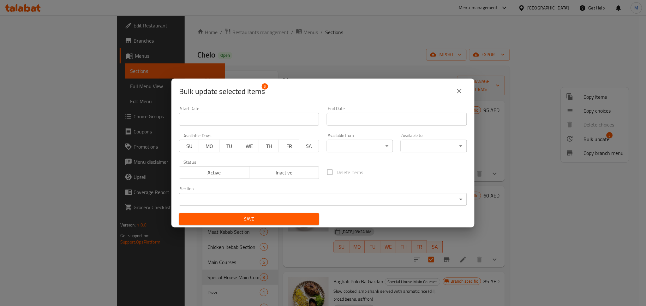
click at [365, 147] on body "​ Menu-management United Arab Emirates Get Help M Edit Restaurant Branches Menu…" at bounding box center [323, 160] width 646 height 291
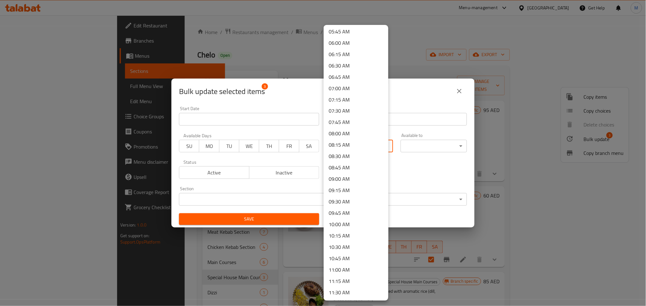
scroll to position [294, 0]
click at [341, 238] on li "11:00 AM" at bounding box center [356, 238] width 65 height 11
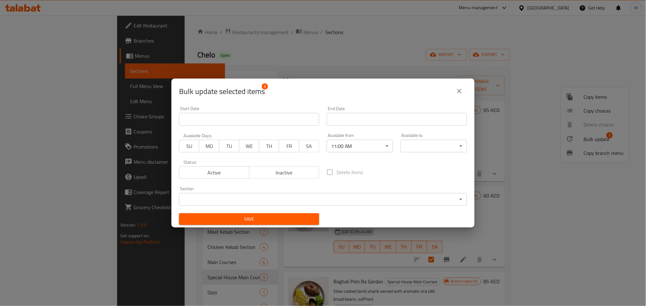
click at [308, 217] on span "Save" at bounding box center [249, 219] width 130 height 8
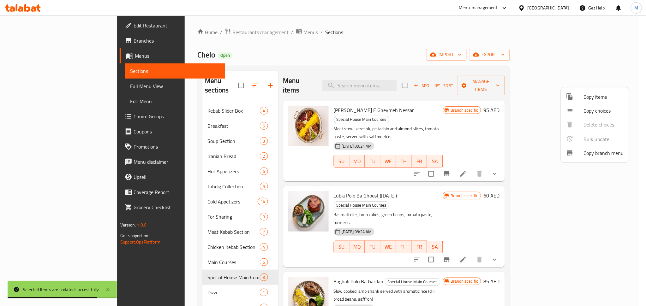
click at [162, 298] on div at bounding box center [323, 153] width 646 height 306
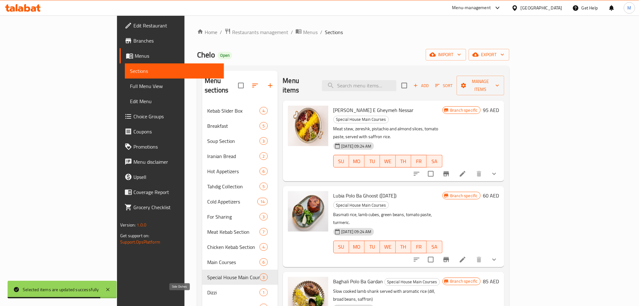
click at [207, 304] on span "Side Dishes" at bounding box center [233, 308] width 52 height 8
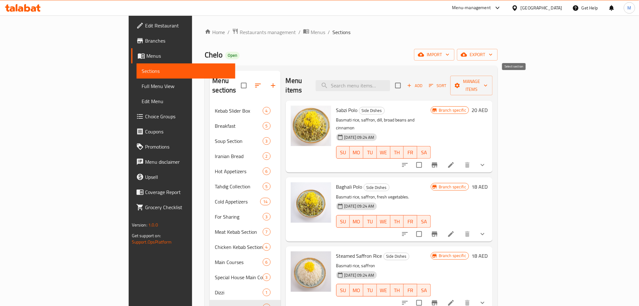
click at [405, 83] on input "checkbox" at bounding box center [398, 85] width 13 height 13
click at [511, 82] on div "Home / Restaurants management / Menus / Sections Chelo Open import export Menu …" at bounding box center [351, 220] width 318 height 411
click at [493, 84] on button "Manage items" at bounding box center [472, 86] width 42 height 20
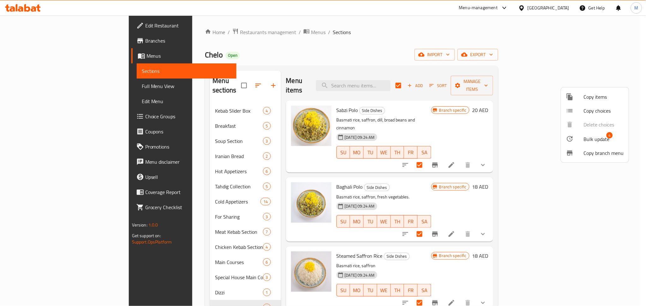
click at [589, 138] on span "Bulk update" at bounding box center [597, 139] width 26 height 8
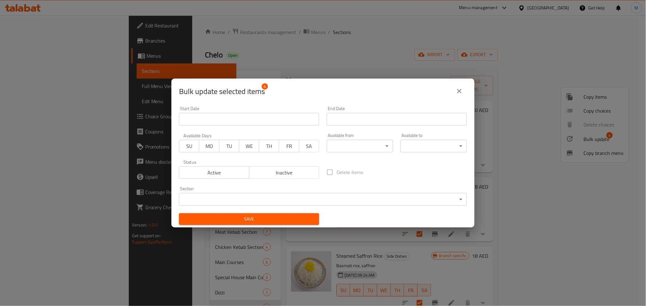
click at [346, 142] on body "​ Menu-management United Arab Emirates Get Help M Edit Restaurant Branches Menu…" at bounding box center [323, 160] width 646 height 291
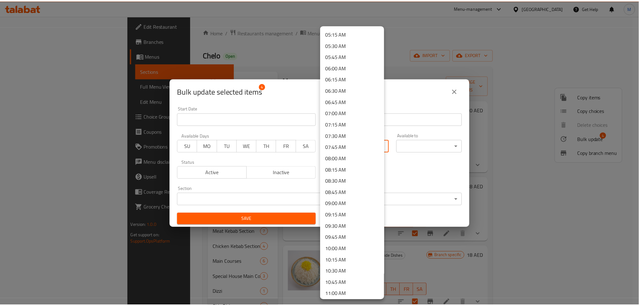
scroll to position [253, 0]
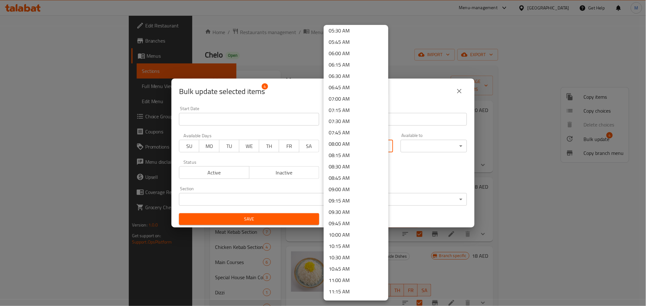
click at [344, 279] on li "11:00 AM" at bounding box center [356, 280] width 65 height 11
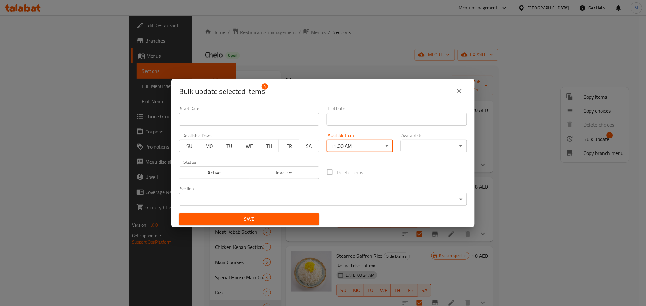
click at [304, 218] on span "Save" at bounding box center [249, 219] width 130 height 8
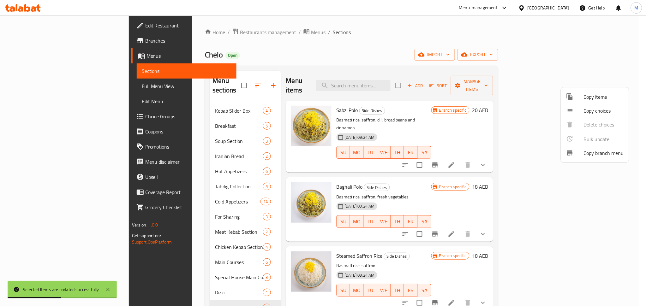
click at [344, 61] on div at bounding box center [323, 153] width 646 height 306
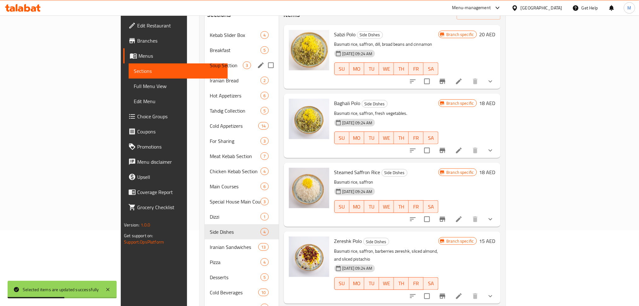
scroll to position [110, 0]
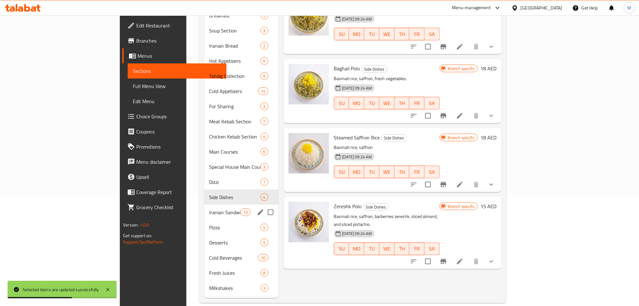
click at [204, 205] on div "Iranian Sandwiches 13" at bounding box center [241, 212] width 74 height 15
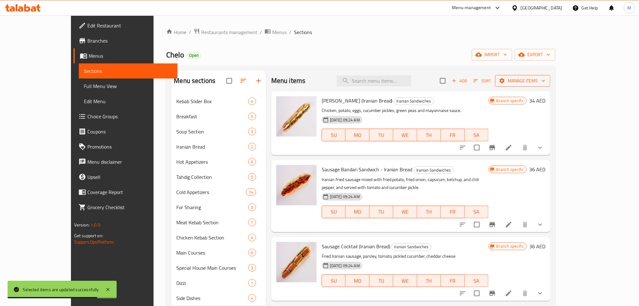
click at [546, 82] on span "Manage items" at bounding box center [523, 81] width 45 height 8
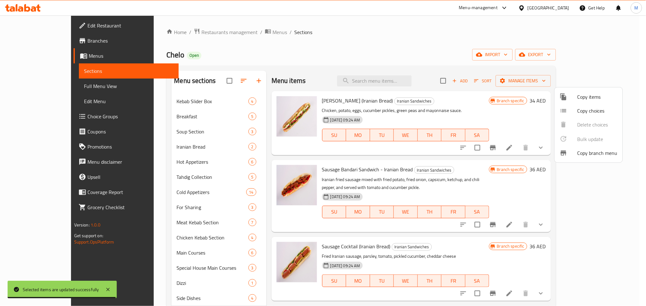
click at [512, 83] on div at bounding box center [323, 153] width 646 height 306
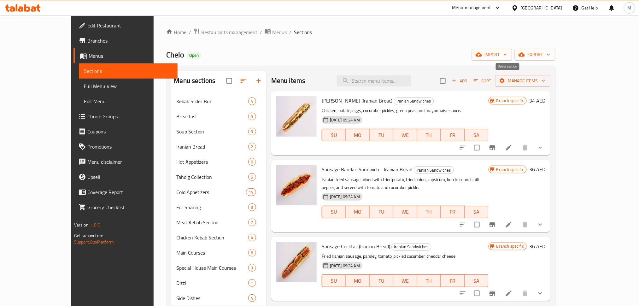
click at [450, 78] on input "checkbox" at bounding box center [443, 80] width 13 height 13
click at [551, 86] on button "Manage items" at bounding box center [523, 81] width 55 height 12
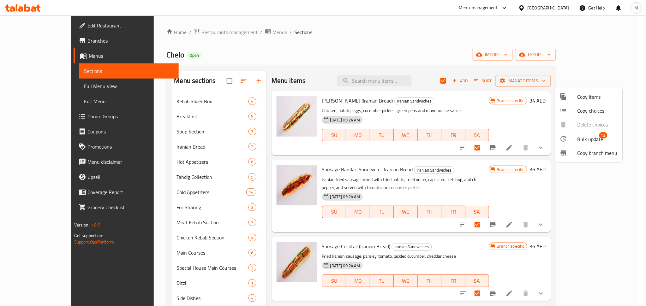
click at [602, 84] on div at bounding box center [323, 153] width 646 height 306
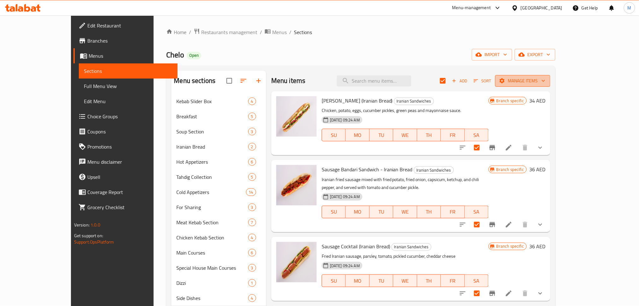
click at [551, 85] on button "Manage items" at bounding box center [523, 81] width 55 height 12
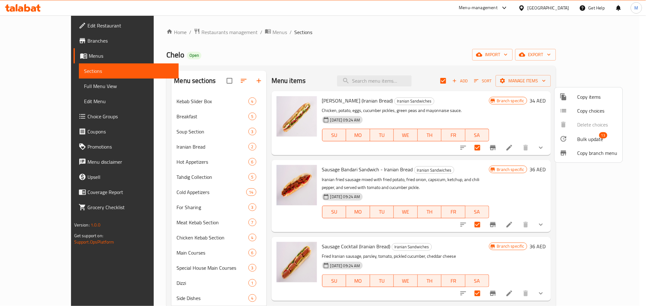
click at [597, 133] on li "Bulk update 13" at bounding box center [589, 139] width 68 height 15
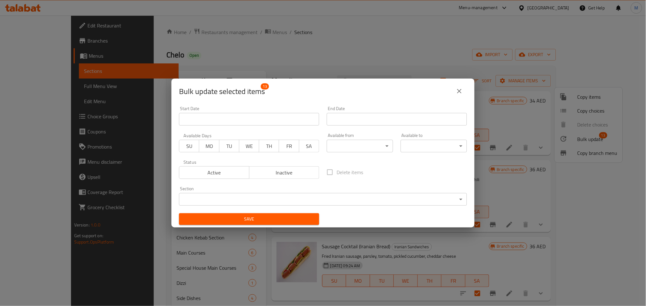
click at [351, 144] on body "​ Menu-management United Arab Emirates Get Help M Edit Restaurant Branches Menu…" at bounding box center [323, 160] width 646 height 291
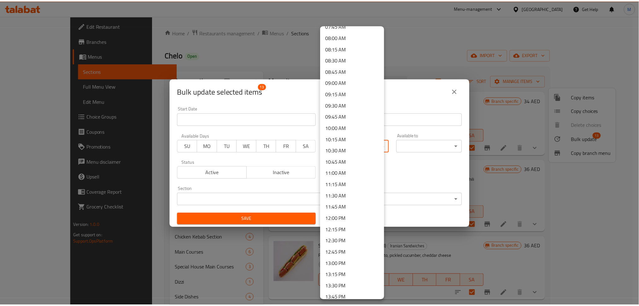
scroll to position [463, 0]
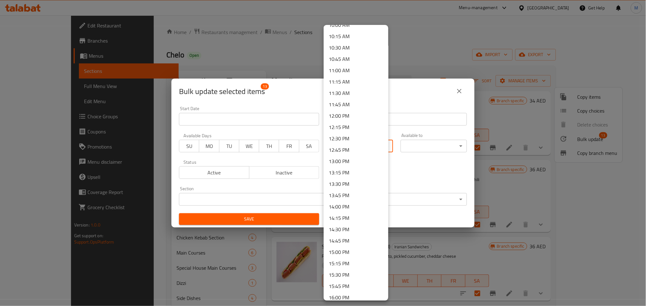
click at [357, 69] on li "11:00 AM" at bounding box center [356, 70] width 65 height 11
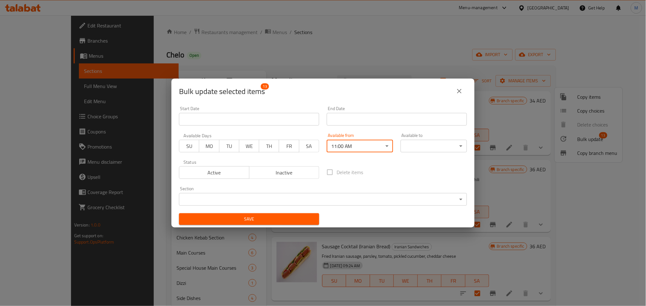
click at [295, 214] on button "Save" at bounding box center [249, 219] width 140 height 12
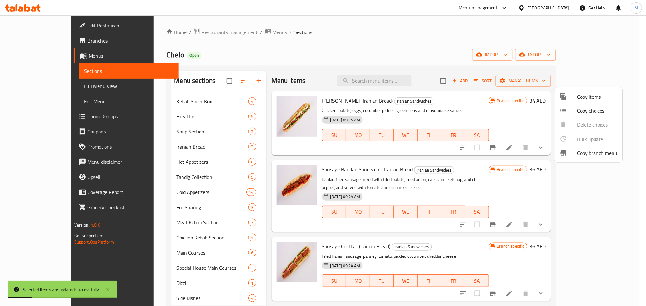
click at [250, 47] on div at bounding box center [323, 153] width 646 height 306
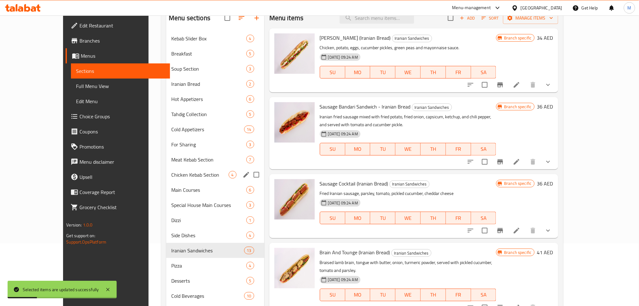
scroll to position [110, 0]
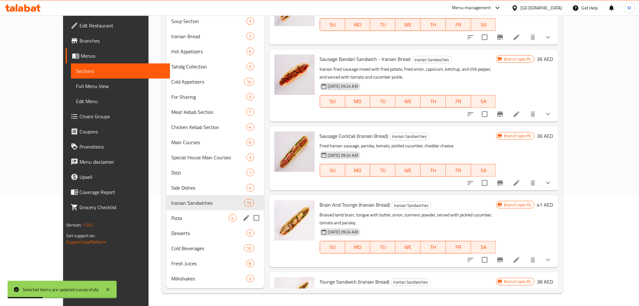
click at [166, 223] on div "Pizza 4" at bounding box center [215, 218] width 98 height 15
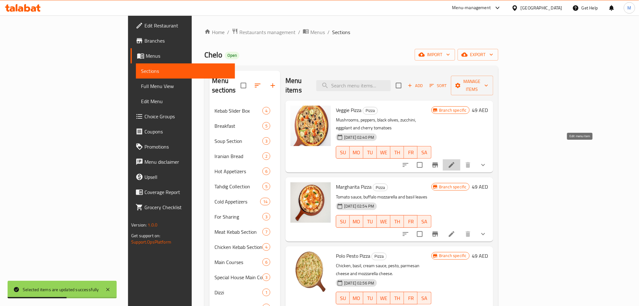
click at [455, 162] on icon at bounding box center [452, 165] width 6 height 6
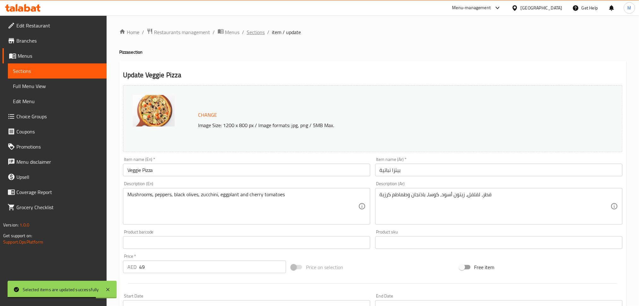
click at [264, 32] on ol "Home / Restaurants management / Menus / Sections / item / update" at bounding box center [373, 32] width 508 height 8
click at [255, 35] on span "Sections" at bounding box center [256, 32] width 18 height 8
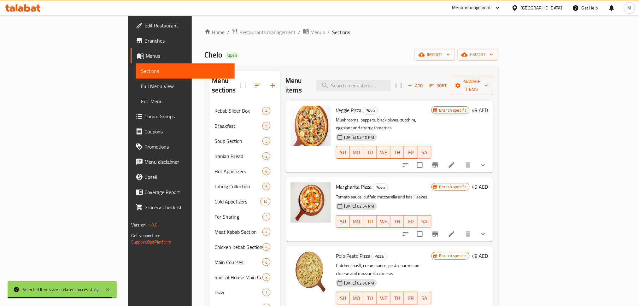
click at [141, 83] on span "Full Menu View" at bounding box center [185, 86] width 89 height 8
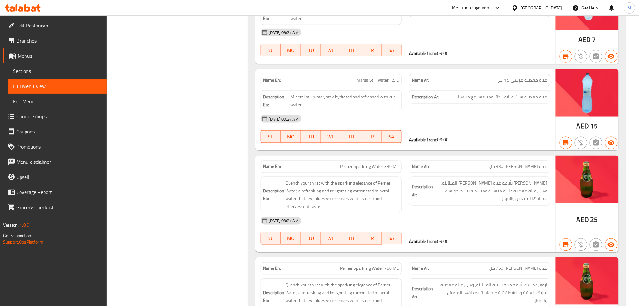
scroll to position [14512, 0]
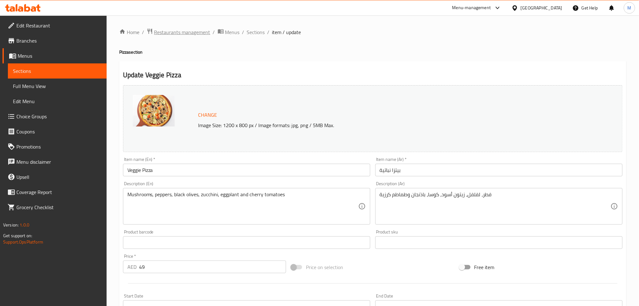
click at [178, 32] on span "Restaurants management" at bounding box center [182, 32] width 56 height 8
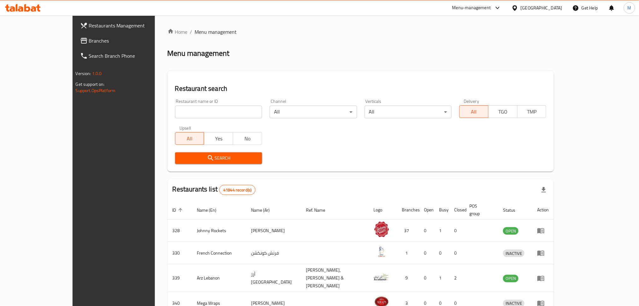
click at [75, 45] on link "Branches" at bounding box center [127, 40] width 104 height 15
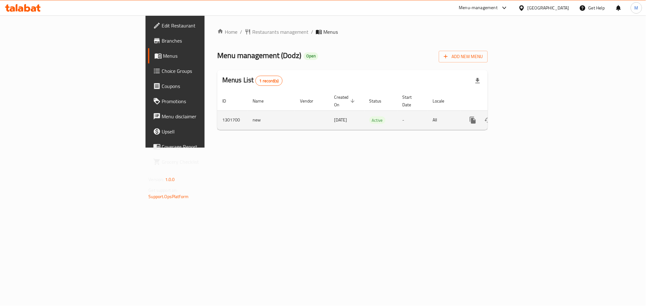
click at [522, 116] on icon "enhanced table" at bounding box center [518, 120] width 8 height 8
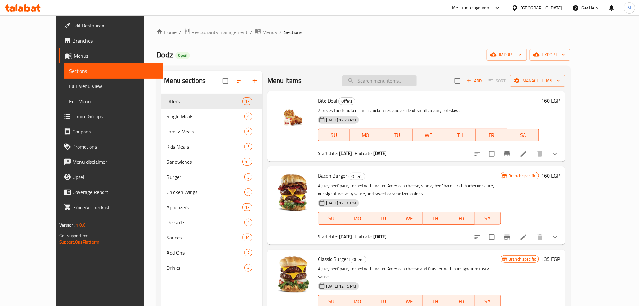
click at [411, 83] on input "search" at bounding box center [379, 80] width 74 height 11
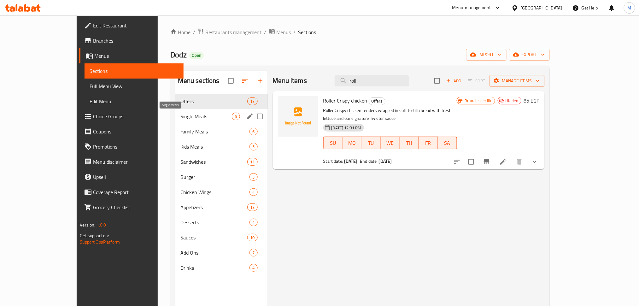
click at [181, 113] on span "Single Meals" at bounding box center [207, 117] width 52 height 8
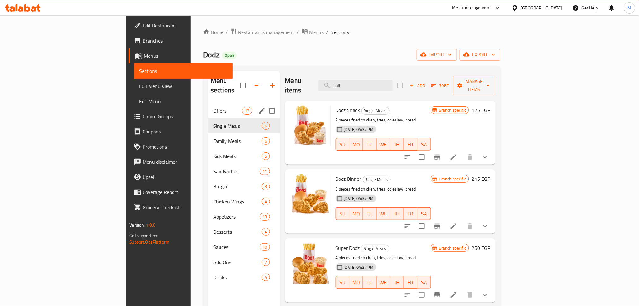
click at [213, 107] on span "Offers" at bounding box center [227, 111] width 29 height 8
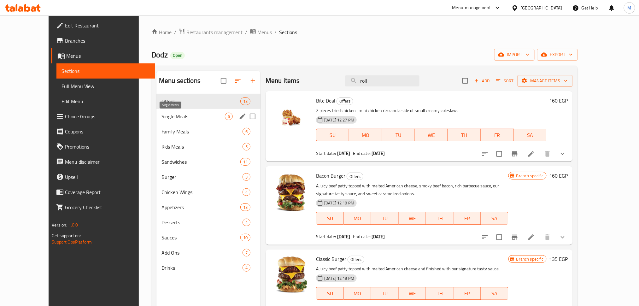
click at [162, 117] on span "Single Meals" at bounding box center [193, 117] width 63 height 8
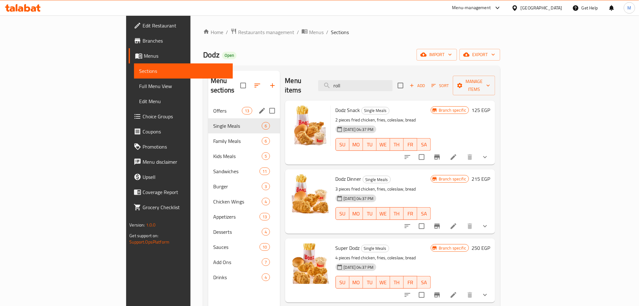
click at [208, 108] on div "Offers 13" at bounding box center [244, 110] width 72 height 15
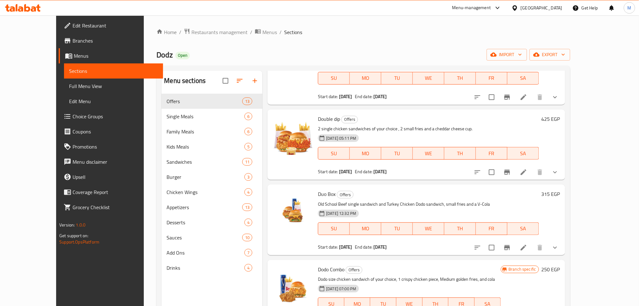
scroll to position [704, 0]
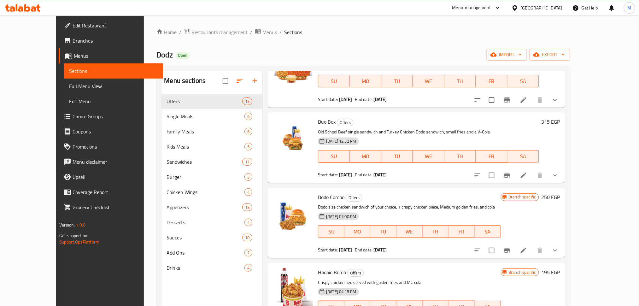
click at [157, 60] on span "Dodz" at bounding box center [165, 55] width 16 height 14
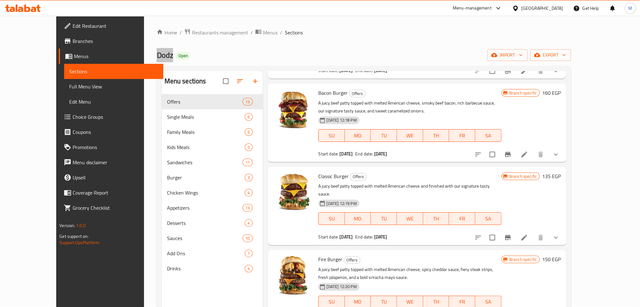
scroll to position [0, 0]
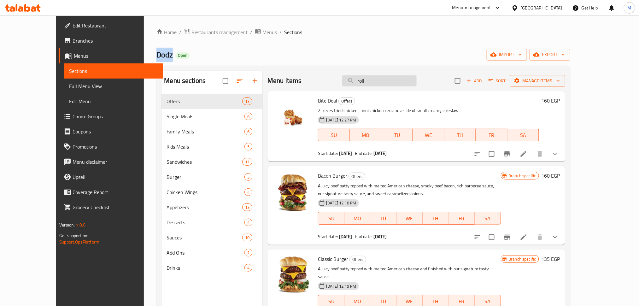
click at [399, 82] on input "roll" at bounding box center [379, 80] width 74 height 11
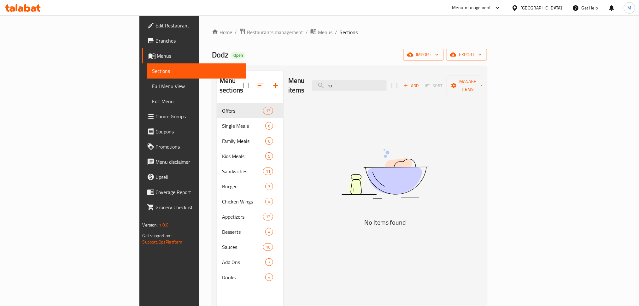
type input "r"
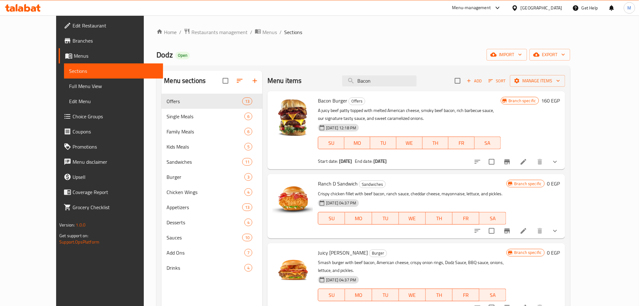
type input "Bacon"
click at [327, 102] on span "Bacon Burger" at bounding box center [332, 100] width 29 height 9
copy h6 "Bacon Burger"
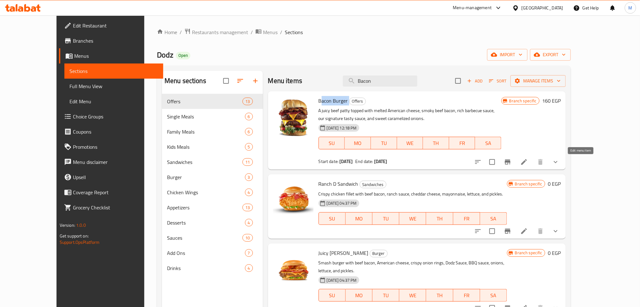
click at [528, 163] on icon at bounding box center [524, 162] width 8 height 8
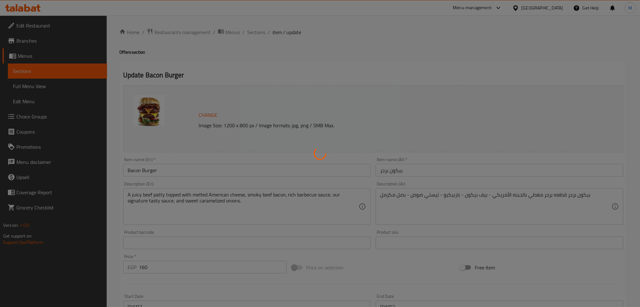
type input "اجعلها كومبو"
type input "0"
type input "اجعلها دابل"
type input "0"
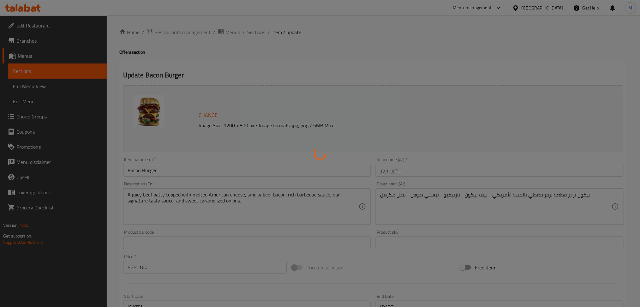
type input "0"
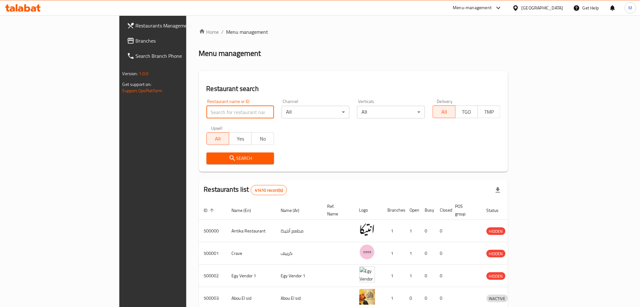
click at [206, 116] on input "search" at bounding box center [240, 112] width 68 height 13
paste input "Bacon Burger"
type input "Bacon Burger"
click at [206, 111] on input "search" at bounding box center [240, 112] width 68 height 13
paste input "702138"
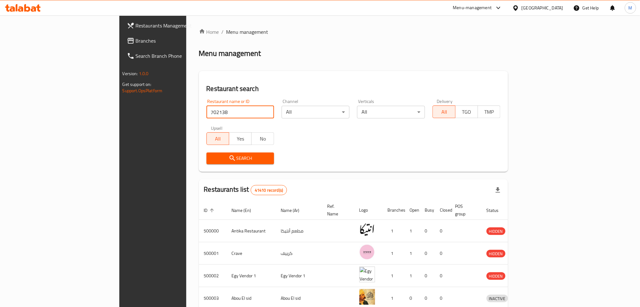
type input "702138"
click button "Search" at bounding box center [240, 158] width 68 height 12
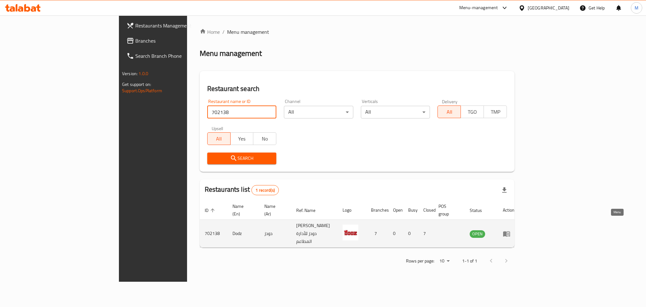
click at [515, 230] on link "enhanced table" at bounding box center [509, 234] width 12 height 8
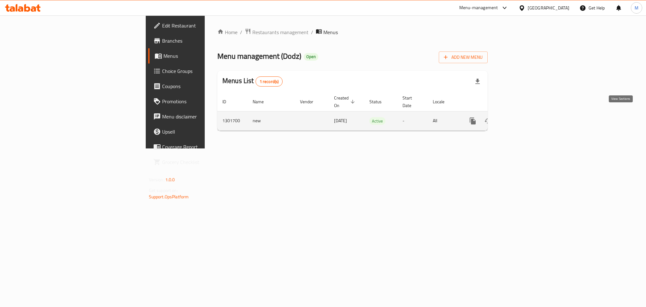
click at [521, 118] on icon "enhanced table" at bounding box center [519, 121] width 6 height 6
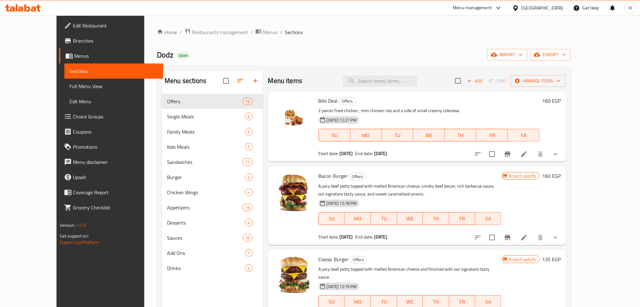
click at [510, 239] on icon "Branch-specific-item" at bounding box center [508, 237] width 6 height 5
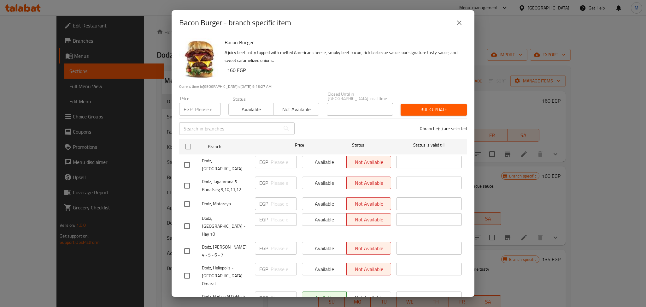
click at [230, 293] on span "Dodz, Hadaiq Al Qubbah - Hadaiq [GEOGRAPHIC_DATA]" at bounding box center [226, 305] width 48 height 24
click at [458, 30] on button "close" at bounding box center [459, 22] width 15 height 15
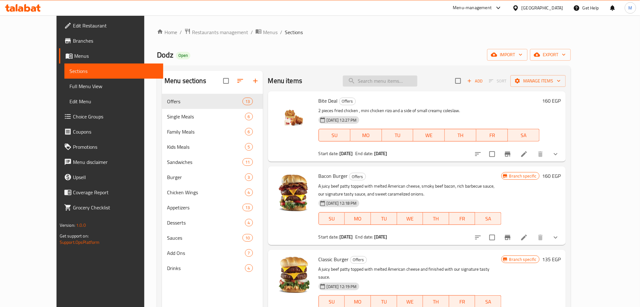
click at [396, 77] on input "search" at bounding box center [380, 80] width 74 height 11
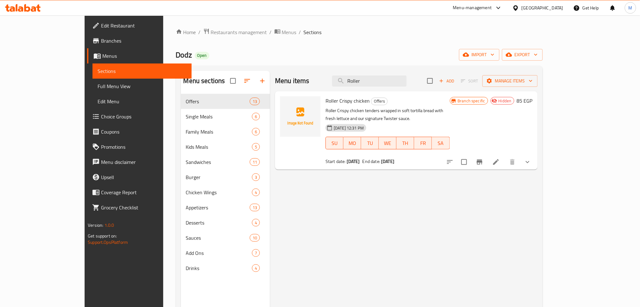
type input "Roller"
click at [386, 82] on input "Roller" at bounding box center [369, 80] width 74 height 11
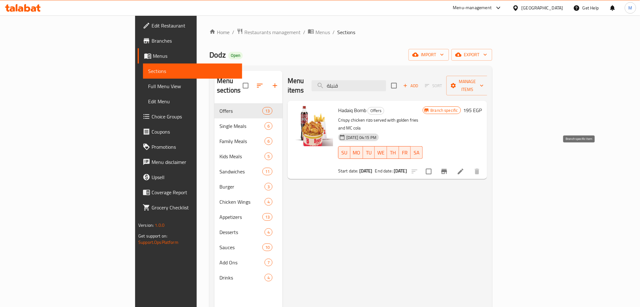
type input "قنبلة"
click at [448, 168] on icon "Branch-specific-item" at bounding box center [444, 172] width 8 height 8
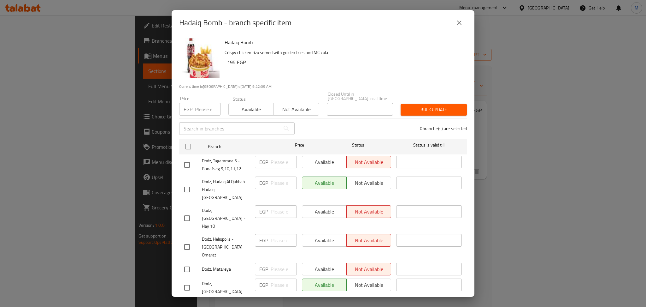
click at [225, 280] on span "Dodz, [GEOGRAPHIC_DATA]" at bounding box center [226, 288] width 48 height 16
click at [122, 53] on div "Hadaiq Bomb - branch specific item Hadaiq Bomb Crispy chicken [PERSON_NAME] ser…" at bounding box center [323, 153] width 646 height 307
click at [459, 30] on button "close" at bounding box center [459, 22] width 15 height 15
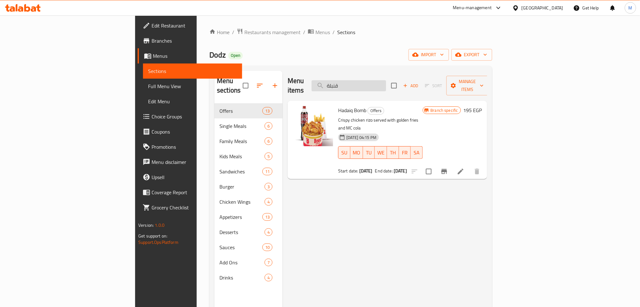
click at [386, 80] on input "قنبلة" at bounding box center [349, 85] width 74 height 11
click at [448, 168] on icon "Branch-specific-item" at bounding box center [444, 172] width 8 height 8
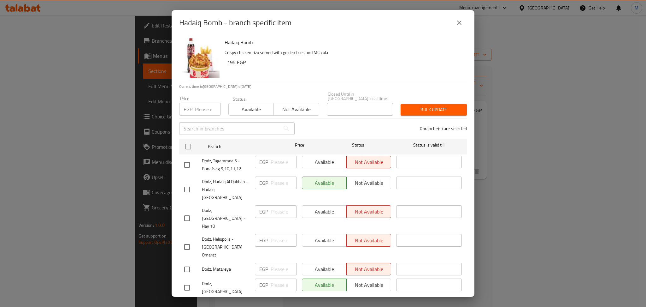
click at [221, 178] on span "Dodz, Hadaiq Al Qubbah - Hadaiq [GEOGRAPHIC_DATA]" at bounding box center [226, 190] width 48 height 24
